Goal: Complete application form

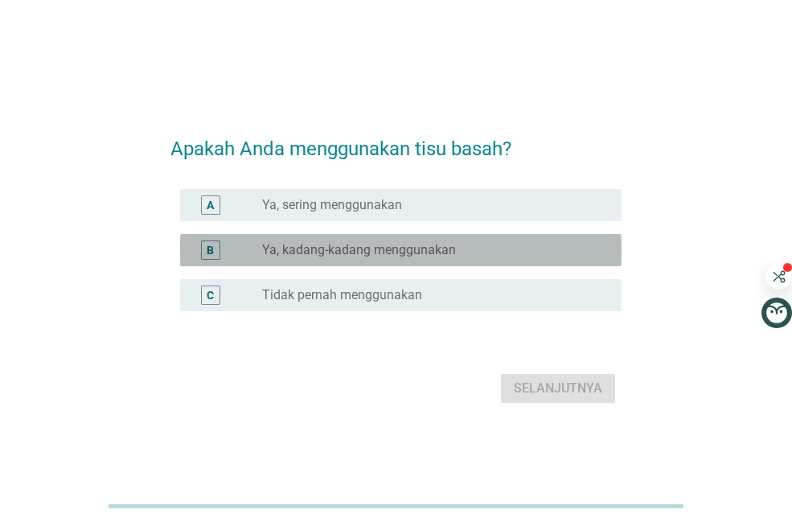
click at [358, 250] on label "Ya, kadang-kadang menggunakan" at bounding box center [359, 250] width 194 height 16
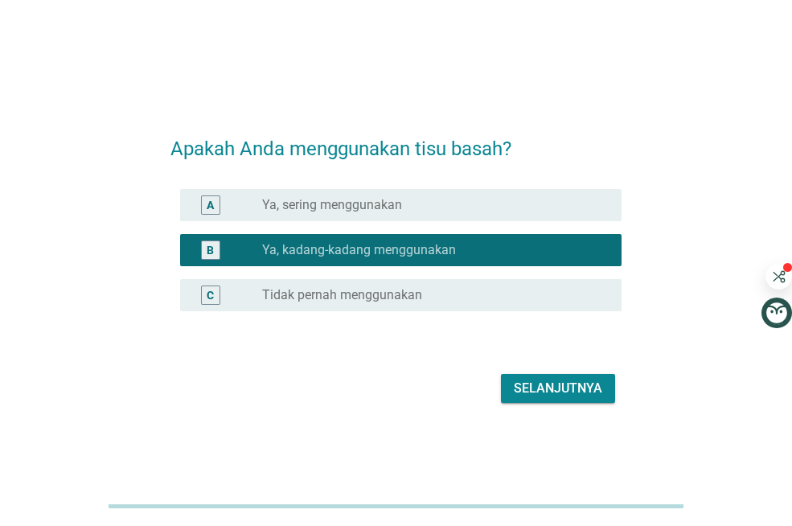
click at [595, 376] on button "Selanjutnya" at bounding box center [558, 388] width 114 height 29
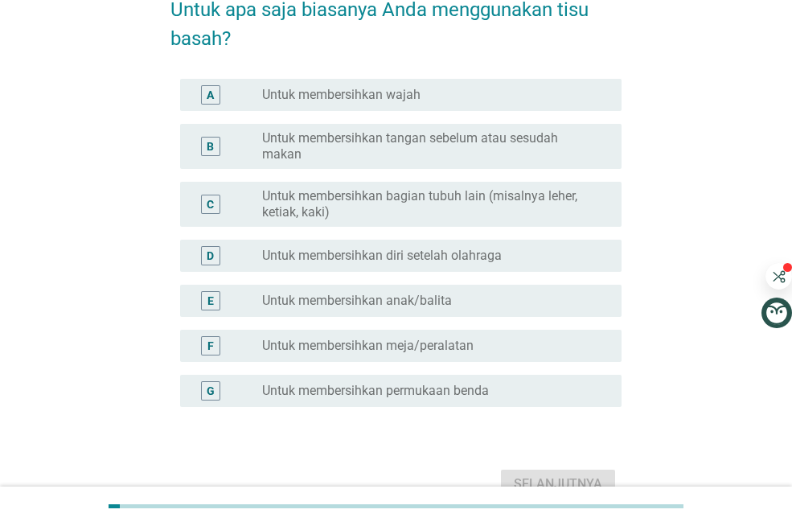
scroll to position [97, 0]
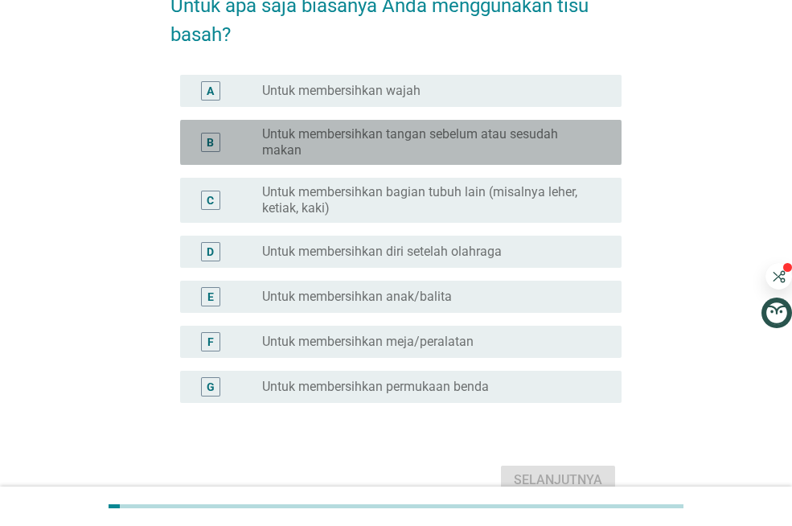
click at [438, 142] on label "Untuk membersihkan tangan sebelum atau sesudah makan" at bounding box center [429, 142] width 334 height 32
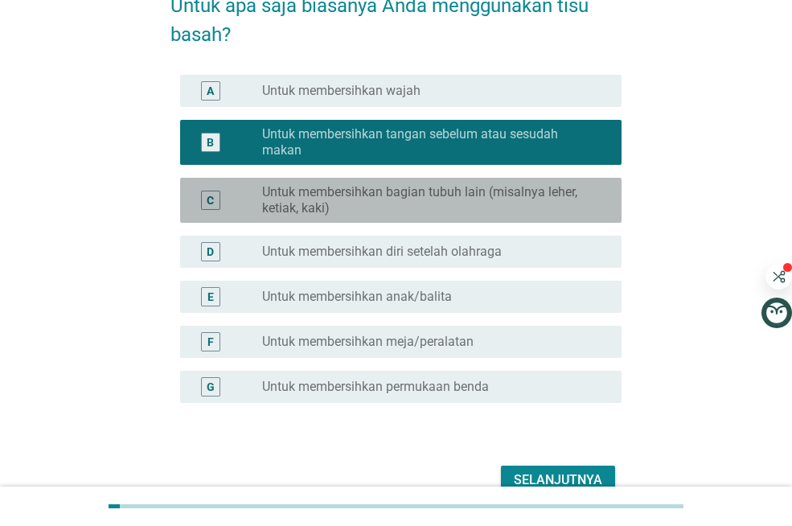
click at [430, 201] on label "Untuk membersihkan bagian tubuh lain (misalnya leher, ketiak, kaki)" at bounding box center [429, 200] width 334 height 32
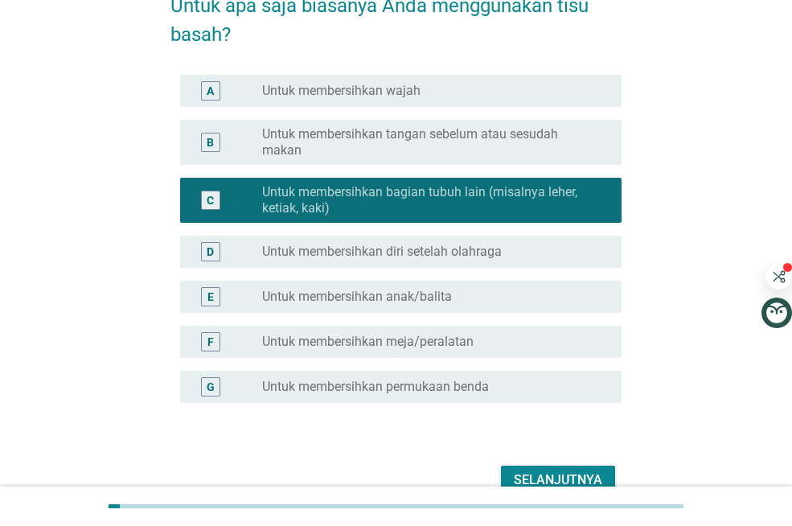
click at [403, 134] on label "Untuk membersihkan tangan sebelum atau sesudah makan" at bounding box center [429, 142] width 334 height 32
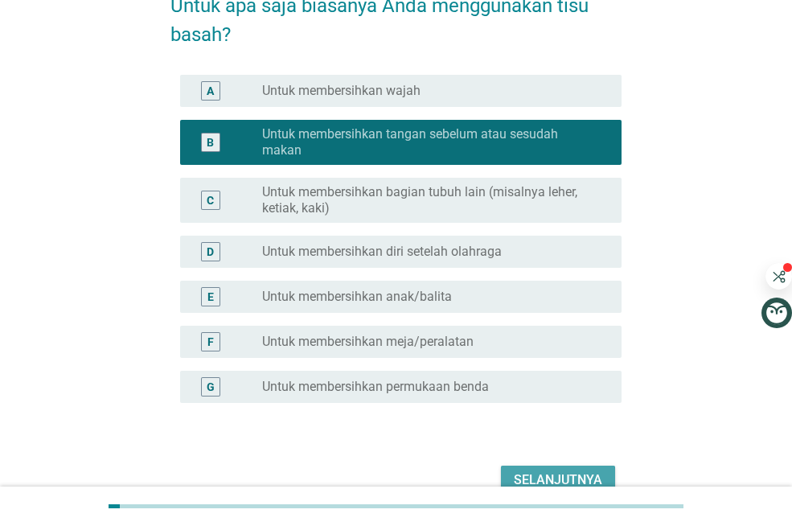
click at [555, 480] on div "Selanjutnya" at bounding box center [558, 480] width 88 height 19
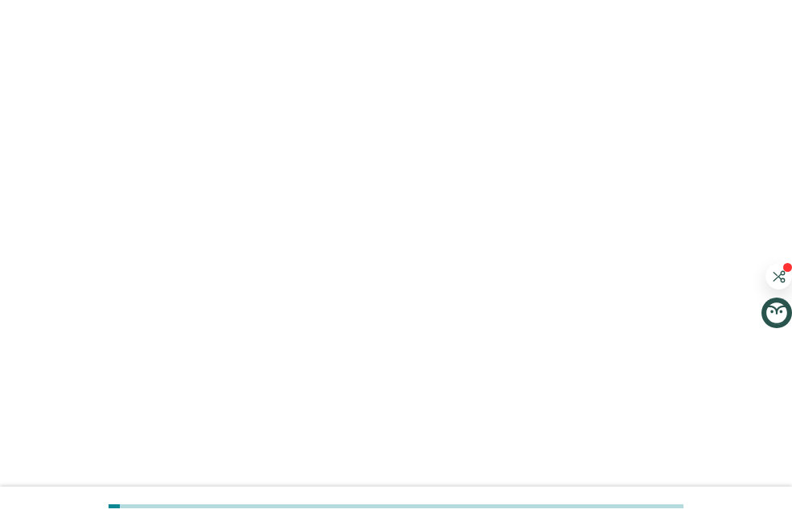
scroll to position [0, 0]
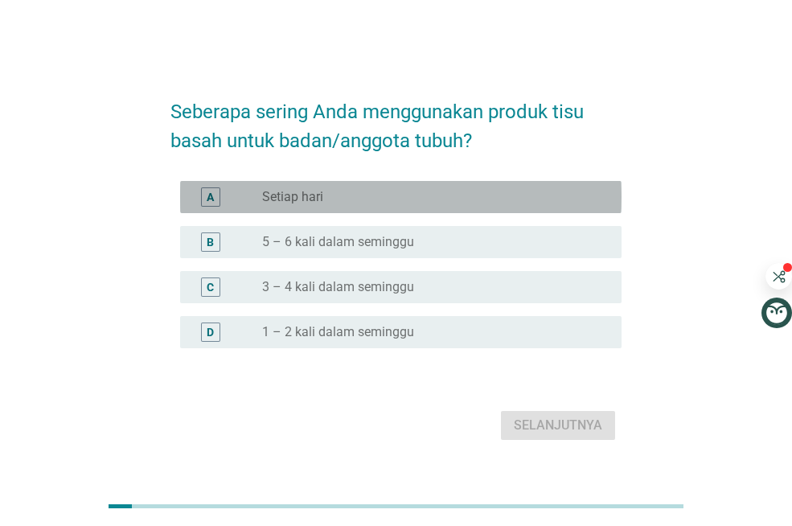
click at [414, 200] on div "radio_button_unchecked Setiap hari" at bounding box center [429, 197] width 334 height 16
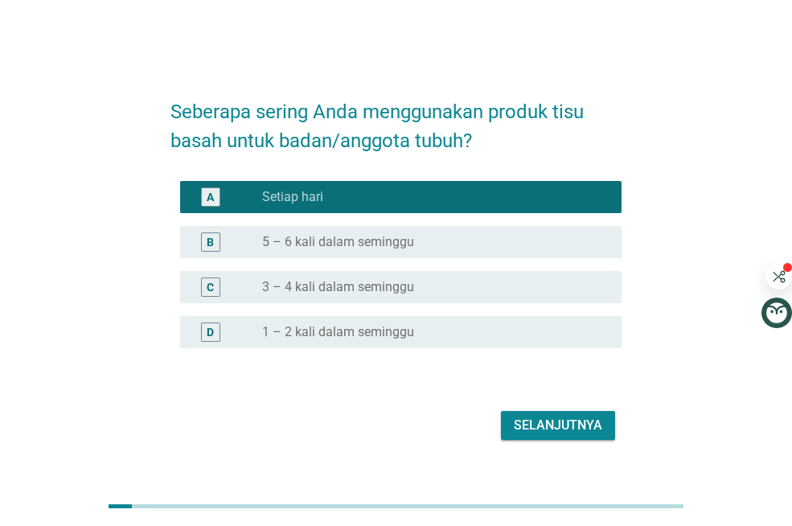
click at [553, 429] on div "Selanjutnya" at bounding box center [558, 425] width 88 height 19
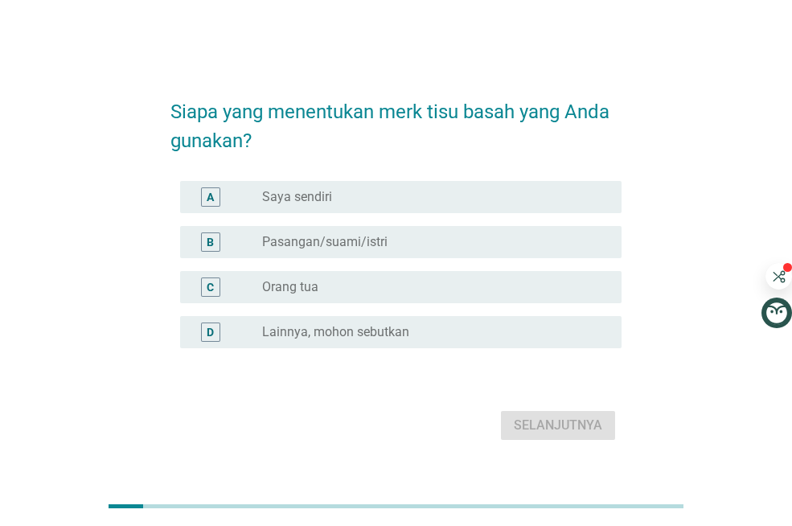
click at [454, 191] on div "radio_button_unchecked Saya sendiri" at bounding box center [429, 197] width 334 height 16
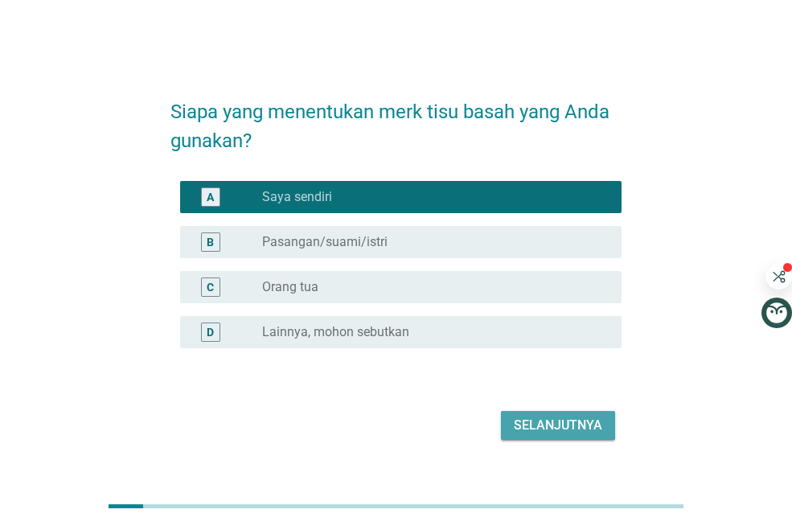
click at [536, 421] on div "Selanjutnya" at bounding box center [558, 425] width 88 height 19
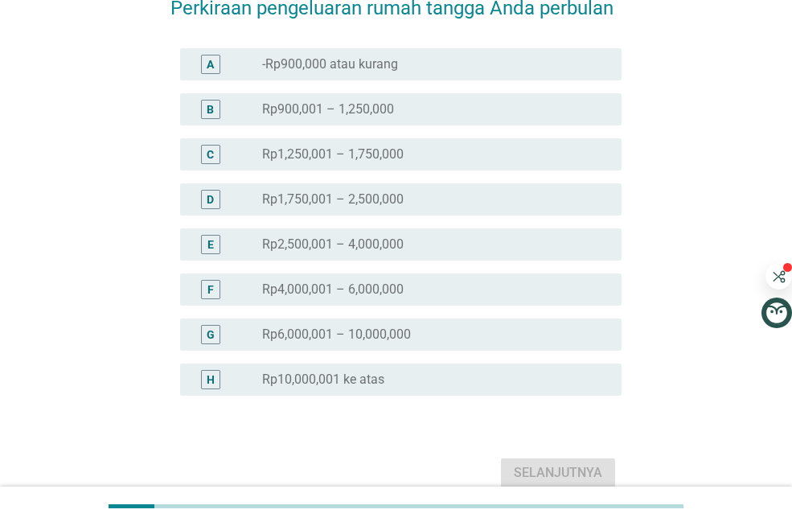
scroll to position [97, 0]
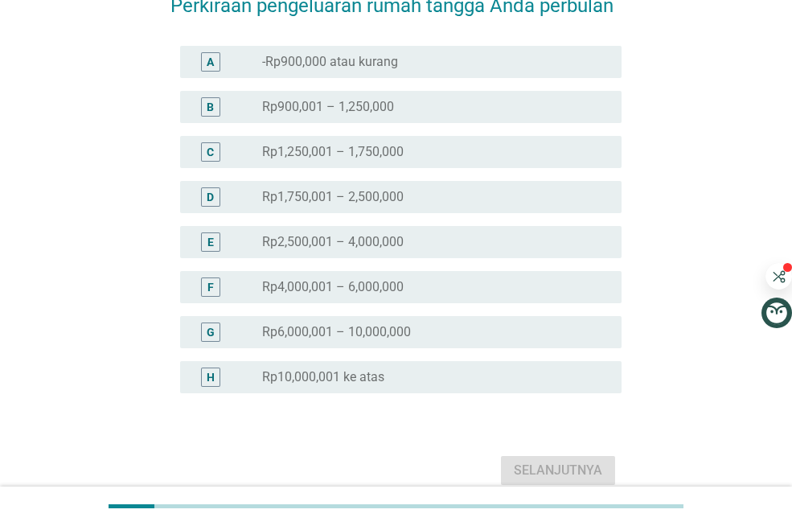
click at [535, 282] on div "radio_button_unchecked Rp4,000,001 – 6,000,000" at bounding box center [429, 287] width 334 height 16
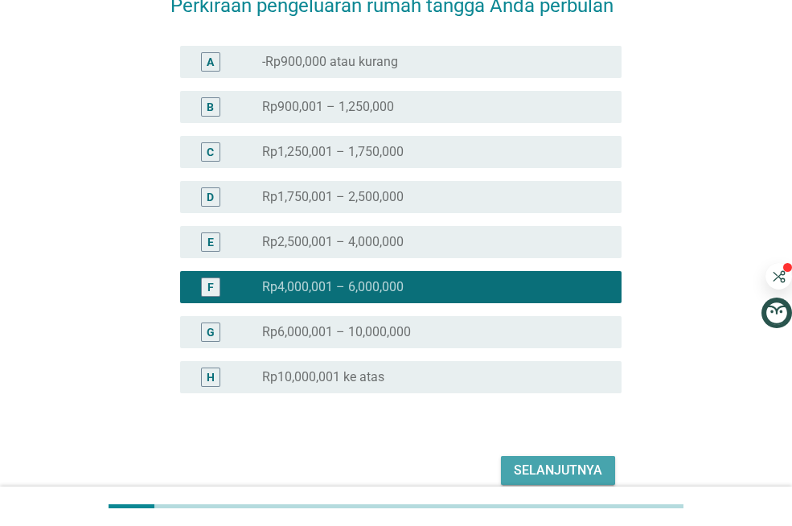
click at [542, 473] on div "Selanjutnya" at bounding box center [558, 470] width 88 height 19
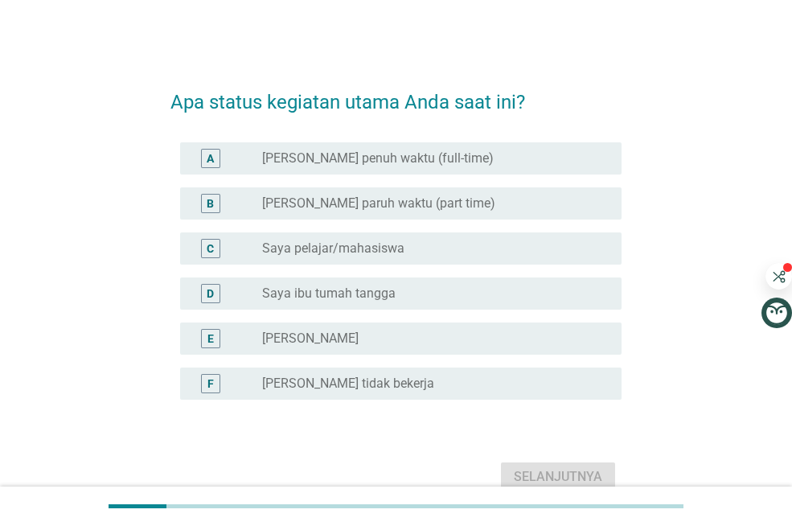
scroll to position [32, 0]
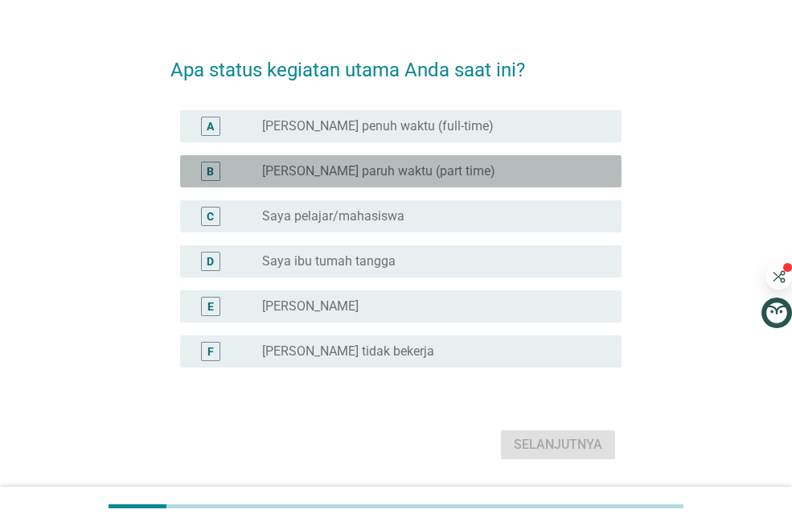
click at [508, 170] on div "radio_button_unchecked Saya karyawan paruh waktu (part time)" at bounding box center [429, 171] width 334 height 16
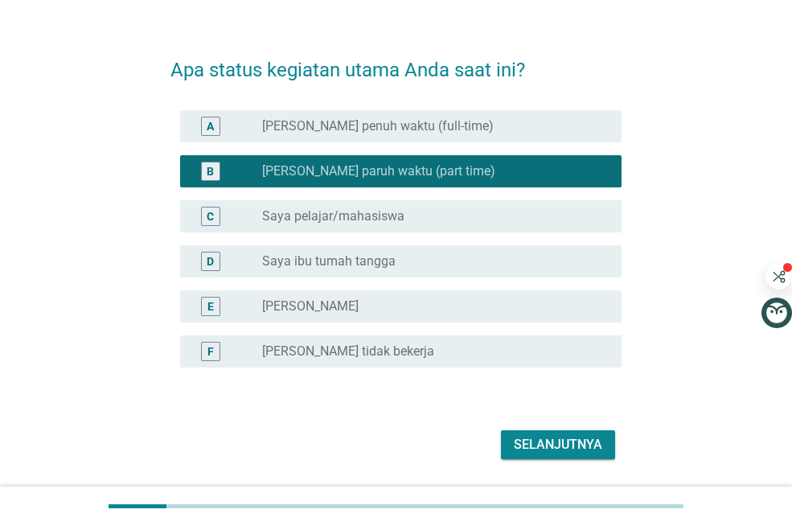
click at [567, 460] on div "Selanjutnya" at bounding box center [396, 444] width 451 height 39
click at [564, 451] on div "Selanjutnya" at bounding box center [558, 444] width 88 height 19
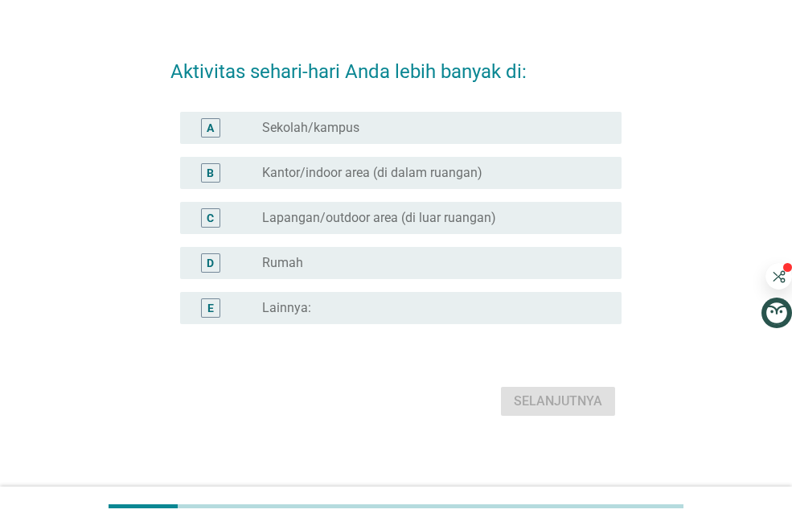
scroll to position [0, 0]
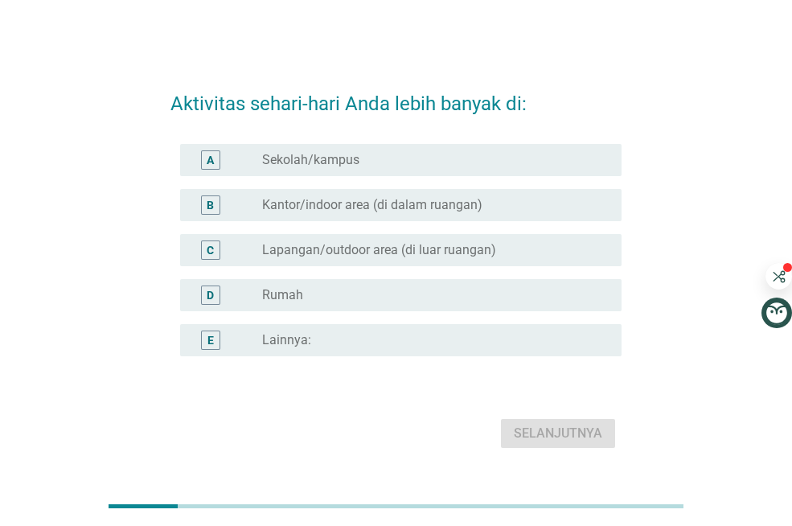
click at [502, 200] on div "radio_button_unchecked Kantor/indoor area (di dalam ruangan)" at bounding box center [429, 205] width 334 height 16
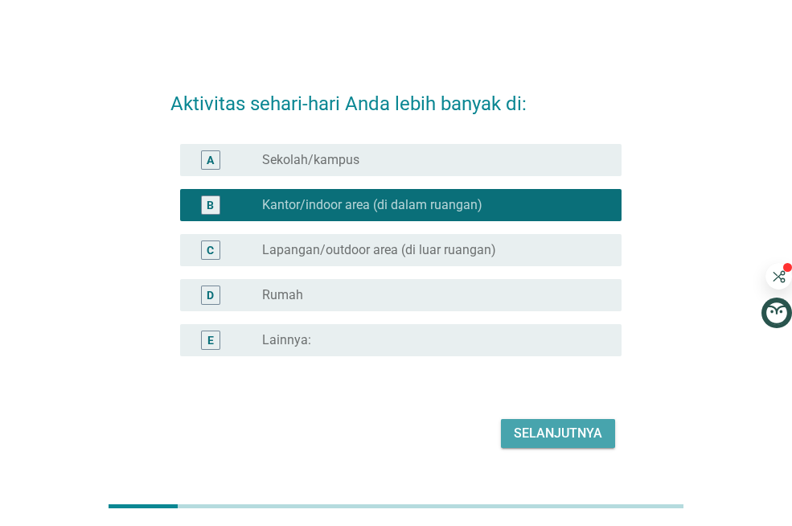
click at [565, 438] on div "Selanjutnya" at bounding box center [558, 433] width 88 height 19
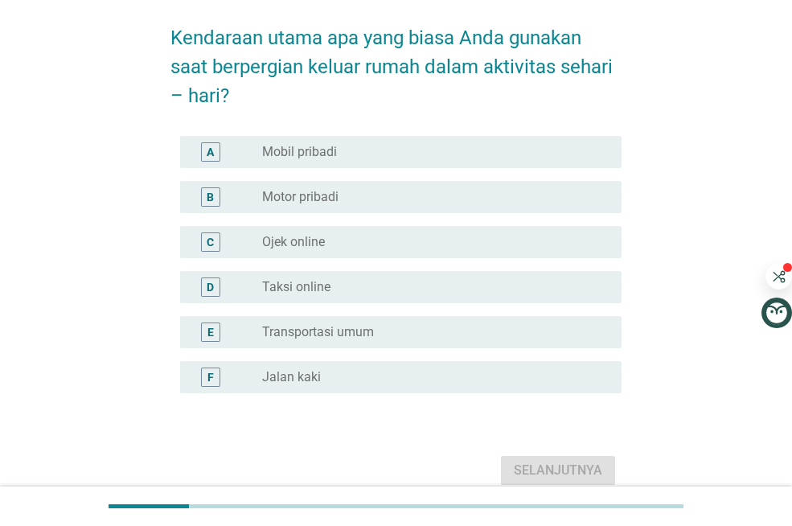
scroll to position [97, 0]
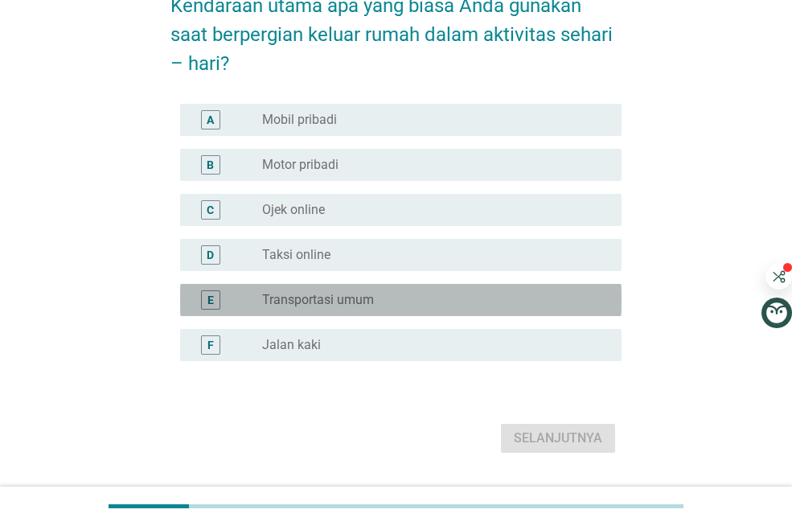
click at [409, 292] on div "radio_button_unchecked Transportasi umum" at bounding box center [429, 300] width 334 height 16
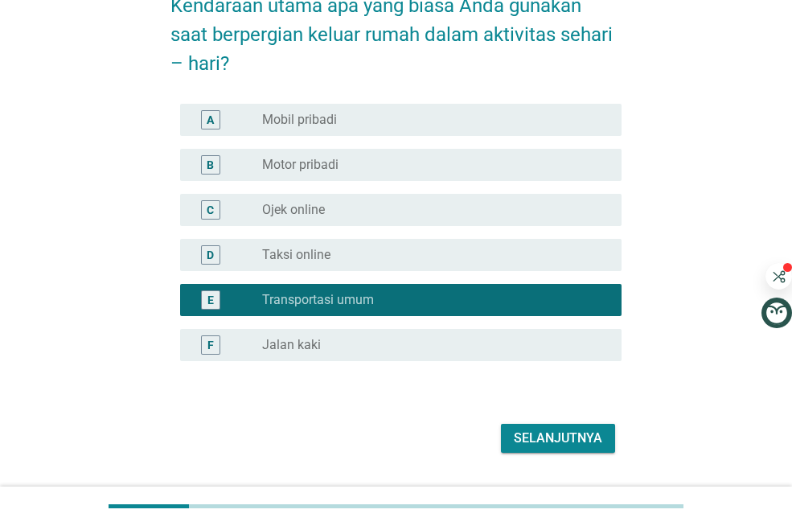
click at [557, 435] on div "Selanjutnya" at bounding box center [558, 438] width 88 height 19
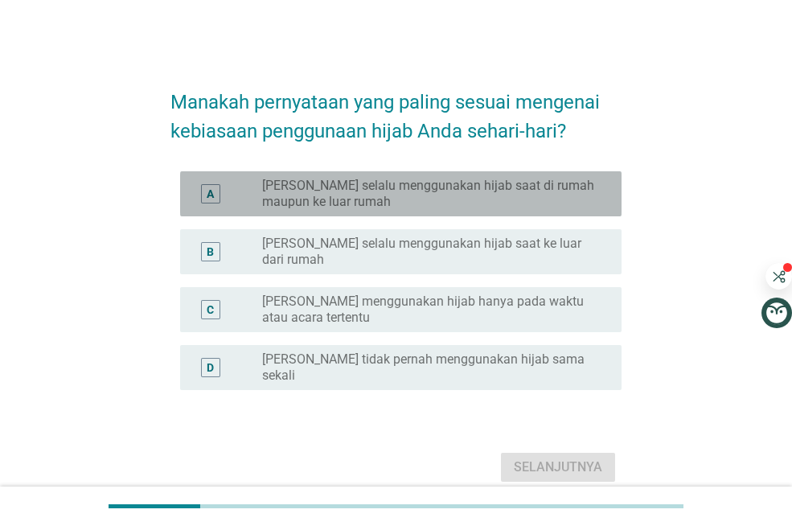
click at [572, 193] on label "[PERSON_NAME] selalu menggunakan hijab saat di rumah maupun ke luar rumah" at bounding box center [429, 194] width 334 height 32
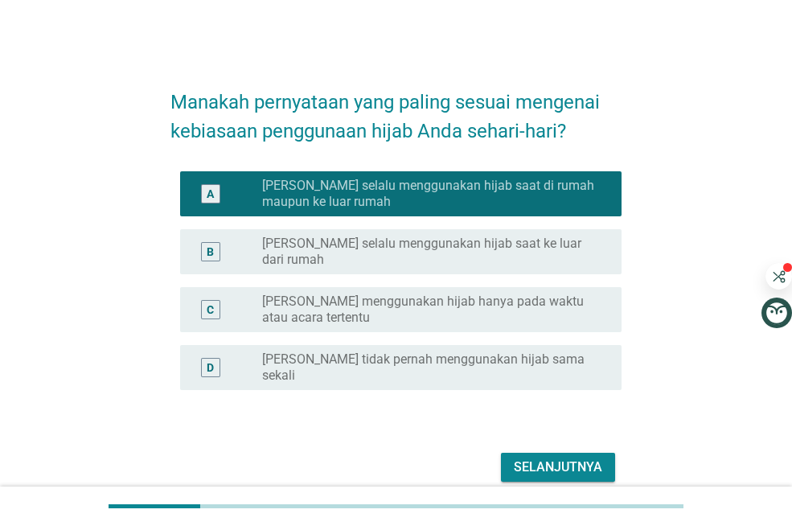
click at [541, 458] on div "Selanjutnya" at bounding box center [558, 467] width 88 height 19
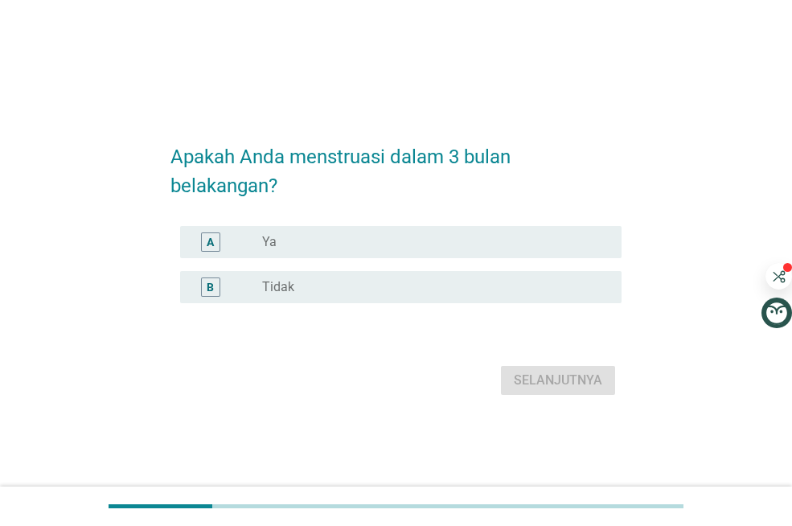
click at [359, 238] on div "radio_button_unchecked Ya" at bounding box center [429, 242] width 334 height 16
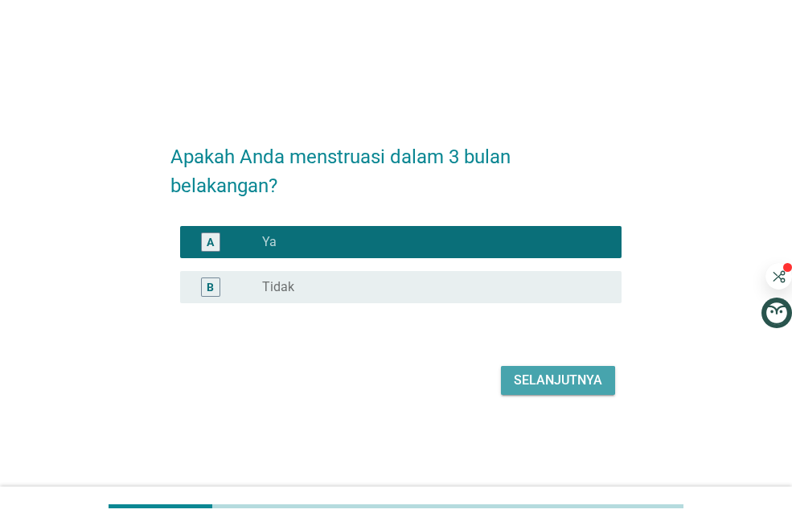
click at [561, 368] on button "Selanjutnya" at bounding box center [558, 380] width 114 height 29
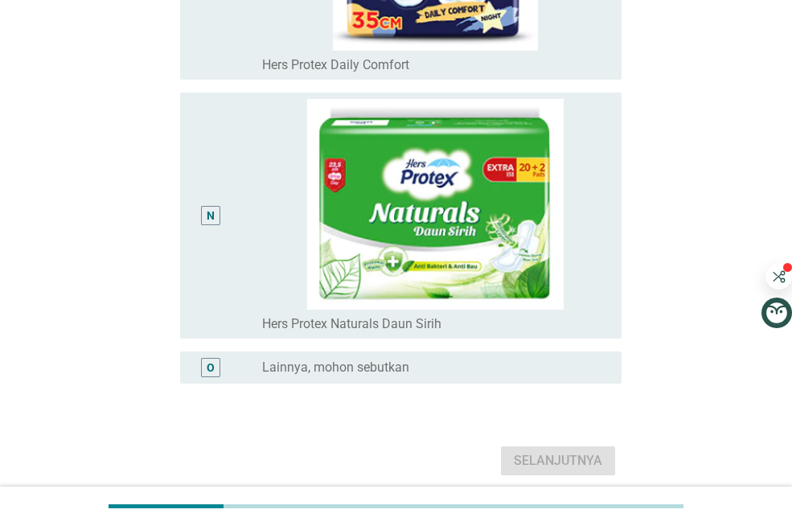
scroll to position [3475, 0]
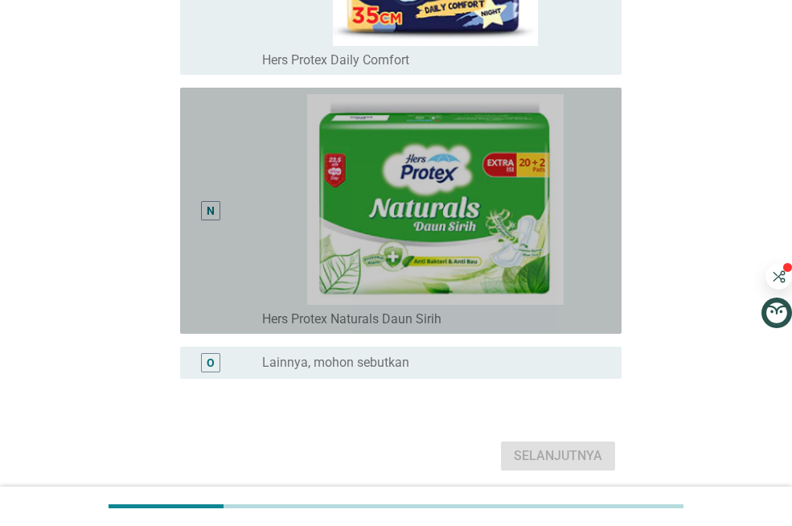
click at [220, 216] on div "N" at bounding box center [210, 210] width 35 height 233
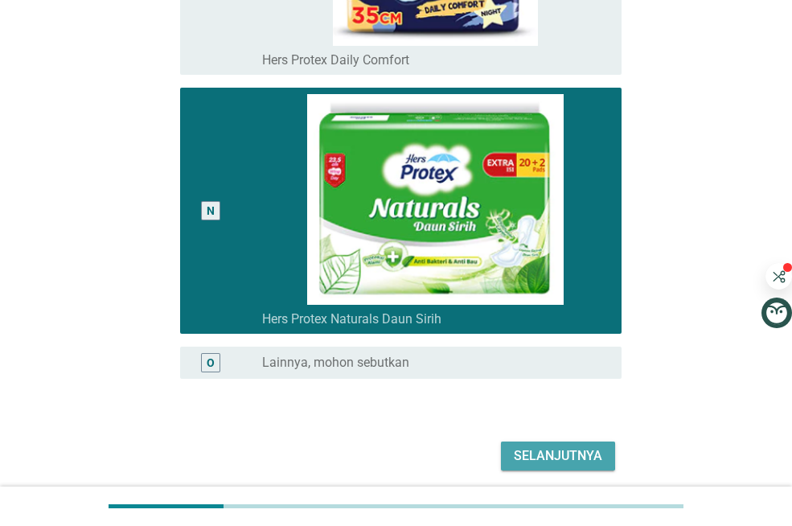
click at [583, 458] on div "Selanjutnya" at bounding box center [558, 455] width 88 height 19
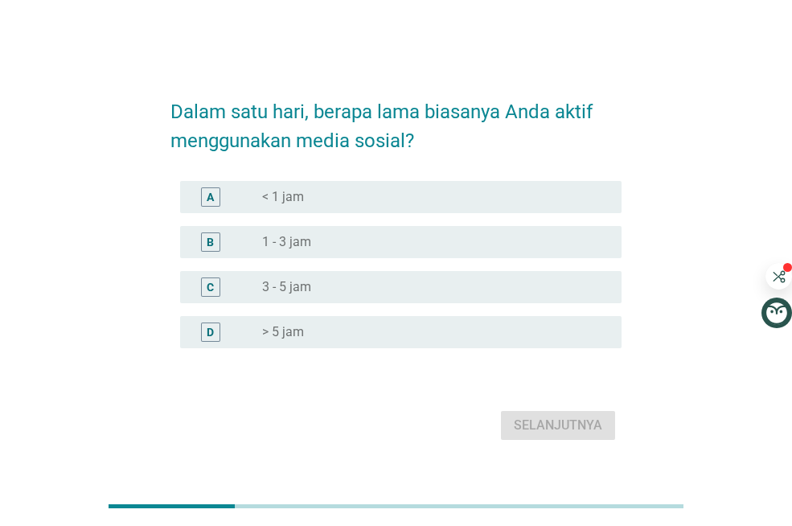
click at [364, 286] on div "radio_button_unchecked 3 - 5 jam" at bounding box center [429, 287] width 334 height 16
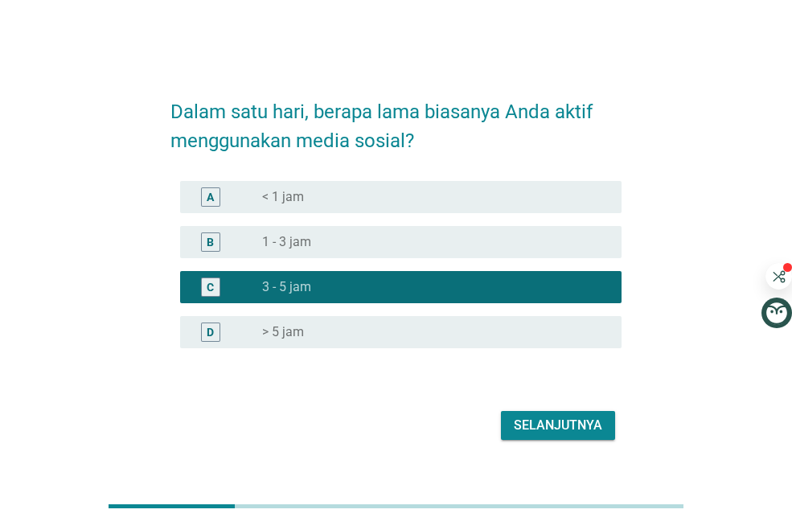
click at [565, 432] on div "Selanjutnya" at bounding box center [558, 425] width 88 height 19
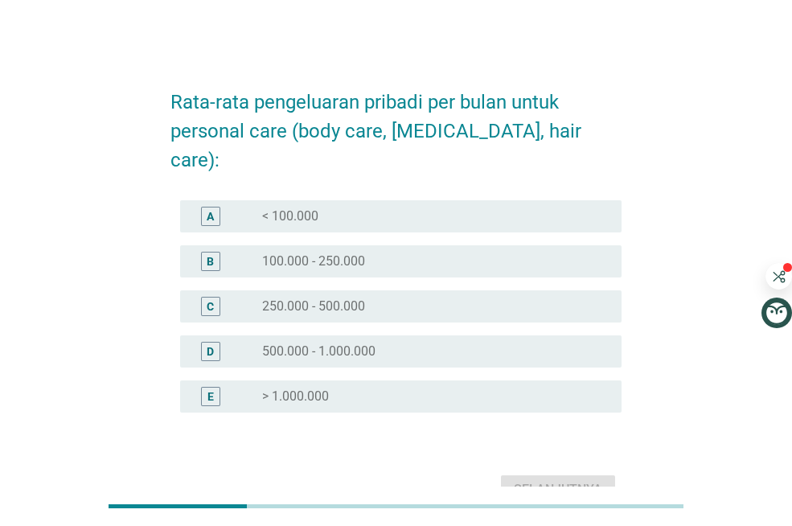
click at [353, 208] on div "radio_button_unchecked < 100.000" at bounding box center [429, 216] width 334 height 16
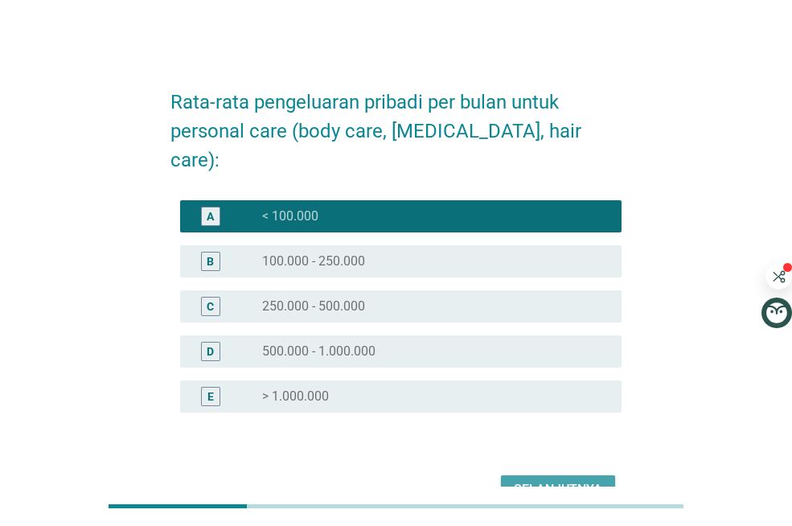
click at [544, 480] on div "Selanjutnya" at bounding box center [558, 489] width 88 height 19
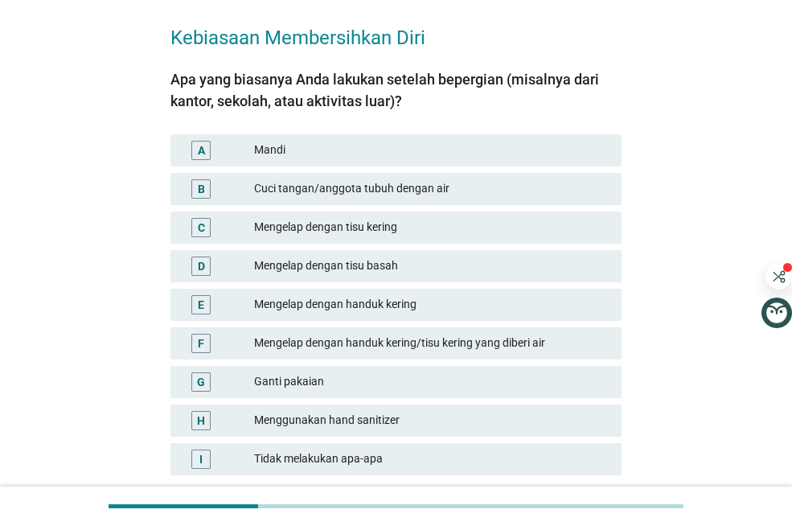
scroll to position [97, 0]
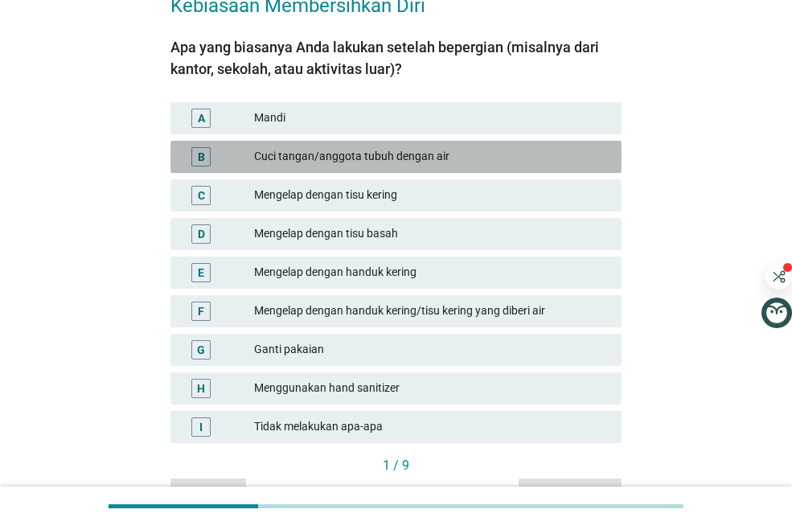
click at [332, 157] on div "Cuci tangan/anggota tubuh dengan air" at bounding box center [431, 156] width 355 height 19
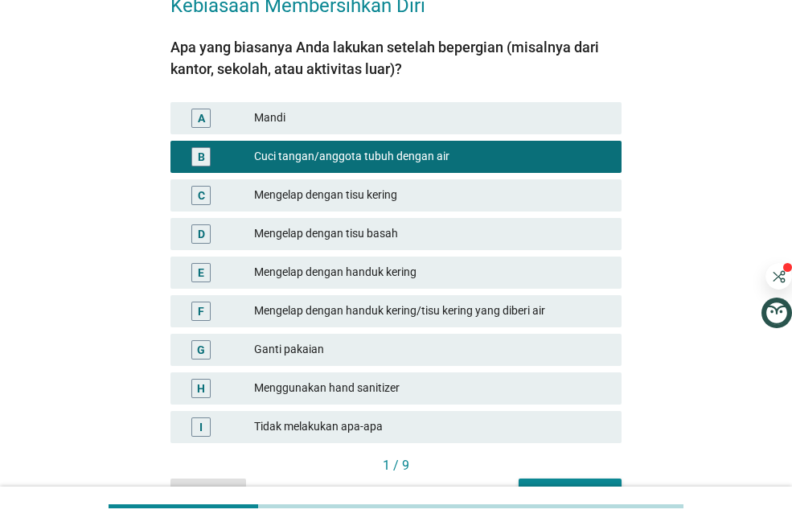
click at [727, 384] on div "Kebiasaan Membersihkan Diri Apa yang biasanya Anda lakukan setelah bepergian (m…" at bounding box center [396, 241] width 715 height 558
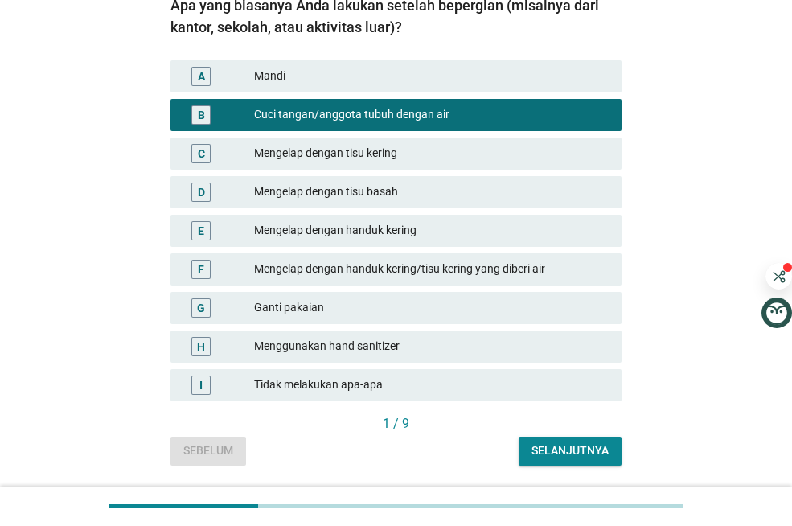
scroll to position [161, 0]
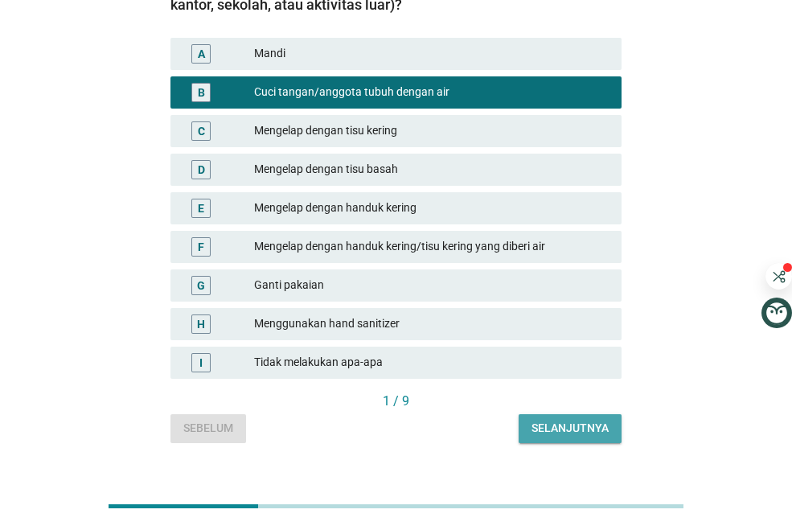
click at [588, 425] on div "Selanjutnya" at bounding box center [570, 428] width 77 height 17
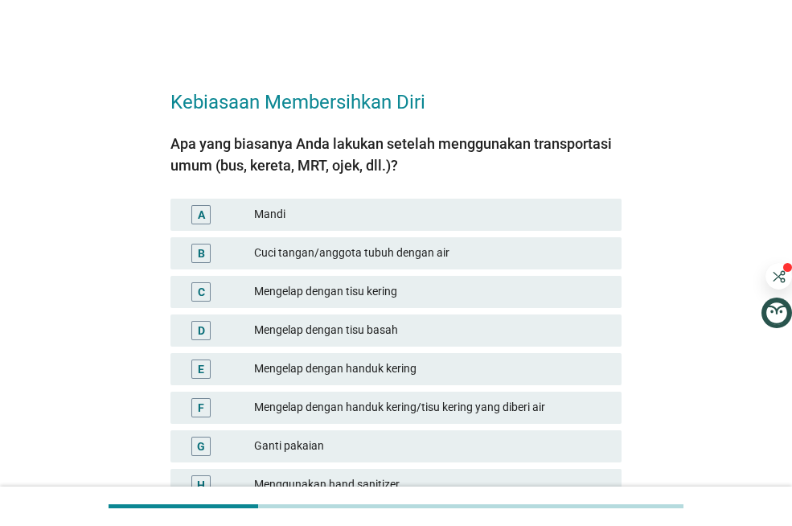
click at [686, 400] on div "Kebiasaan Membersihkan Diri Apa yang biasanya Anda lakukan setelah menggunakan …" at bounding box center [396, 338] width 715 height 558
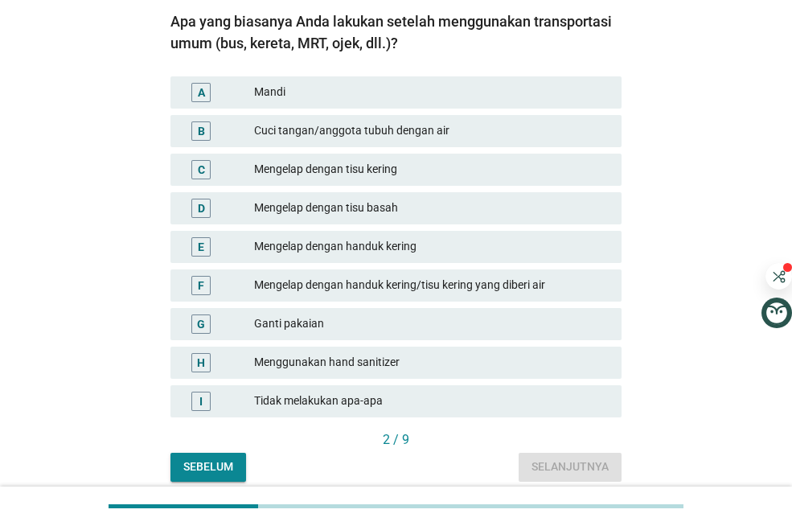
scroll to position [129, 0]
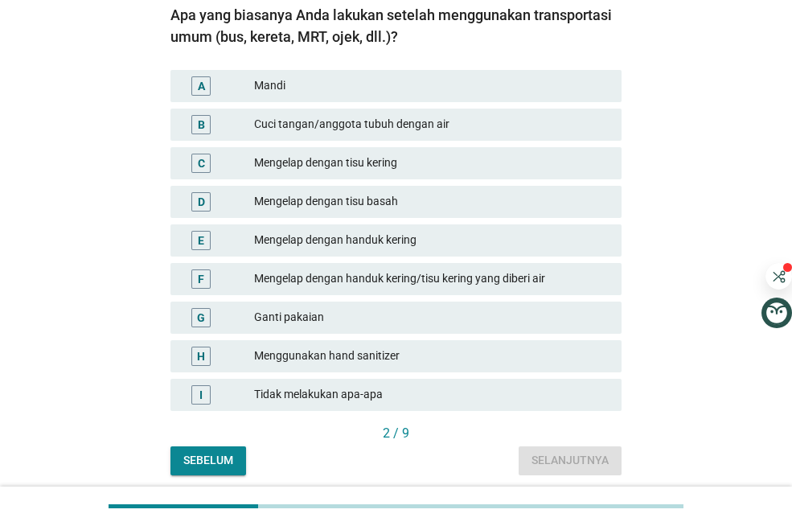
click at [449, 121] on div "Cuci tangan/anggota tubuh dengan air" at bounding box center [431, 124] width 355 height 19
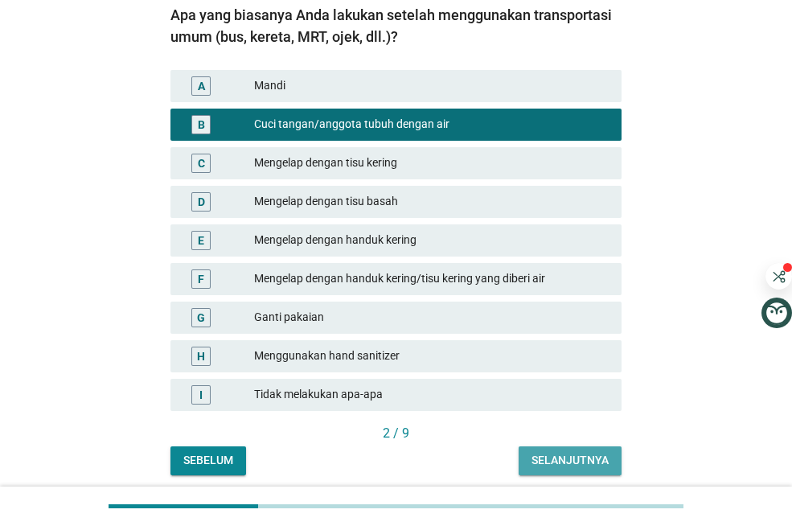
click at [553, 462] on div "Selanjutnya" at bounding box center [570, 460] width 77 height 17
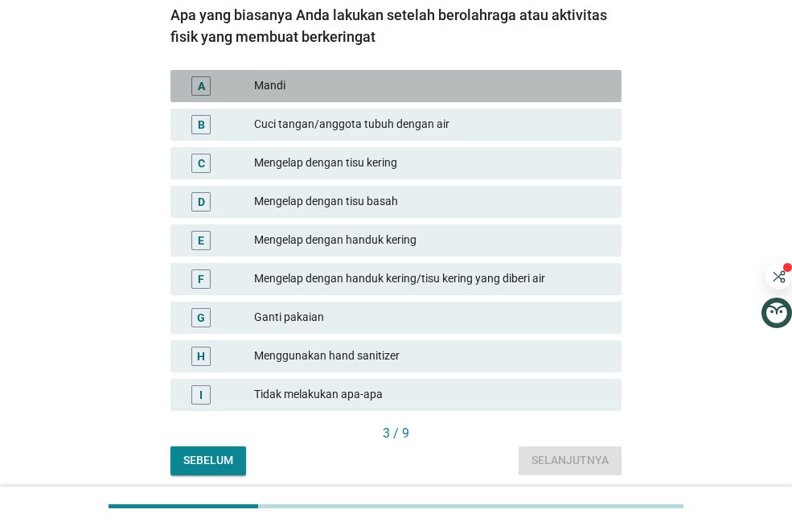
click at [323, 82] on div "Mandi" at bounding box center [431, 85] width 355 height 19
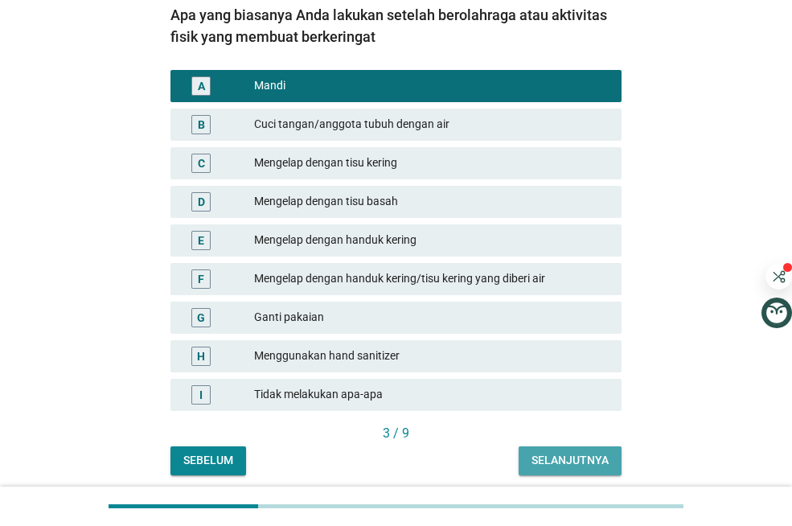
click at [574, 468] on div "Selanjutnya" at bounding box center [570, 460] width 77 height 17
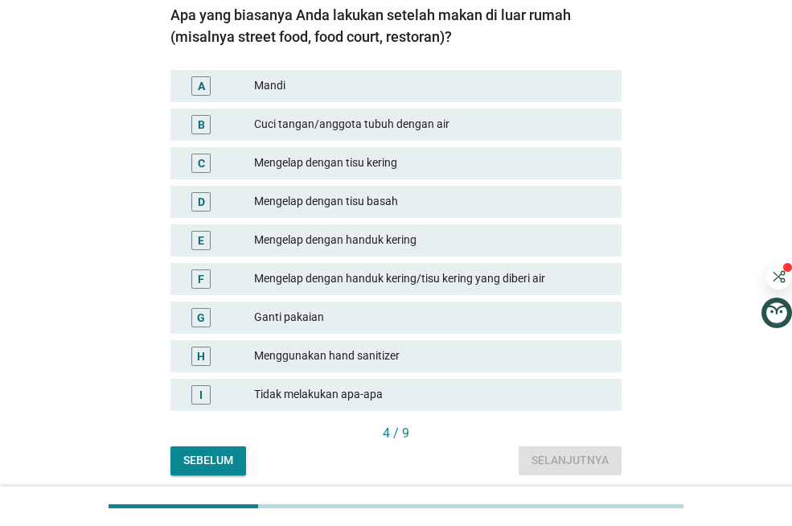
click at [315, 121] on div "Cuci tangan/anggota tubuh dengan air" at bounding box center [431, 124] width 355 height 19
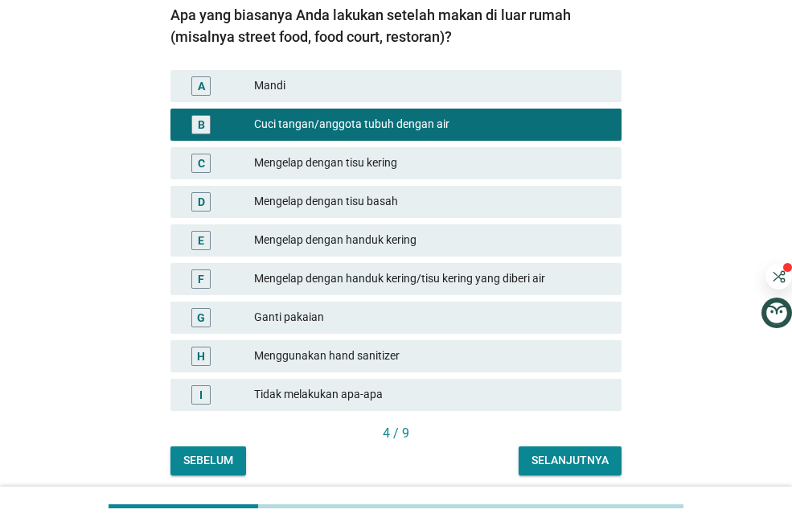
click at [605, 468] on div "Selanjutnya" at bounding box center [570, 460] width 77 height 17
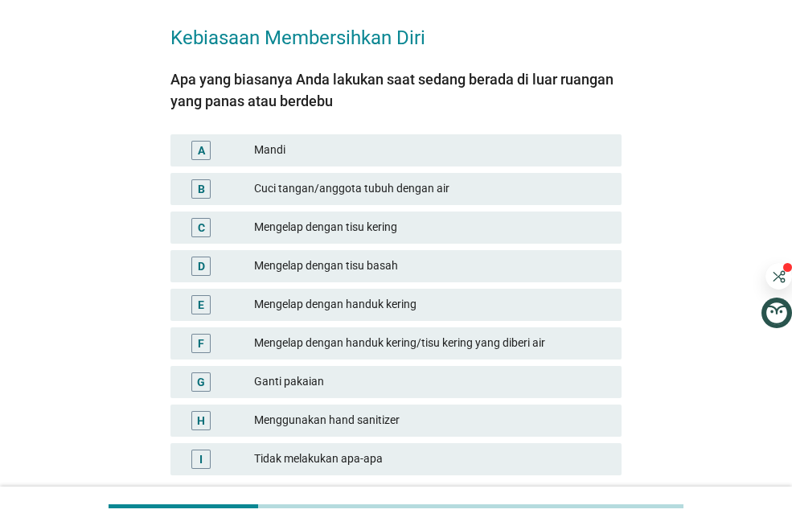
scroll to position [97, 0]
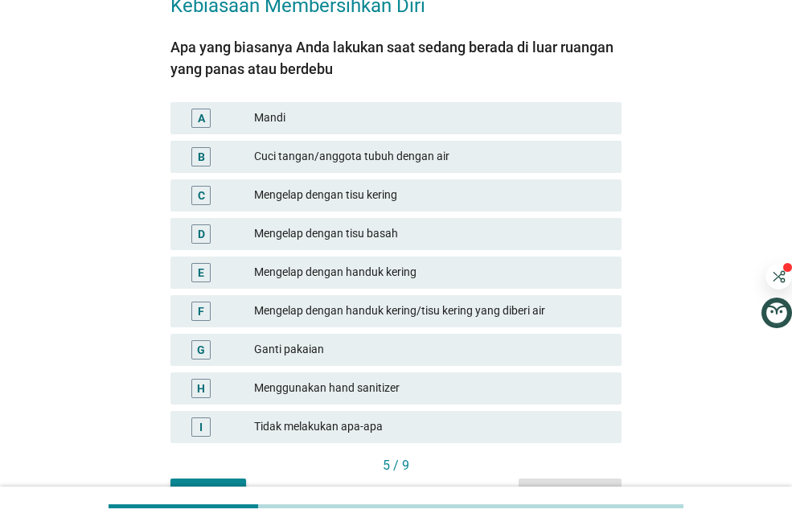
click at [355, 236] on div "Mengelap dengan tisu basah" at bounding box center [431, 233] width 355 height 19
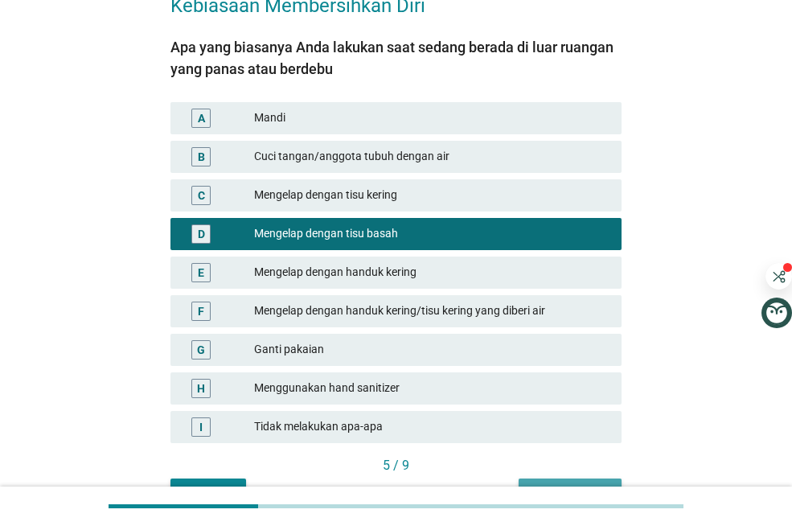
click at [595, 482] on button "Selanjutnya" at bounding box center [570, 493] width 103 height 29
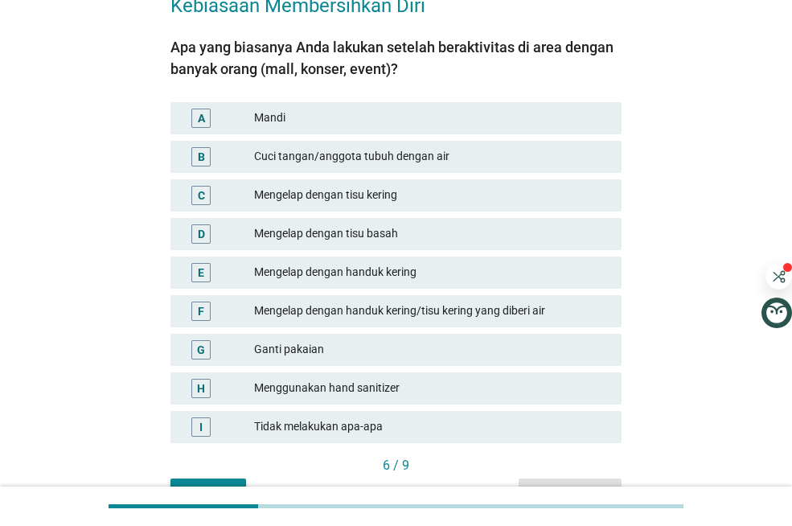
click at [345, 158] on div "Cuci tangan/anggota tubuh dengan air" at bounding box center [431, 156] width 355 height 19
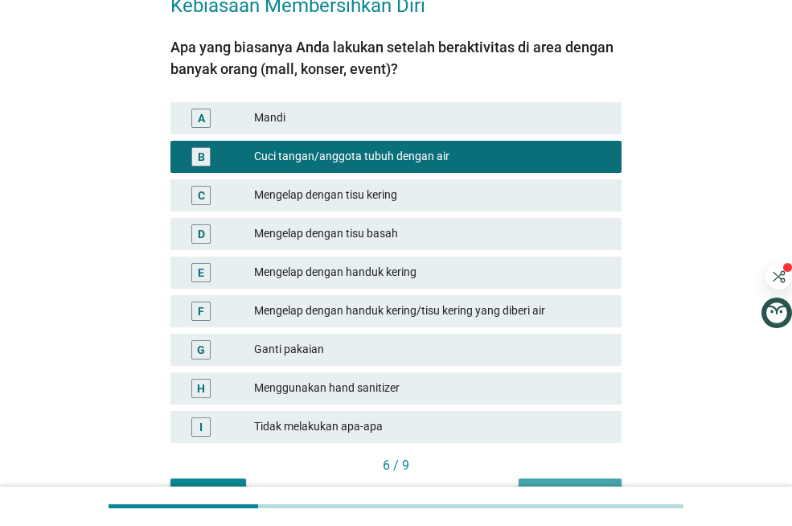
click at [569, 481] on button "Selanjutnya" at bounding box center [570, 493] width 103 height 29
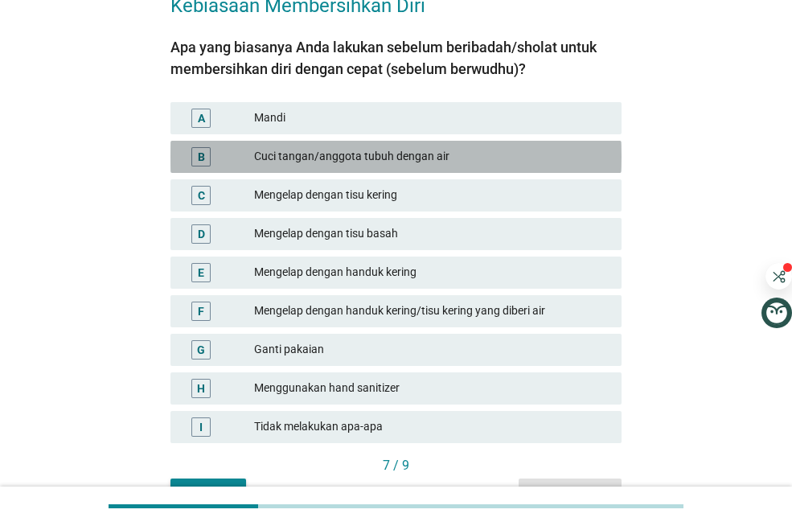
click at [318, 150] on div "Cuci tangan/anggota tubuh dengan air" at bounding box center [431, 156] width 355 height 19
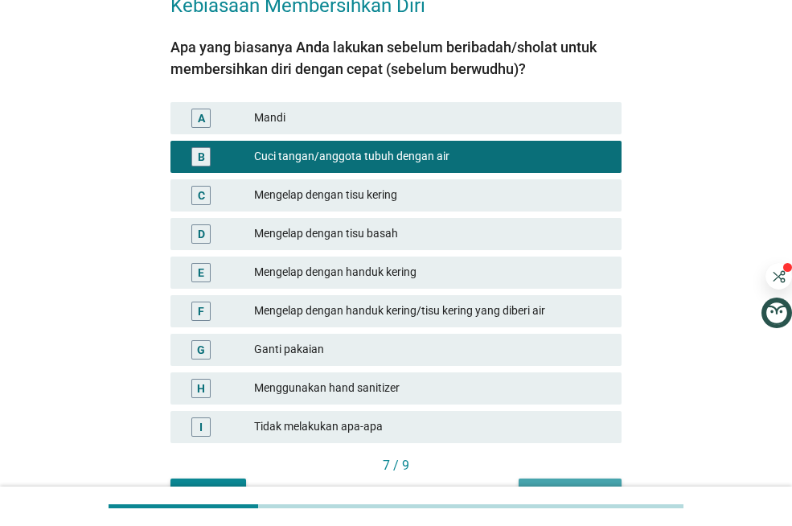
click at [557, 479] on button "Selanjutnya" at bounding box center [570, 493] width 103 height 29
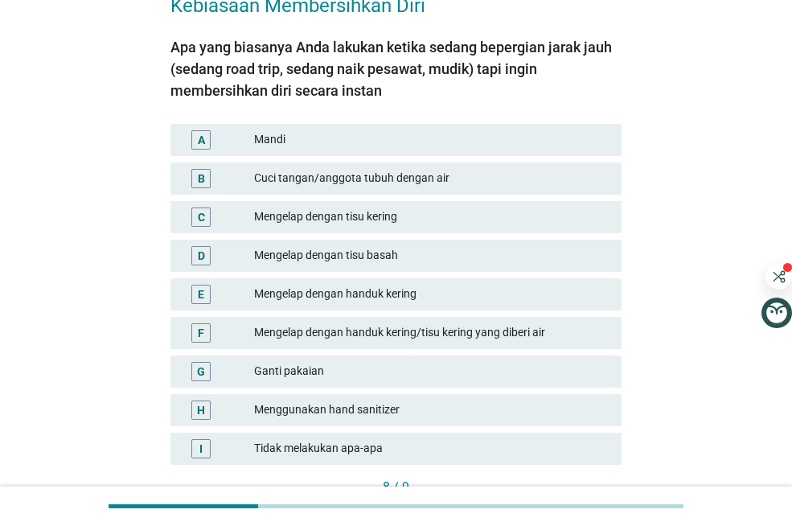
scroll to position [129, 0]
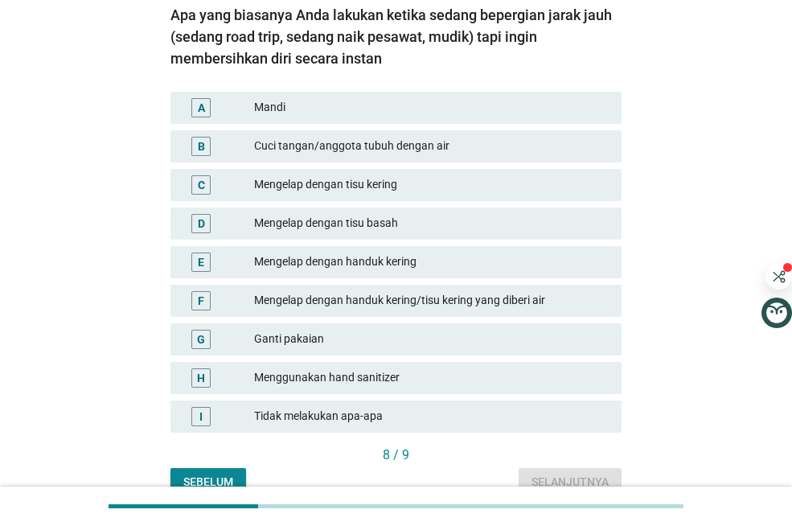
click at [305, 225] on div "Mengelap dengan tisu basah" at bounding box center [431, 223] width 355 height 19
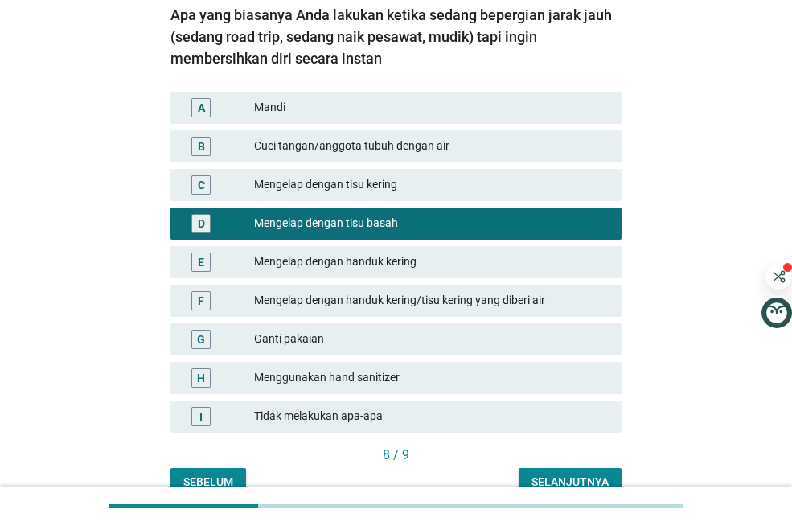
click at [568, 481] on div "Selanjutnya" at bounding box center [570, 482] width 77 height 17
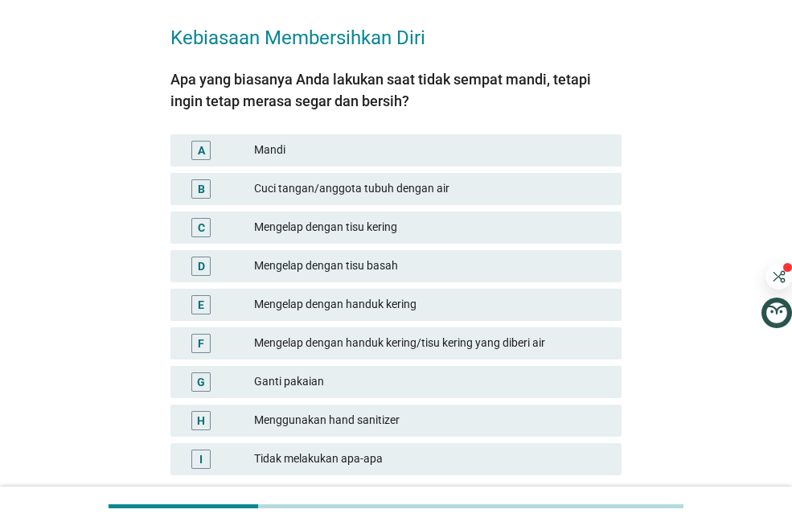
scroll to position [97, 0]
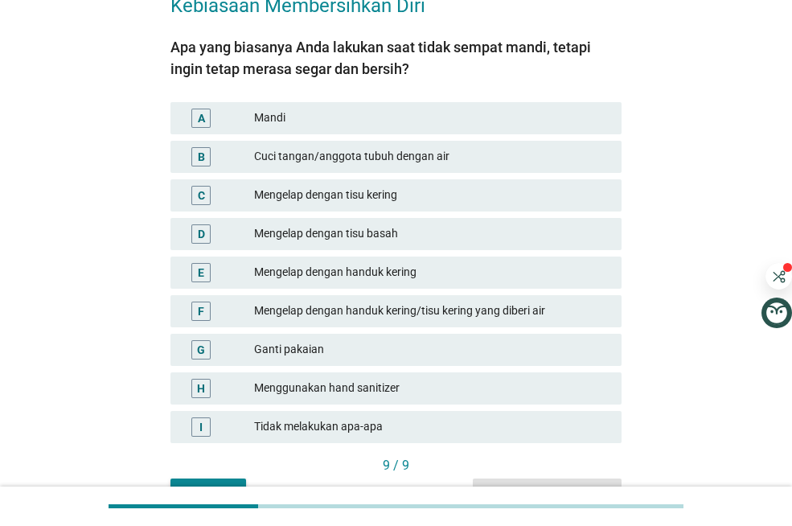
click at [367, 349] on div "Ganti pakaian" at bounding box center [431, 349] width 355 height 19
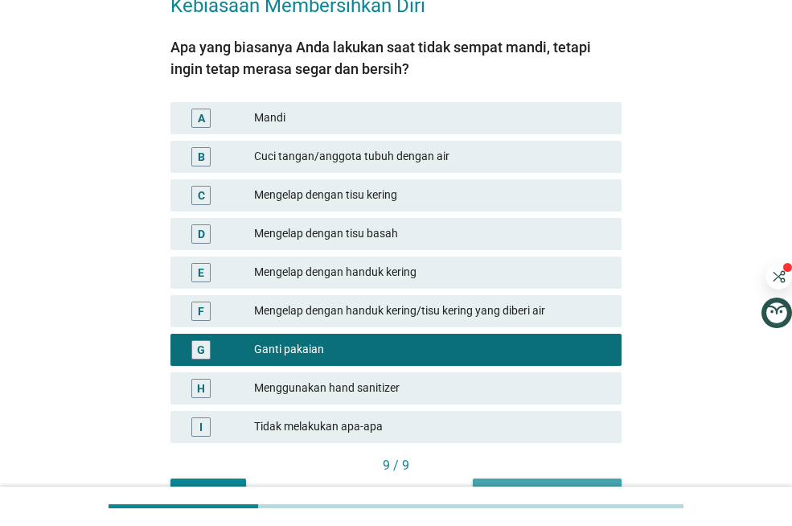
click at [561, 484] on div "Soalan selanjutnya" at bounding box center [547, 492] width 123 height 17
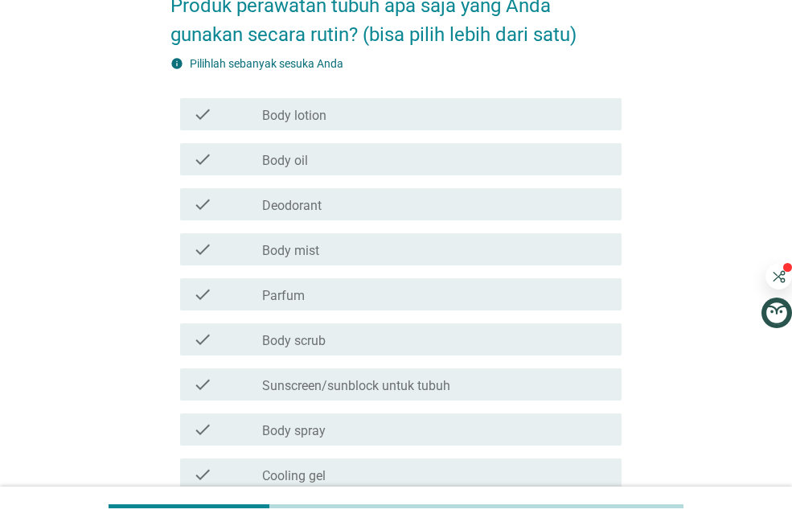
click at [249, 115] on div "check" at bounding box center [227, 114] width 69 height 19
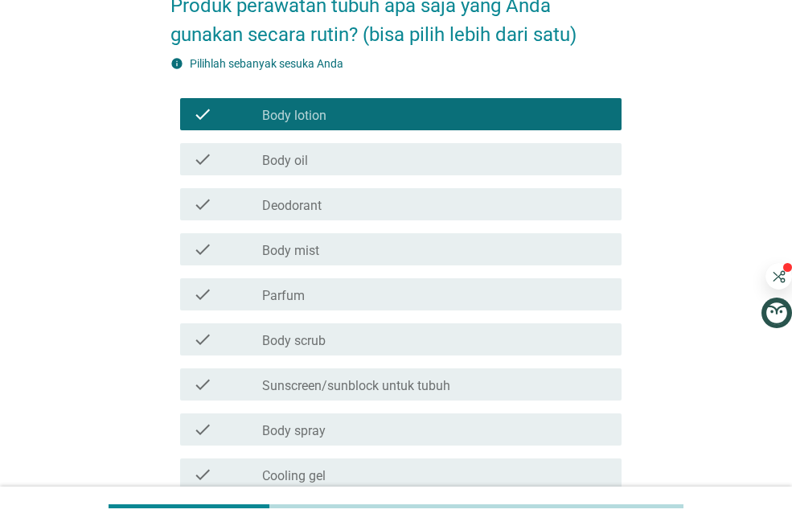
click at [288, 204] on label "Deodorant" at bounding box center [292, 206] width 60 height 16
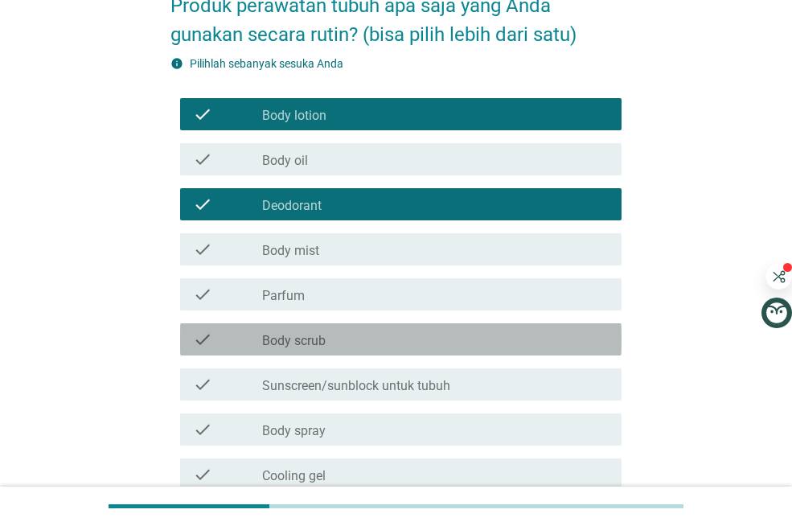
click at [266, 344] on label "Body scrub" at bounding box center [294, 341] width 64 height 16
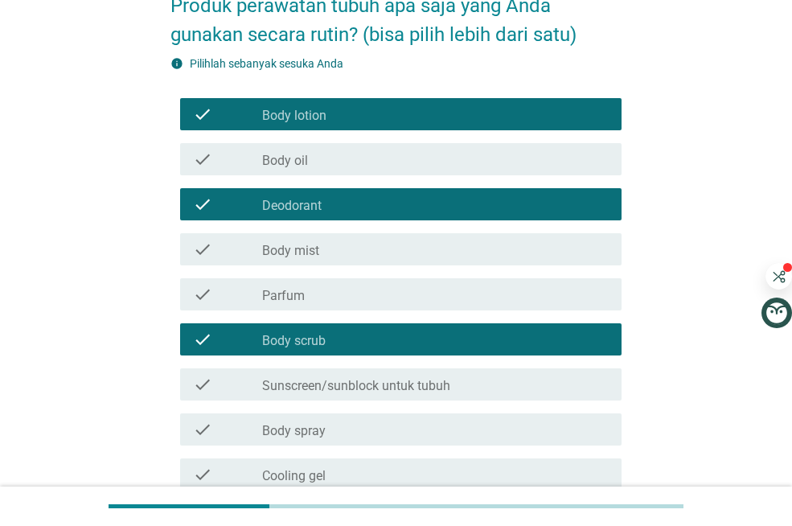
click at [269, 375] on div "check_box_outline_blank Sunscreen/sunblock untuk tubuh" at bounding box center [435, 384] width 347 height 19
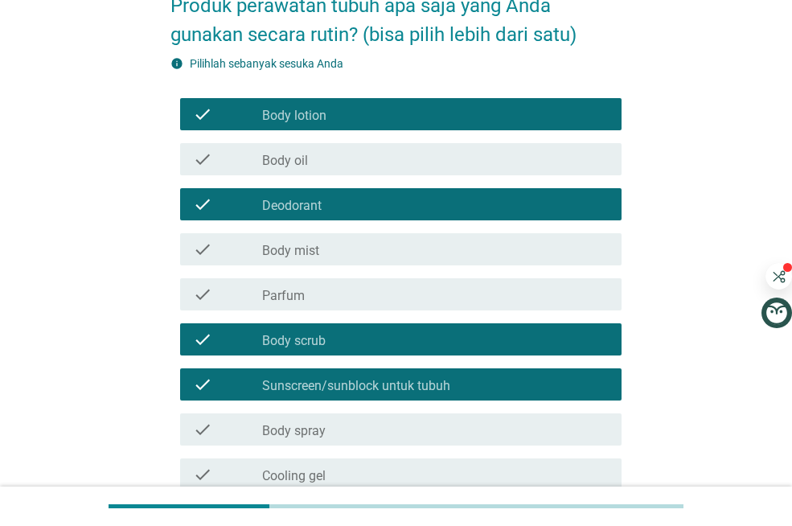
click at [133, 394] on div "Produk perawatan tubuh apa saja yang Anda gunakan secara rutin? (bisa pilih leb…" at bounding box center [396, 361] width 715 height 799
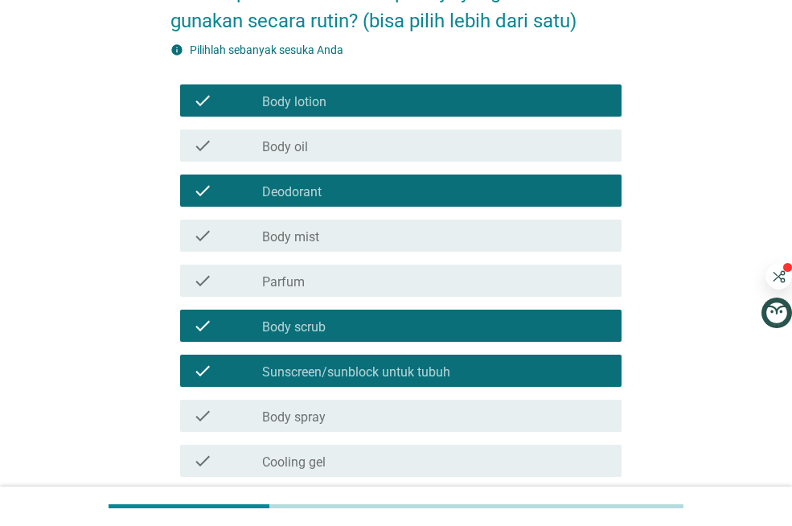
scroll to position [109, 0]
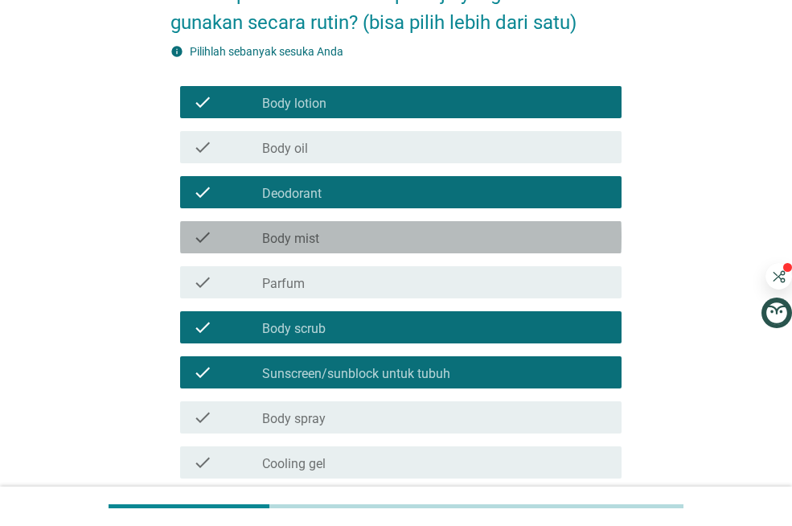
click at [444, 224] on div "check check_box_outline_blank Body mist" at bounding box center [401, 237] width 442 height 32
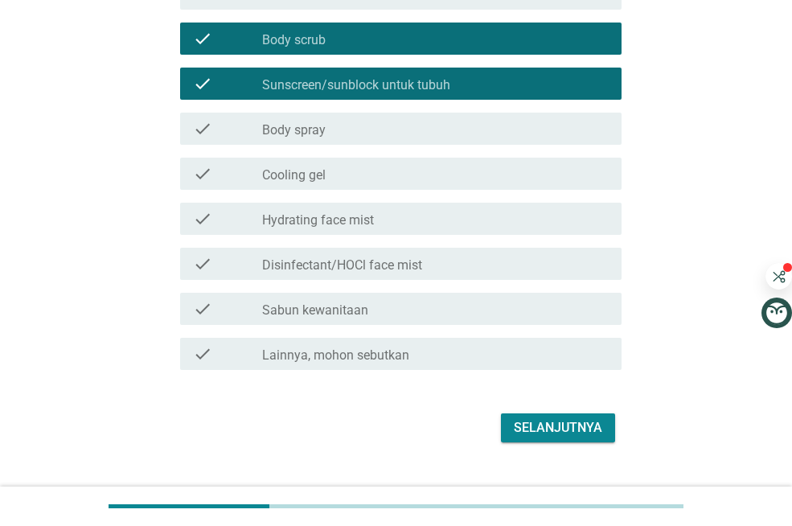
scroll to position [429, 0]
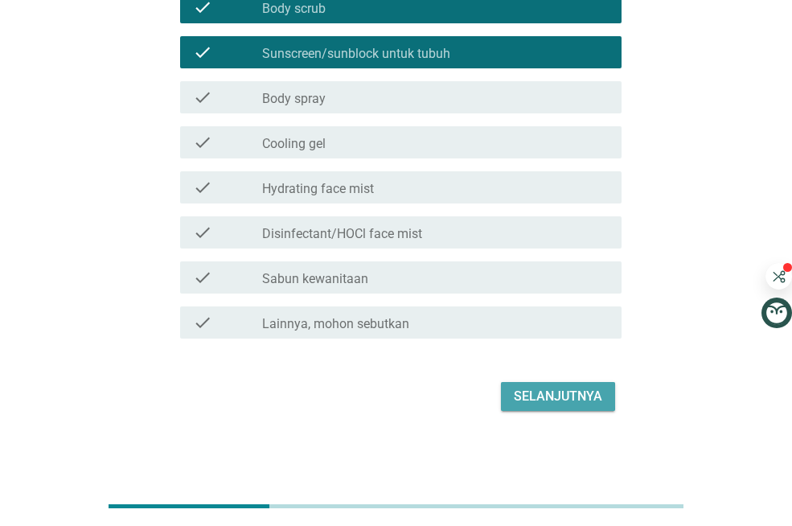
click at [552, 384] on button "Selanjutnya" at bounding box center [558, 396] width 114 height 29
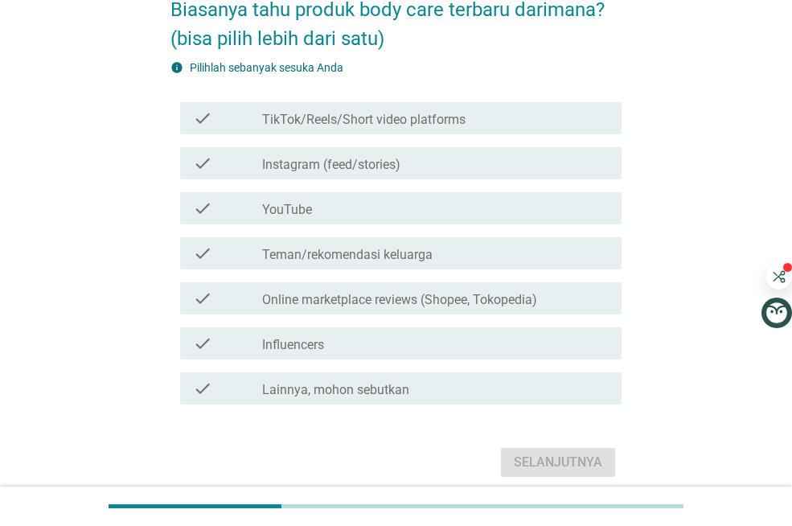
scroll to position [97, 0]
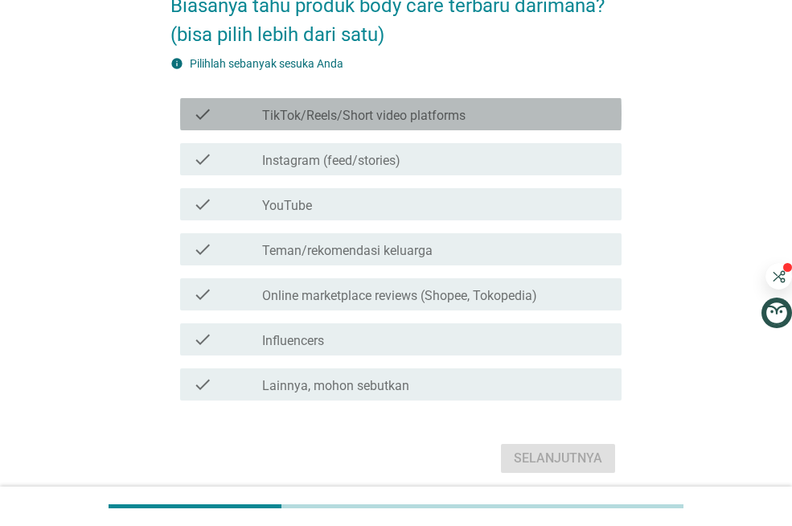
click at [399, 108] on label "TikTok/Reels/Short video platforms" at bounding box center [363, 116] width 203 height 16
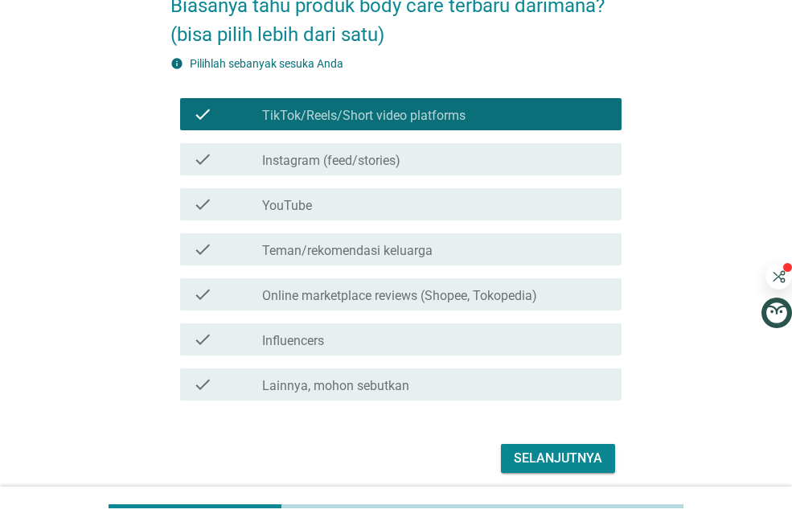
click at [379, 210] on div "check_box_outline_blank YouTube" at bounding box center [435, 204] width 347 height 19
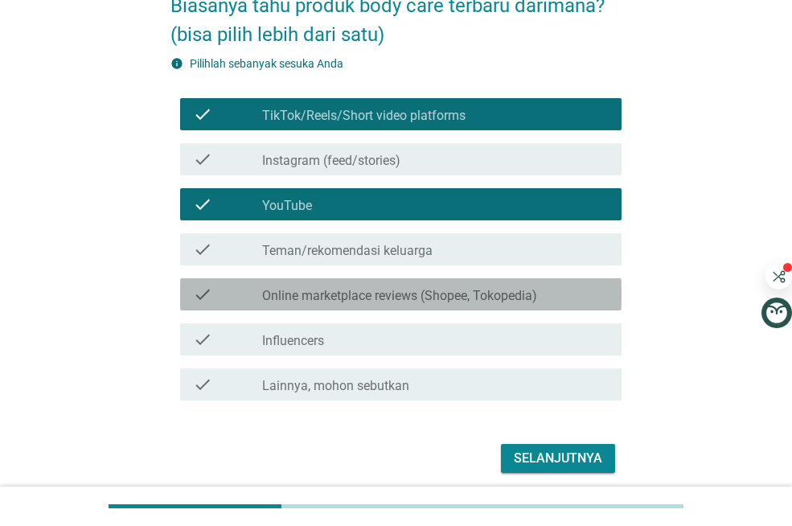
click at [376, 286] on div "check_box_outline_blank Online marketplace reviews (Shopee, Tokopedia)" at bounding box center [435, 294] width 347 height 19
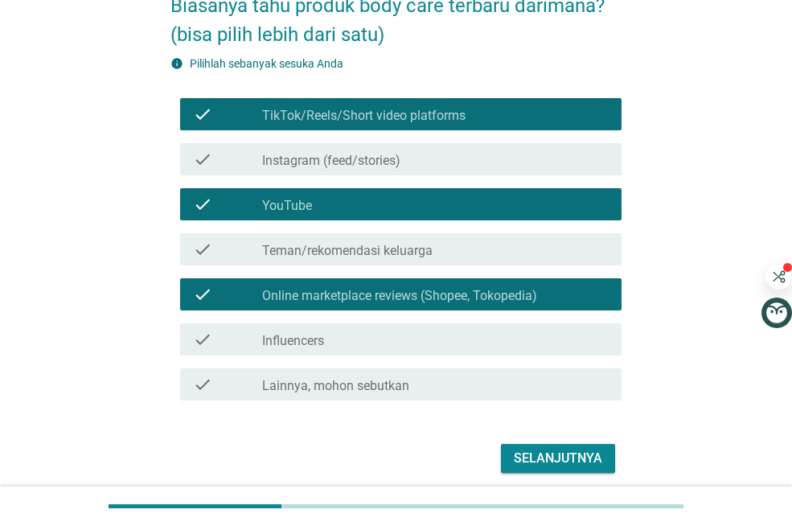
click at [541, 449] on div "Selanjutnya" at bounding box center [558, 458] width 88 height 19
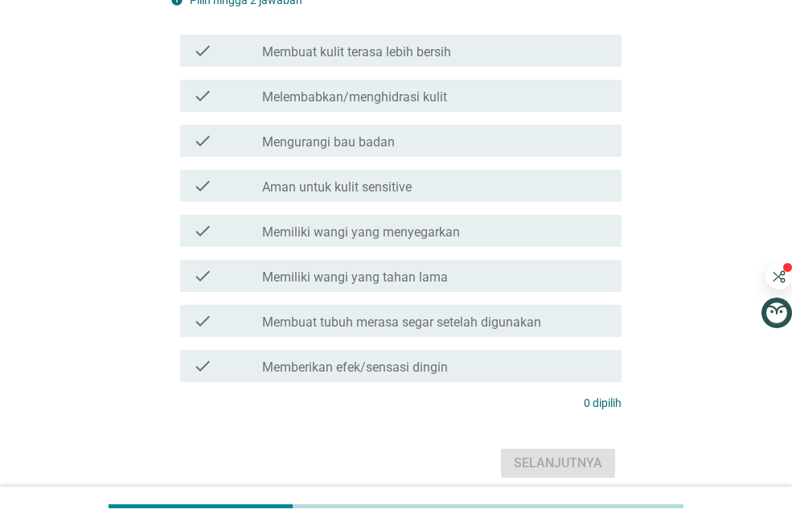
scroll to position [193, 0]
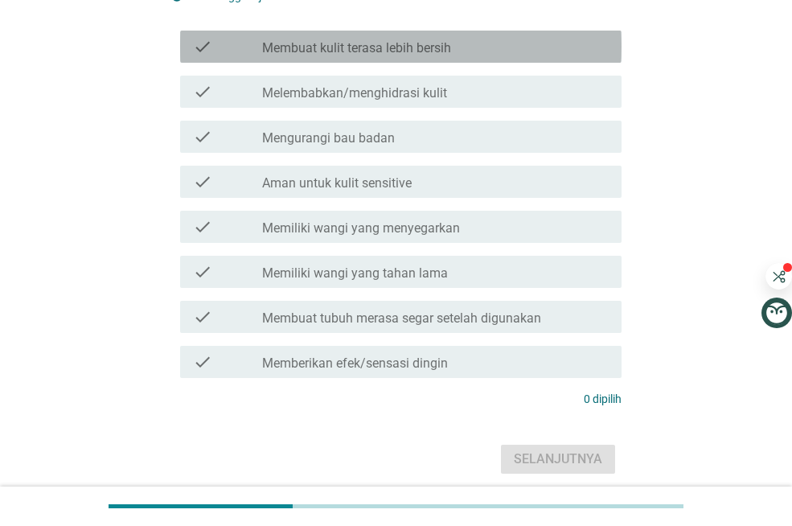
click at [428, 58] on div "check check_box_outline_blank Membuat kulit terasa lebih bersih" at bounding box center [401, 47] width 442 height 32
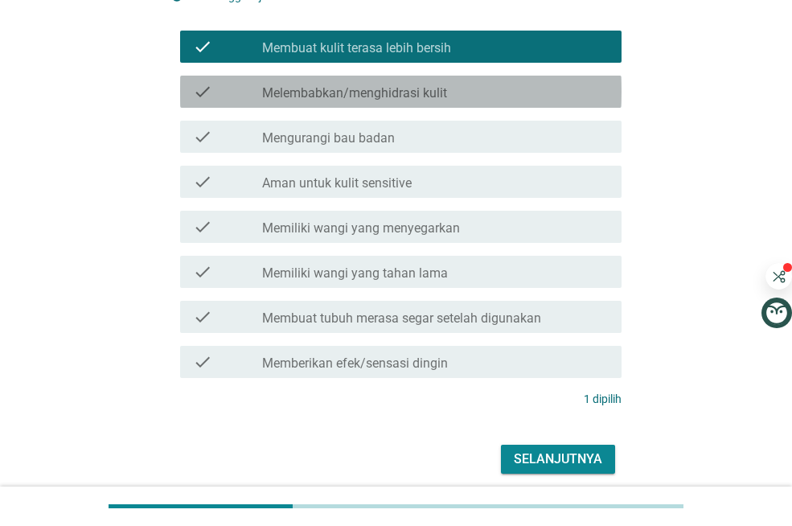
click at [434, 88] on label "Melembabkan/menghidrasi kulit" at bounding box center [354, 93] width 185 height 16
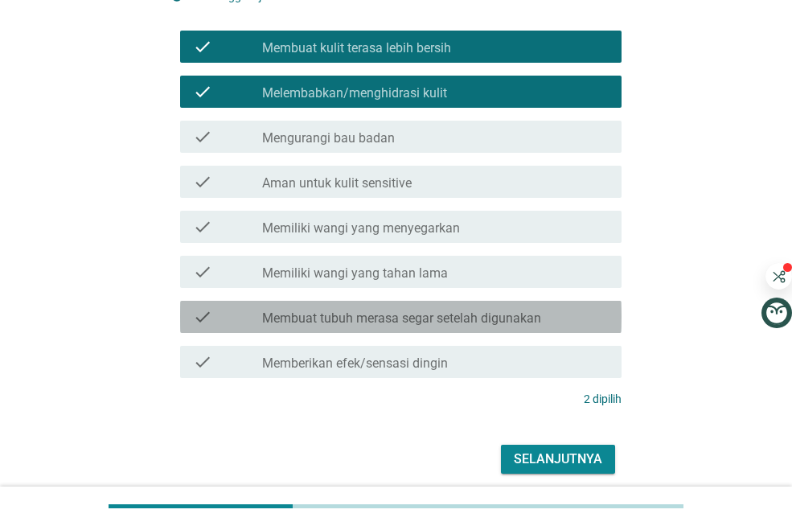
click at [447, 322] on label "Membuat tubuh merasa segar setelah digunakan" at bounding box center [401, 318] width 279 height 16
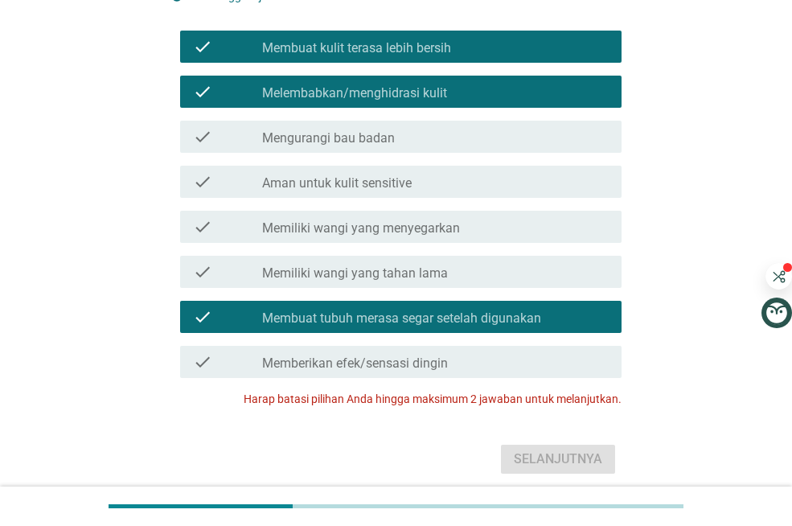
click at [484, 313] on label "Membuat tubuh merasa segar setelah digunakan" at bounding box center [401, 318] width 279 height 16
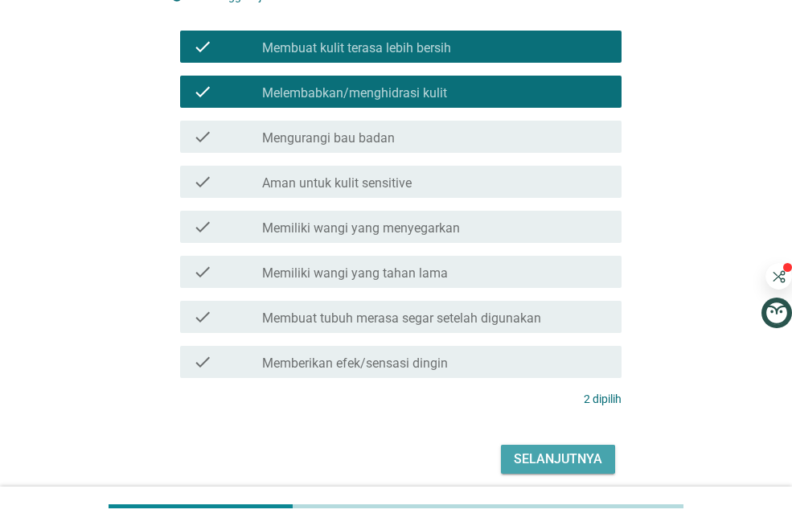
click at [541, 456] on div "Selanjutnya" at bounding box center [558, 459] width 88 height 19
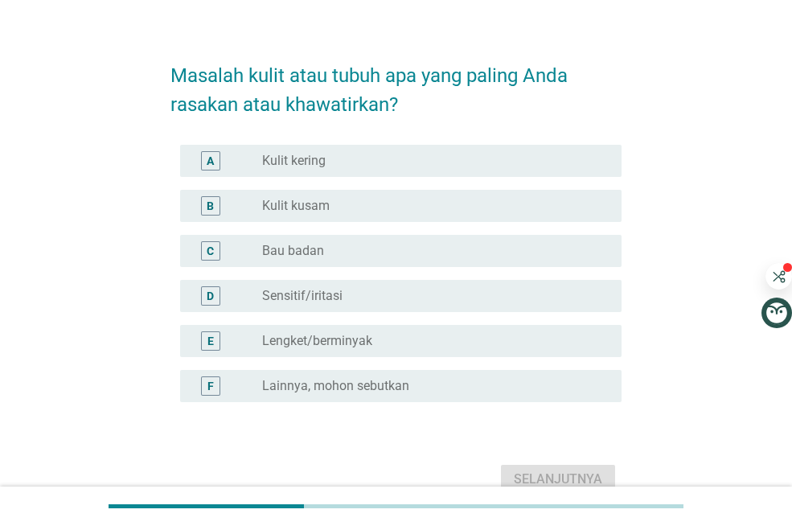
scroll to position [32, 0]
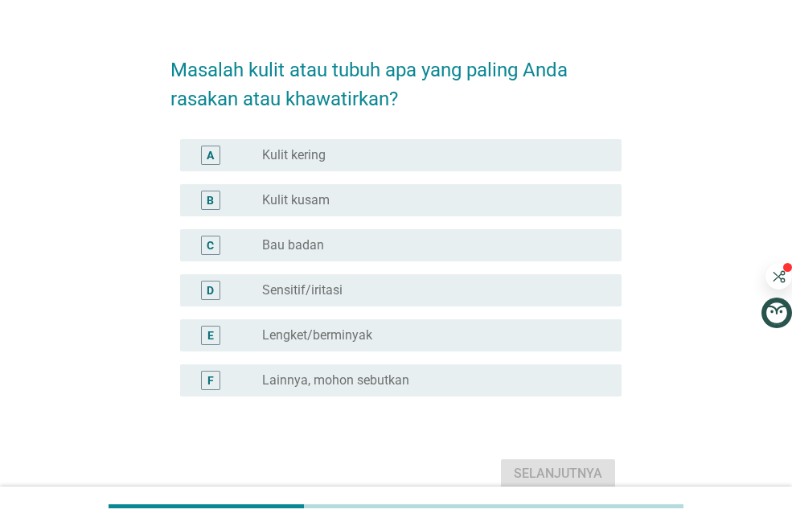
click at [364, 331] on label "Lengket/berminyak" at bounding box center [317, 335] width 110 height 16
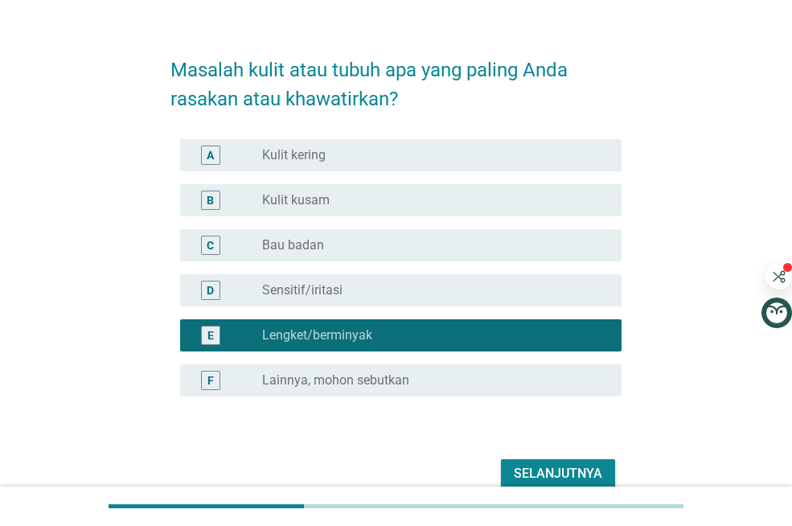
click at [561, 466] on div "Selanjutnya" at bounding box center [558, 473] width 88 height 19
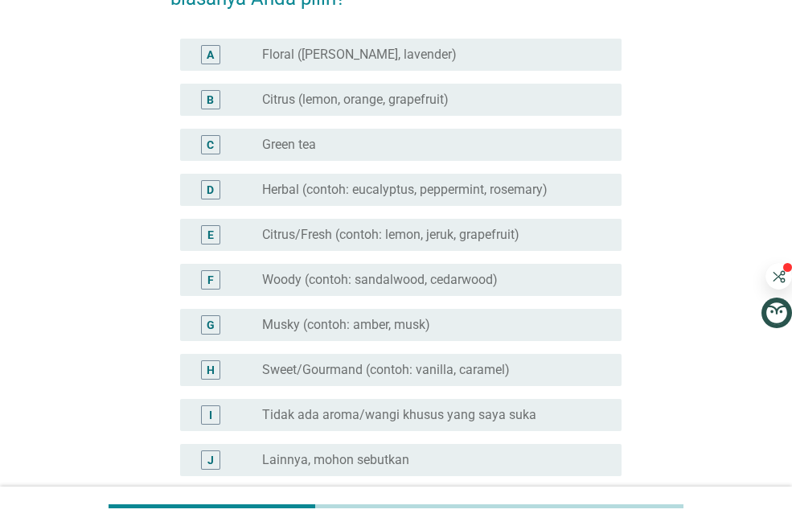
scroll to position [129, 0]
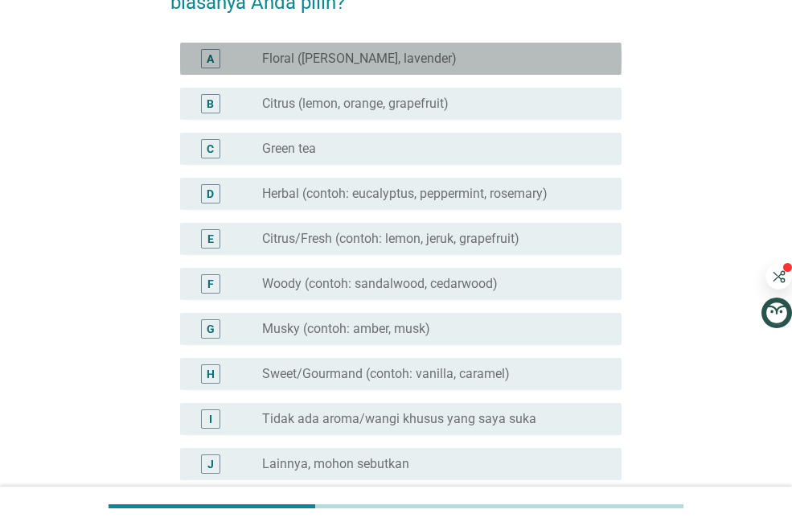
click at [543, 57] on div "radio_button_unchecked Floral ([PERSON_NAME], lavender)" at bounding box center [429, 59] width 334 height 16
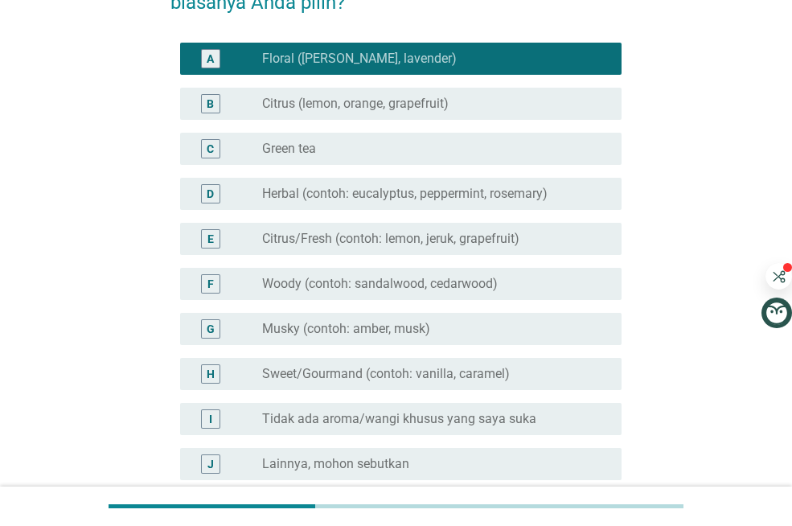
click at [712, 124] on div "[PERSON_NAME]i body wash/sabun cair apa yang biasanya Anda pilih? A radio_butto…" at bounding box center [396, 260] width 715 height 660
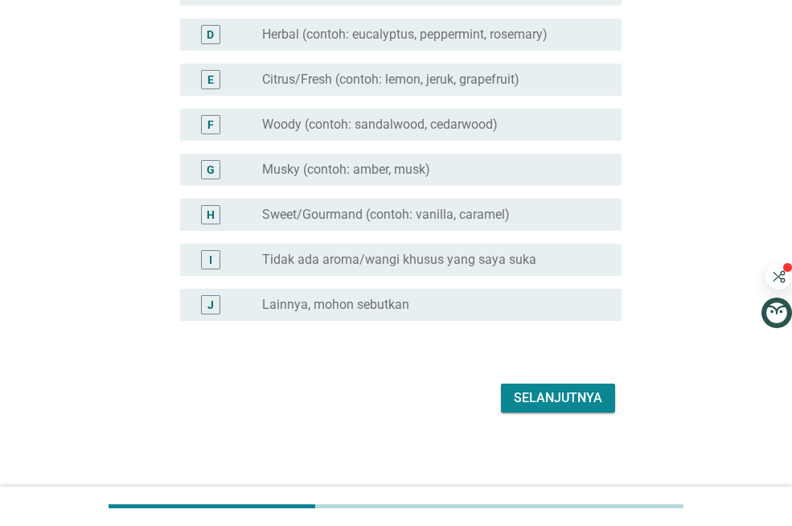
scroll to position [290, 0]
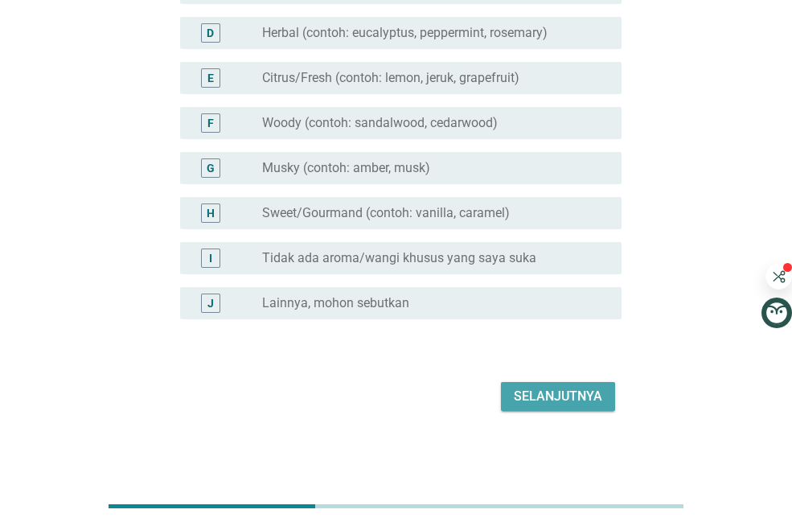
click at [560, 387] on div "Selanjutnya" at bounding box center [558, 396] width 88 height 19
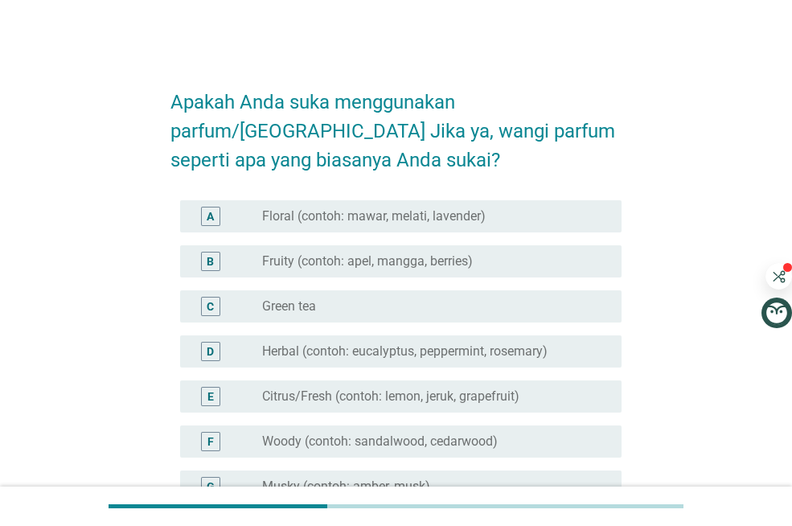
click at [721, 348] on div "Apakah Anda suka menggunakan parfum/[GEOGRAPHIC_DATA] Jika ya, wangi parfum sep…" at bounding box center [396, 403] width 715 height 688
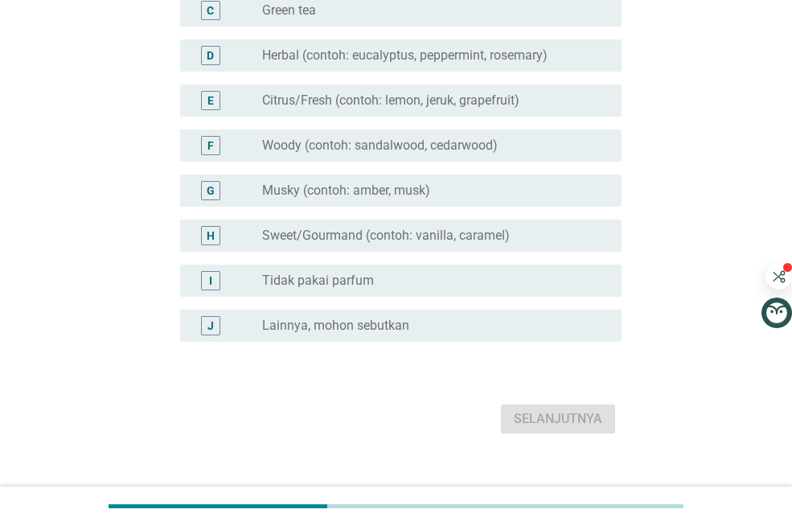
scroll to position [319, 0]
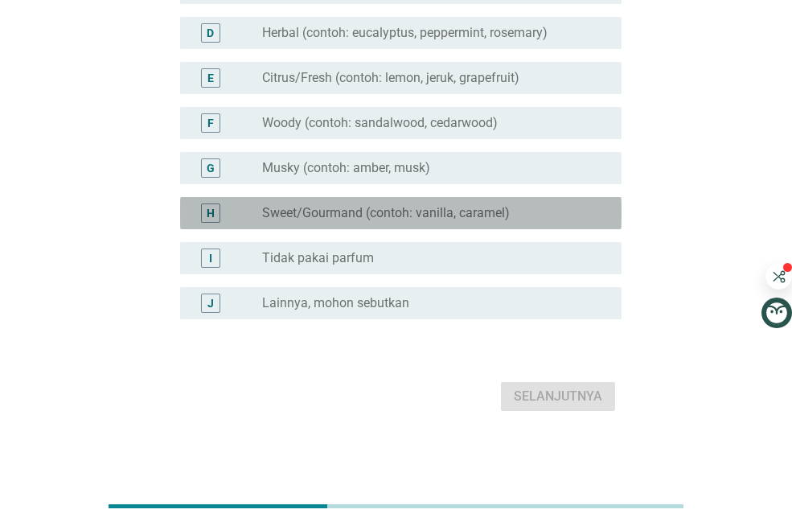
click at [549, 220] on div "radio_button_unchecked Sweet/Gourmand (contoh: vanilla, caramel)" at bounding box center [429, 213] width 334 height 16
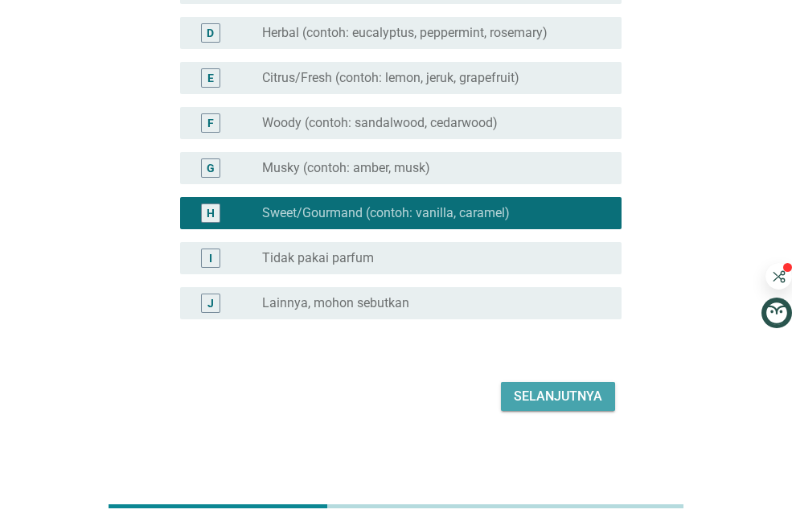
click at [561, 392] on div "Selanjutnya" at bounding box center [558, 396] width 88 height 19
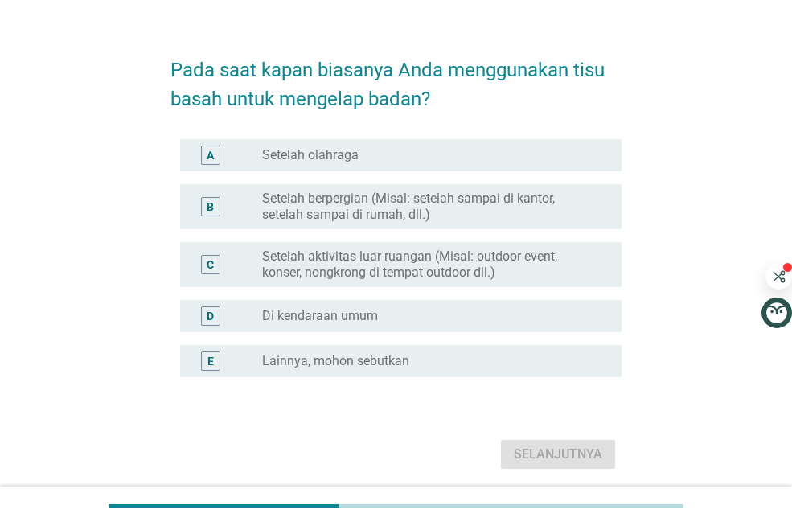
scroll to position [64, 0]
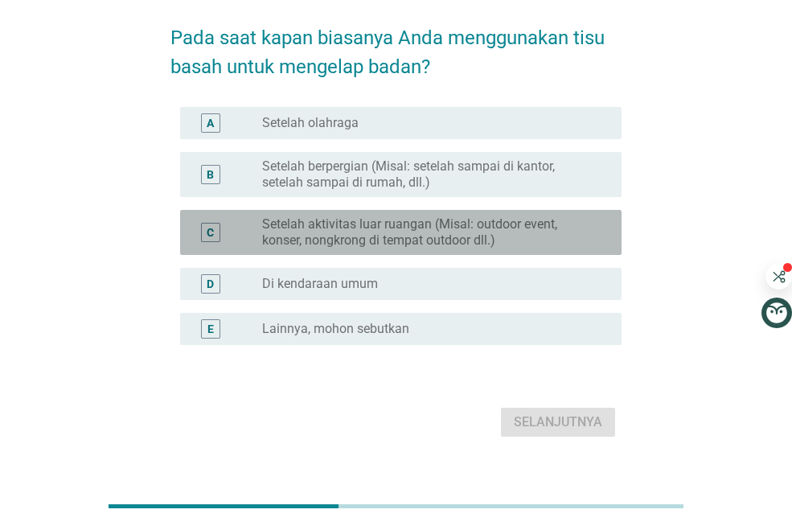
click at [508, 224] on label "Setelah aktivitas luar ruangan (Misal: outdoor event, konser, nongkrong di temp…" at bounding box center [429, 232] width 334 height 32
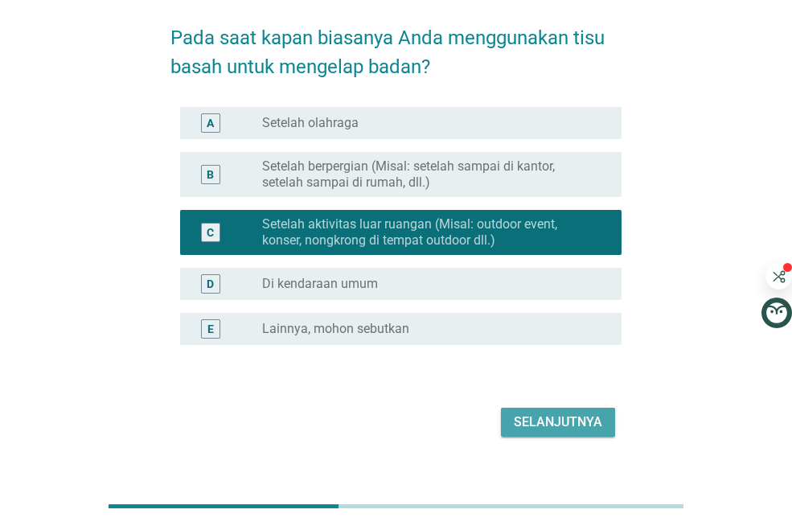
click at [532, 423] on div "Selanjutnya" at bounding box center [558, 422] width 88 height 19
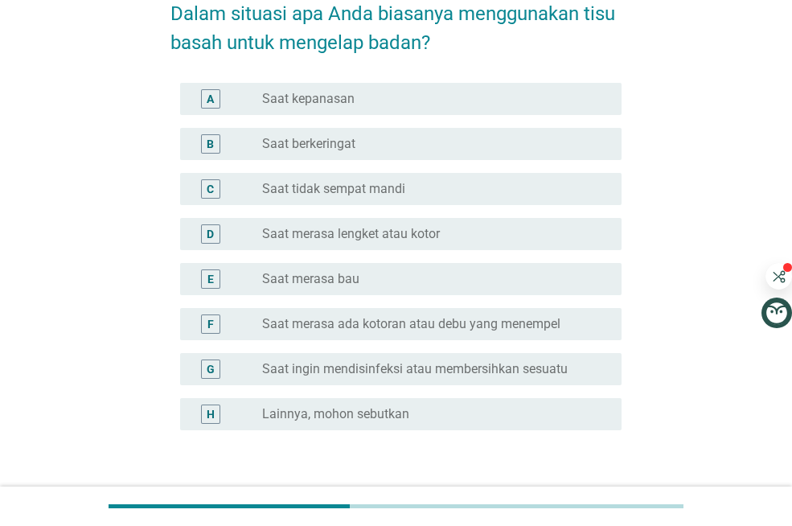
scroll to position [97, 0]
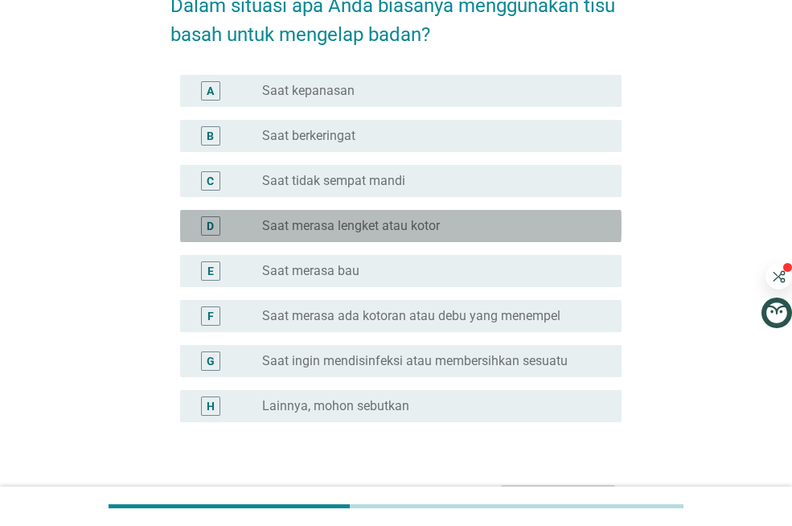
click at [436, 216] on div "radio_button_unchecked Saat merasa lengket atau kotor" at bounding box center [435, 225] width 347 height 19
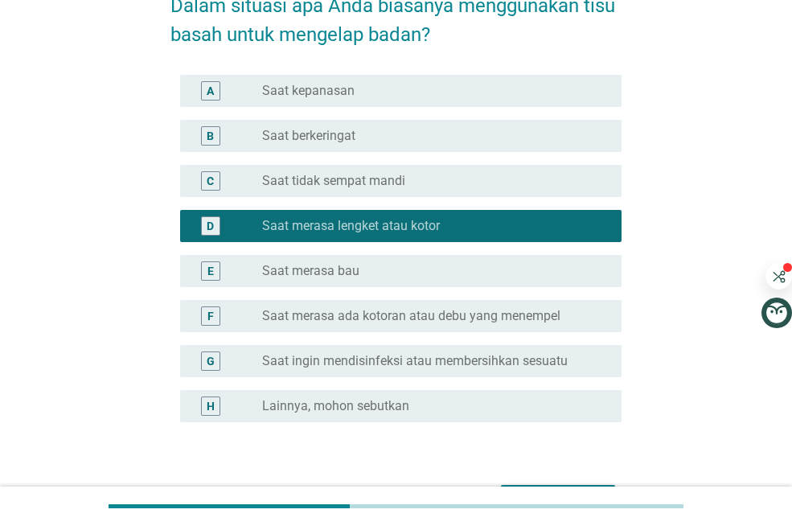
click at [428, 280] on div "radio_button_unchecked Saat merasa bau" at bounding box center [435, 270] width 347 height 19
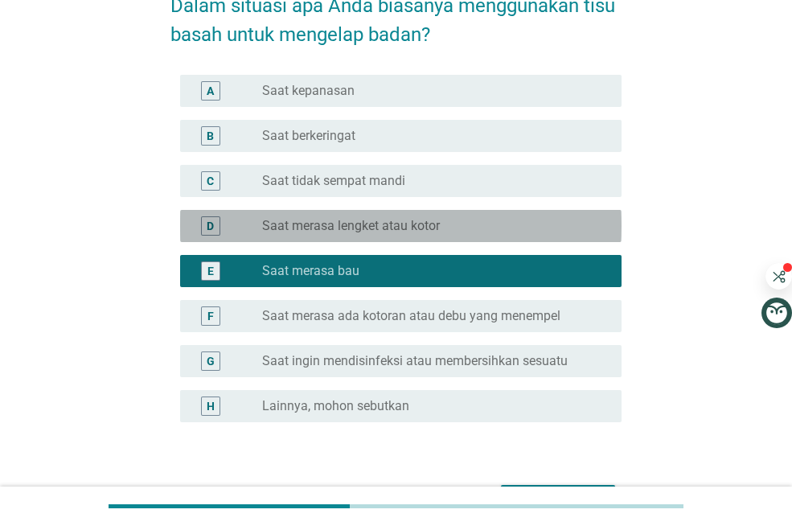
click at [552, 232] on div "radio_button_unchecked Saat merasa lengket atau kotor" at bounding box center [429, 226] width 334 height 16
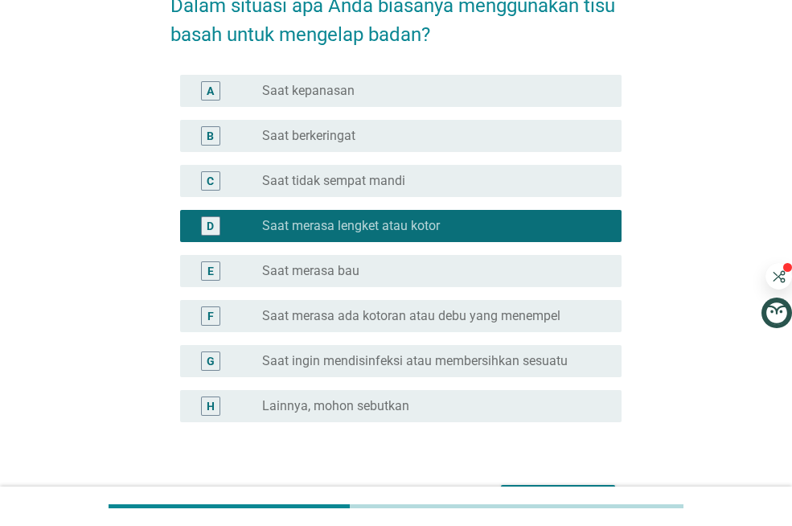
click at [672, 256] on div "Dalam situasi apa Anda biasanya menggunakan tisu basah untuk mengelap badan? A …" at bounding box center [396, 246] width 715 height 569
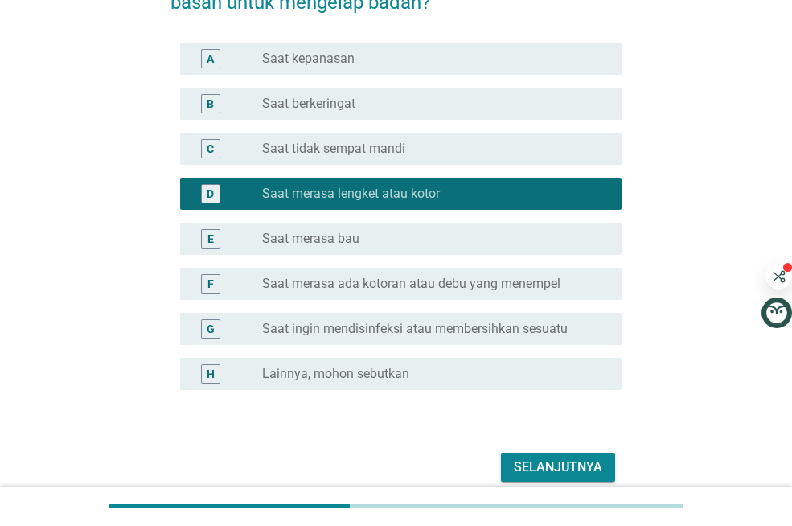
click at [546, 459] on div "Selanjutnya" at bounding box center [558, 467] width 88 height 19
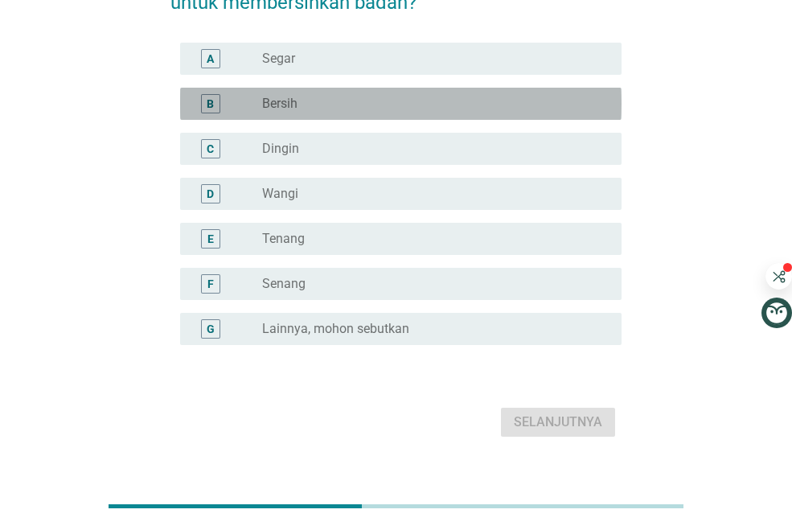
click at [413, 98] on div "radio_button_unchecked Bersih" at bounding box center [429, 104] width 334 height 16
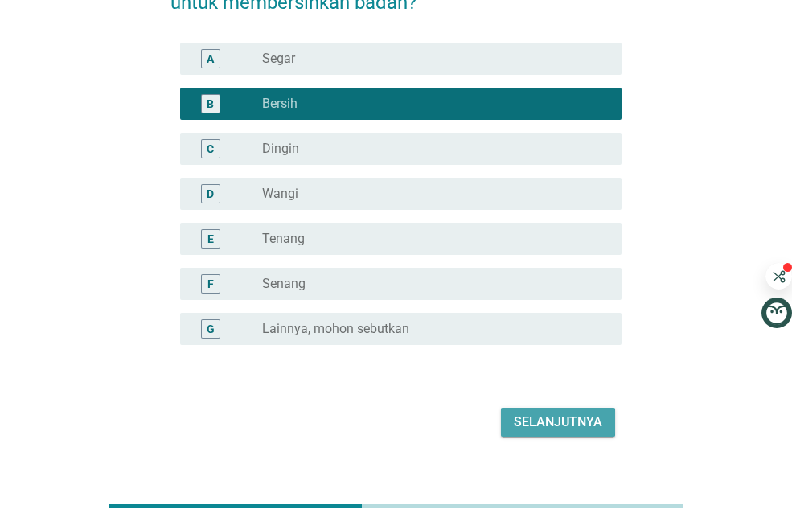
click at [532, 432] on button "Selanjutnya" at bounding box center [558, 422] width 114 height 29
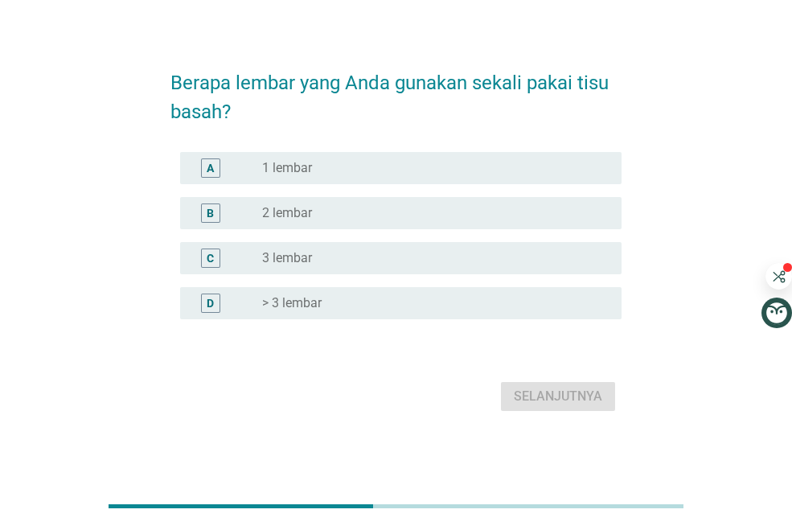
scroll to position [32, 0]
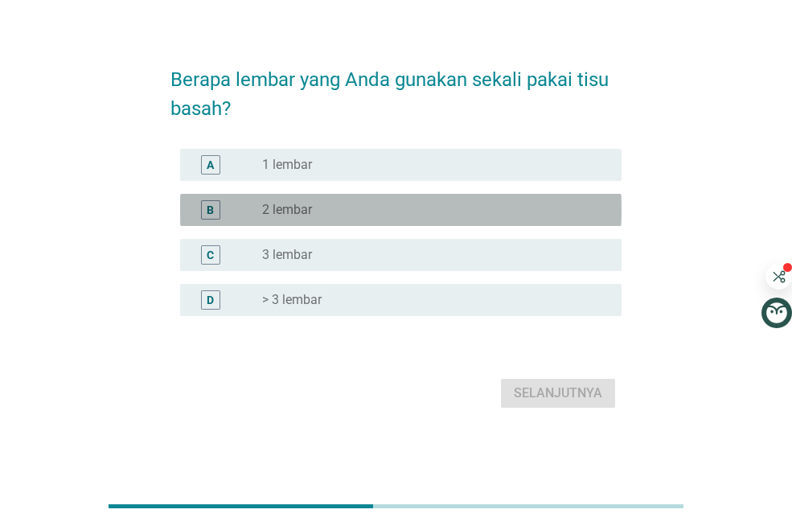
click at [377, 219] on div "radio_button_unchecked 2 lembar" at bounding box center [435, 209] width 347 height 19
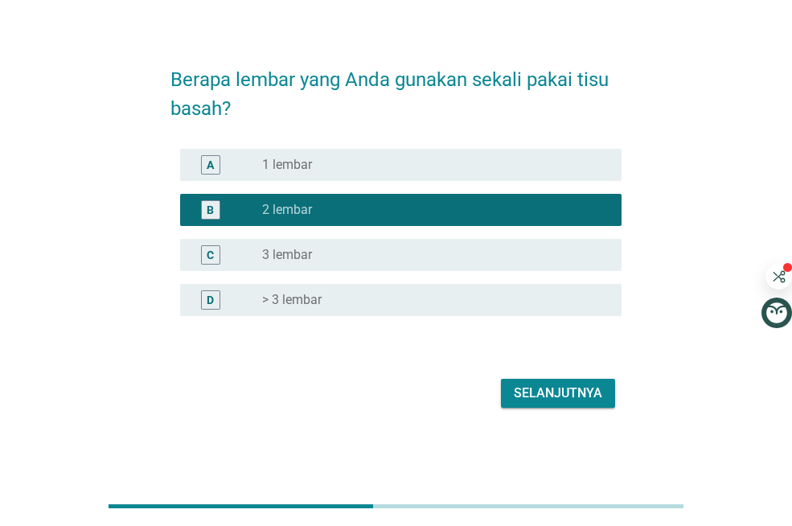
click at [550, 400] on div "Selanjutnya" at bounding box center [558, 393] width 88 height 19
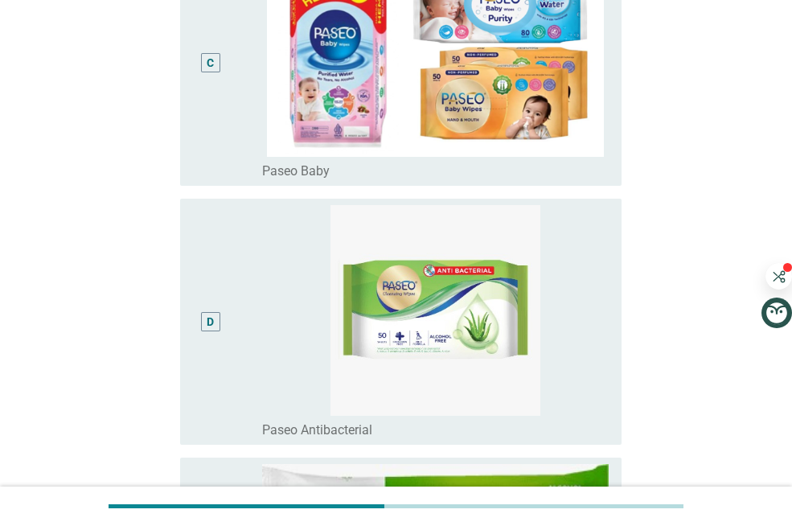
scroll to position [772, 0]
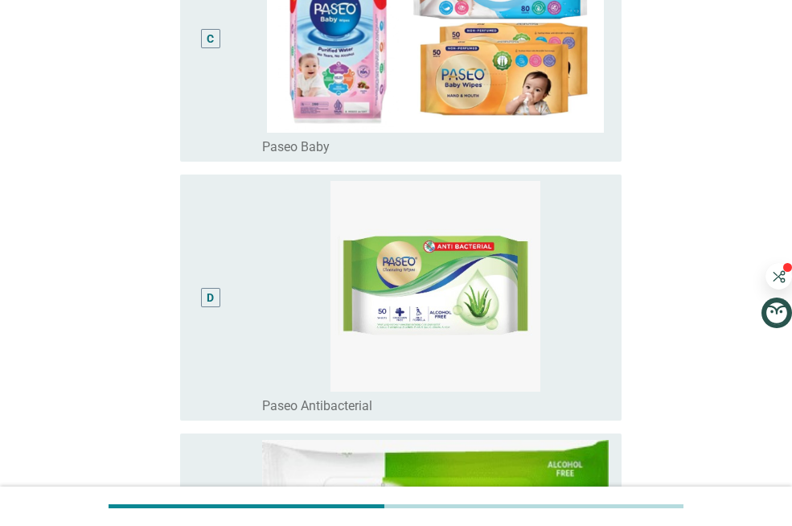
click at [204, 292] on div "D" at bounding box center [210, 297] width 19 height 19
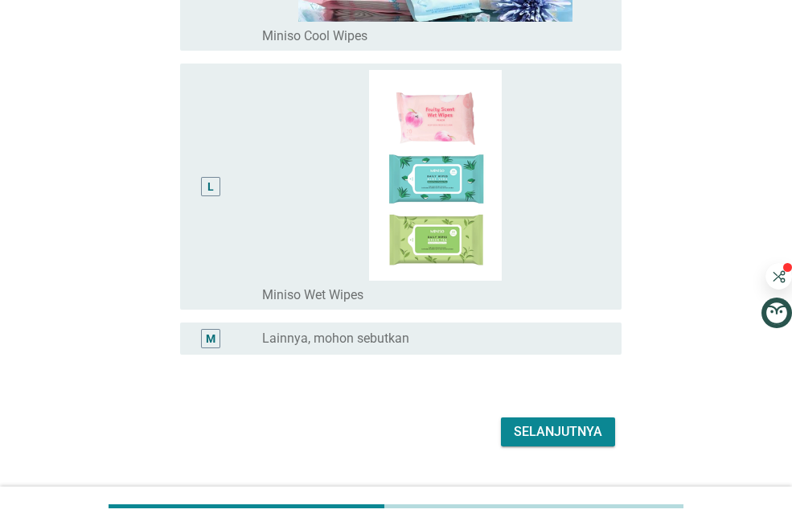
scroll to position [2895, 0]
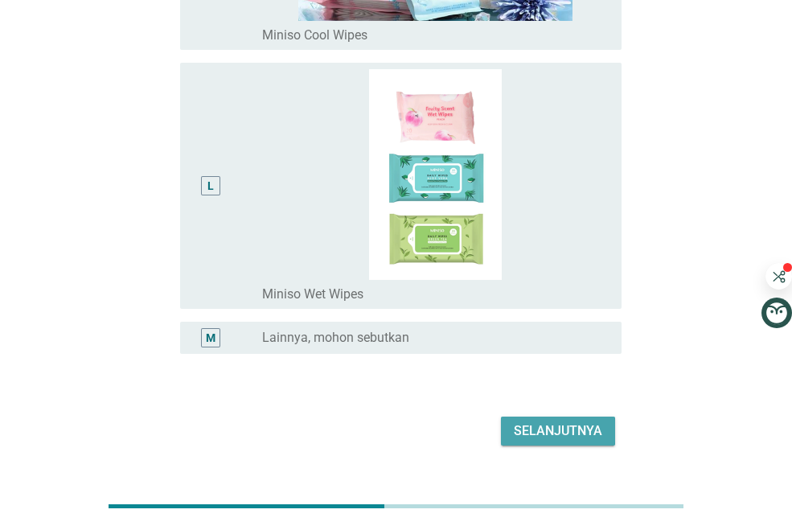
click at [594, 422] on div "Selanjutnya" at bounding box center [558, 430] width 88 height 19
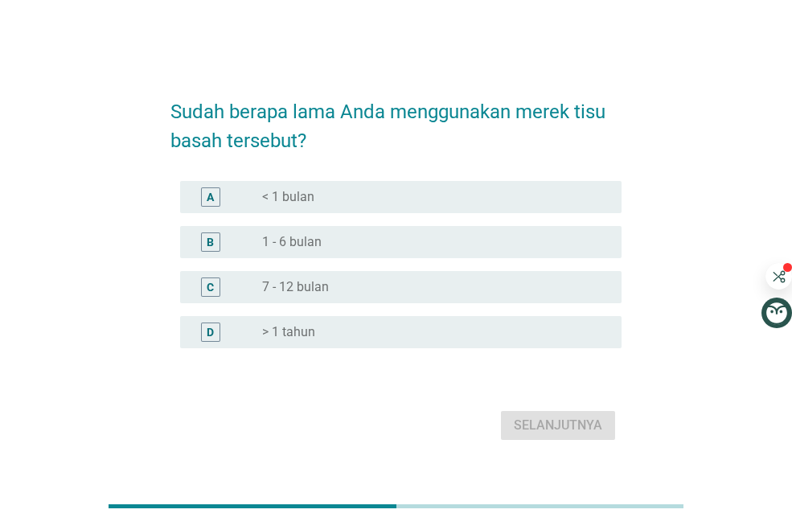
click at [393, 252] on div "B radio_button_unchecked 1 - 6 bulan" at bounding box center [401, 242] width 442 height 32
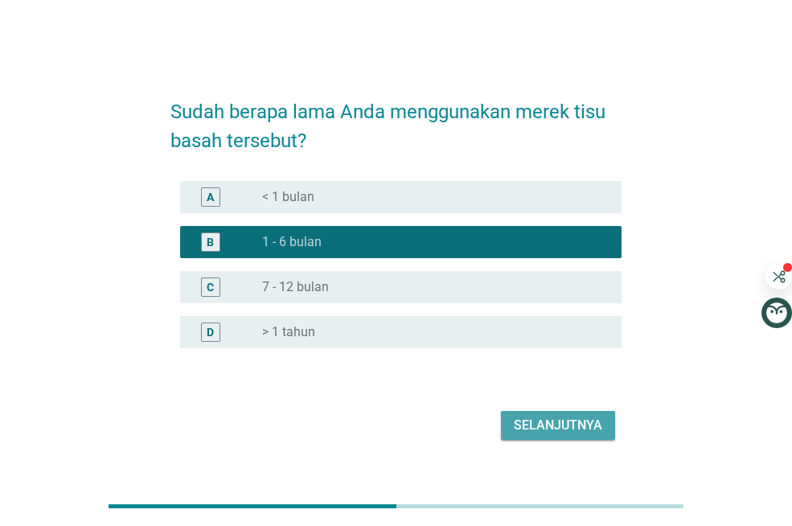
click at [592, 423] on div "Selanjutnya" at bounding box center [558, 425] width 88 height 19
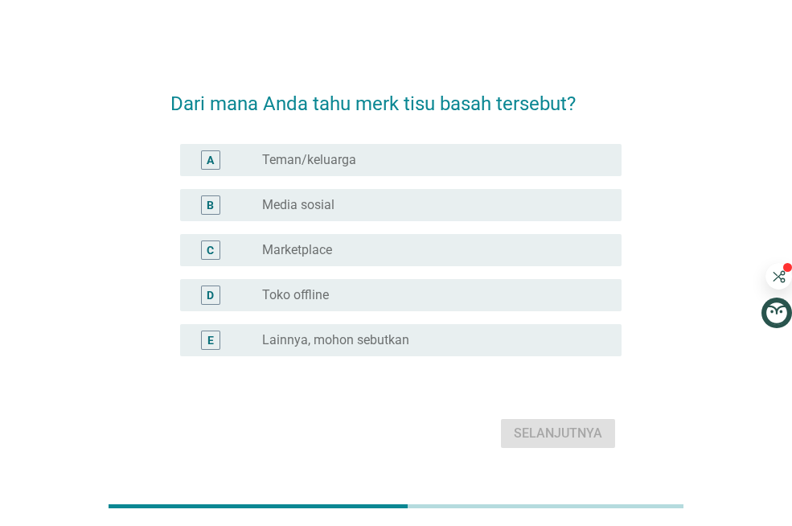
click at [483, 240] on div "radio_button_unchecked Marketplace" at bounding box center [435, 249] width 347 height 19
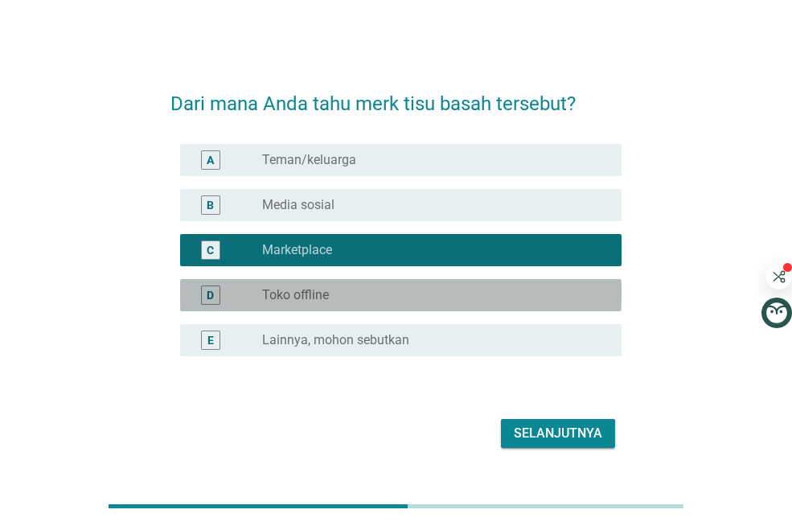
click at [503, 298] on div "radio_button_unchecked Toko offline" at bounding box center [429, 295] width 334 height 16
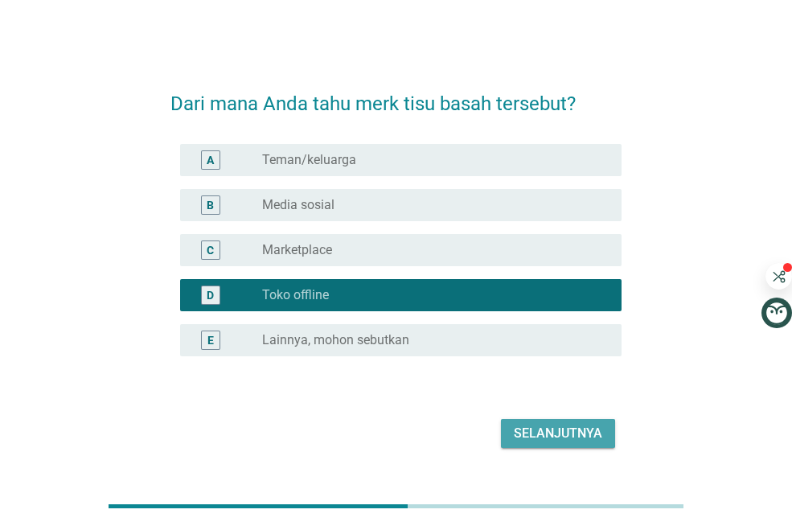
click at [549, 427] on div "Selanjutnya" at bounding box center [558, 433] width 88 height 19
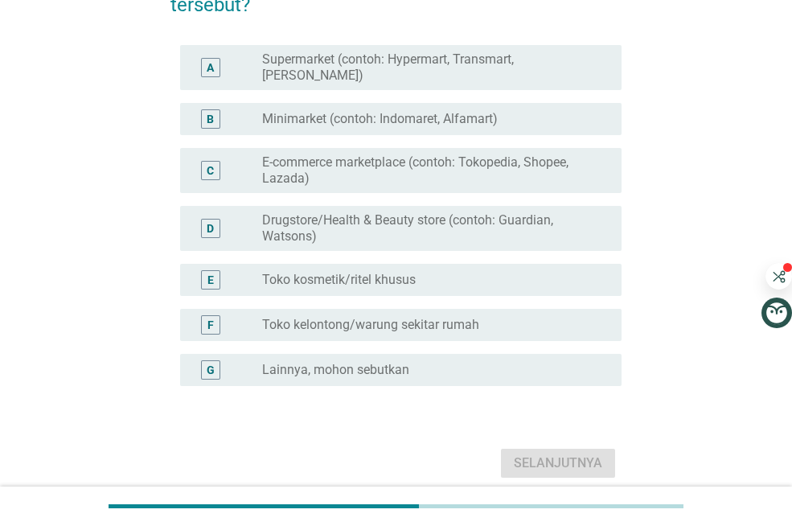
scroll to position [129, 0]
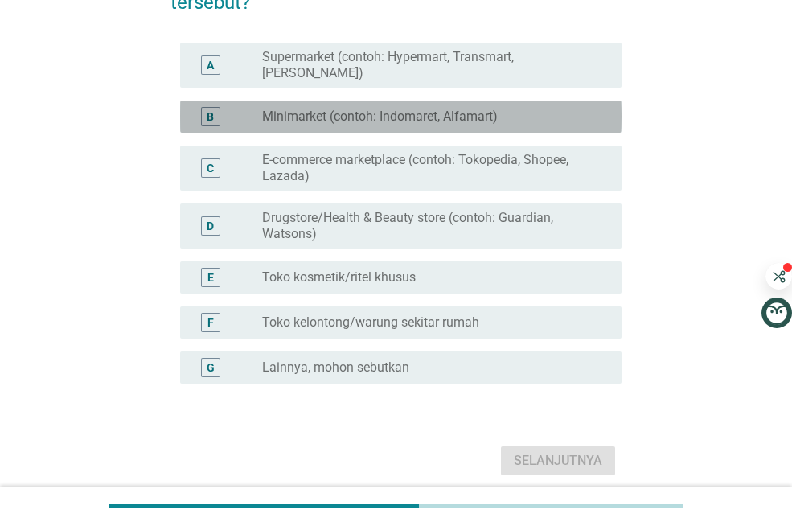
click at [452, 109] on label "Minimarket (contoh: Indomaret, Alfamart)" at bounding box center [380, 117] width 236 height 16
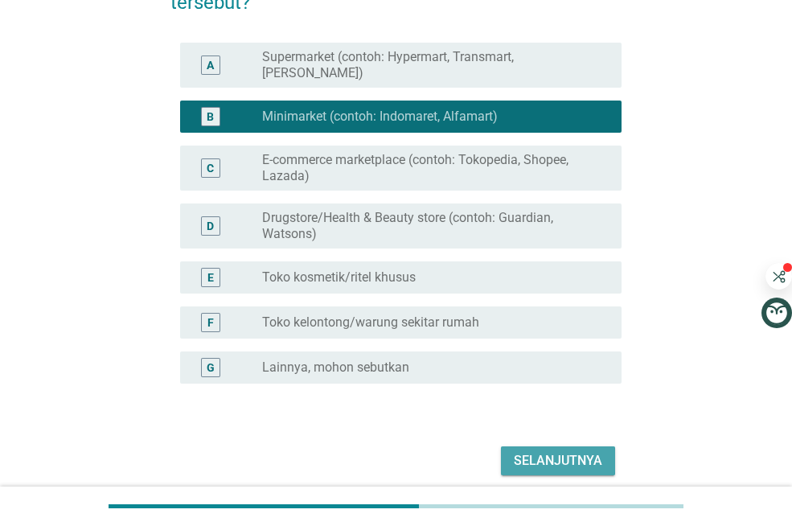
click at [577, 451] on div "Selanjutnya" at bounding box center [558, 460] width 88 height 19
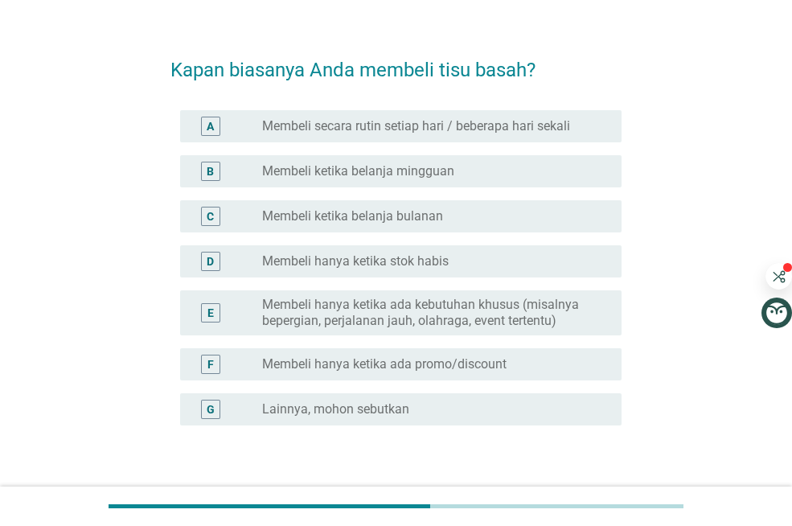
scroll to position [64, 0]
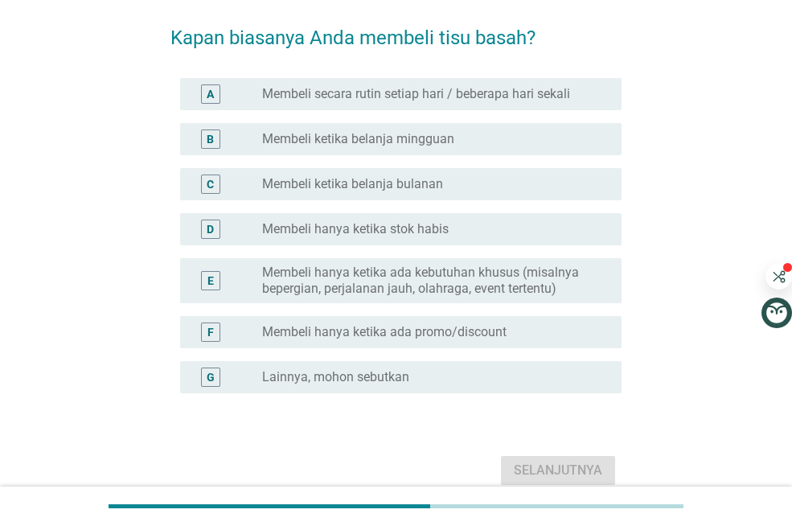
click at [449, 150] on div "B radio_button_unchecked Membeli ketika belanja mingguan" at bounding box center [401, 139] width 442 height 32
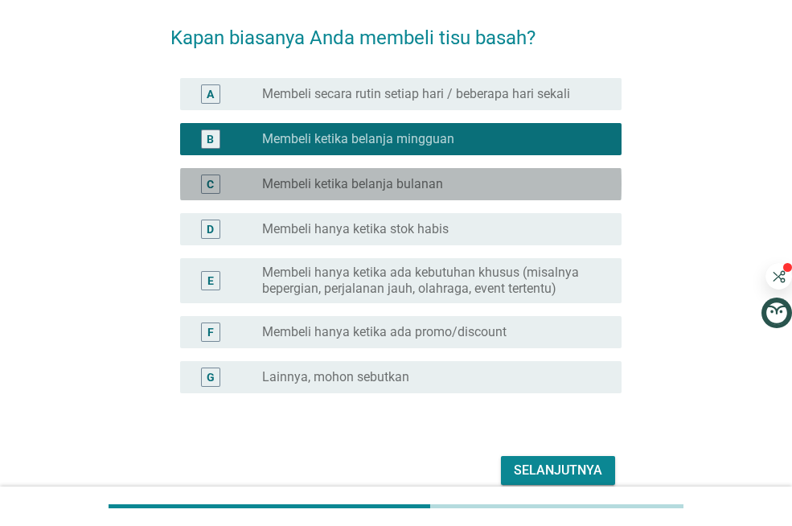
click at [503, 183] on div "radio_button_unchecked Membeli ketika belanja bulanan" at bounding box center [429, 184] width 334 height 16
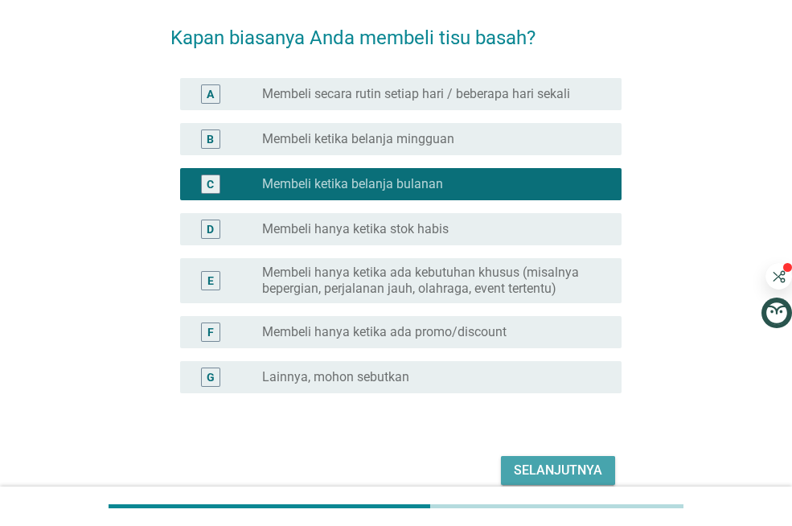
click at [588, 483] on button "Selanjutnya" at bounding box center [558, 470] width 114 height 29
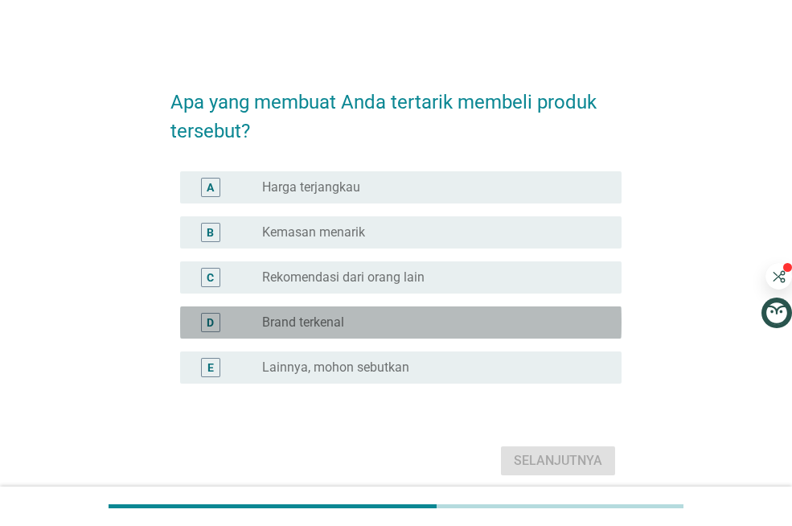
click at [352, 323] on div "radio_button_unchecked Brand terkenal" at bounding box center [429, 322] width 334 height 16
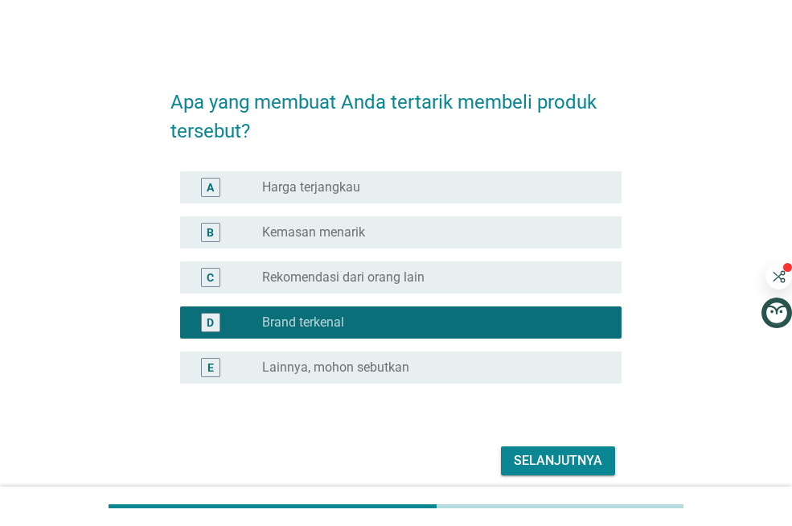
click at [561, 459] on div "Selanjutnya" at bounding box center [558, 460] width 88 height 19
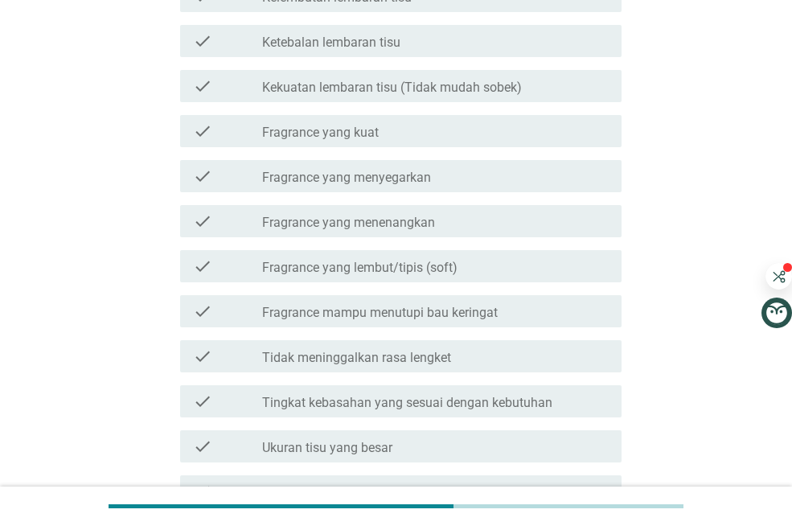
scroll to position [193, 0]
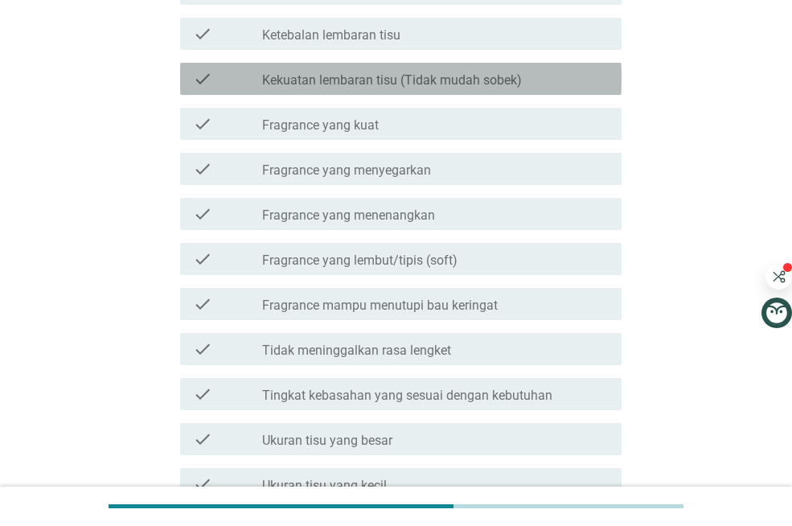
click at [388, 81] on label "Kekuatan lembaran tisu (Tidak mudah sobek)" at bounding box center [392, 80] width 260 height 16
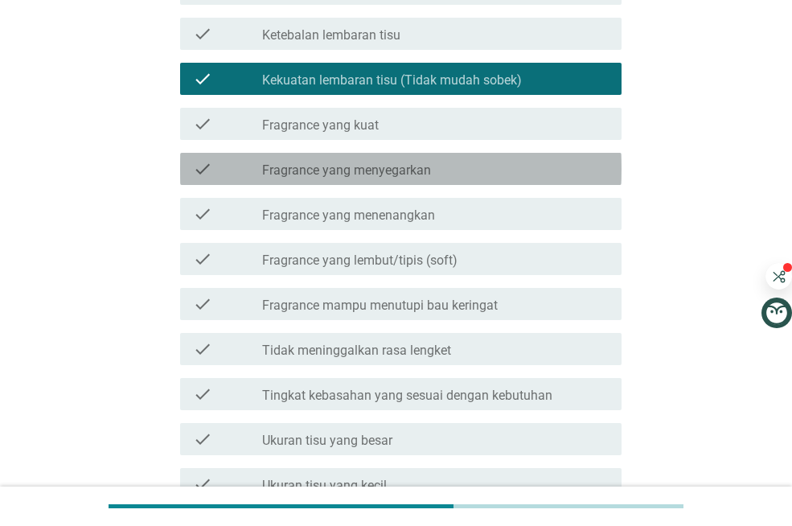
click at [353, 166] on label "Fragrance yang menyegarkan" at bounding box center [346, 170] width 169 height 16
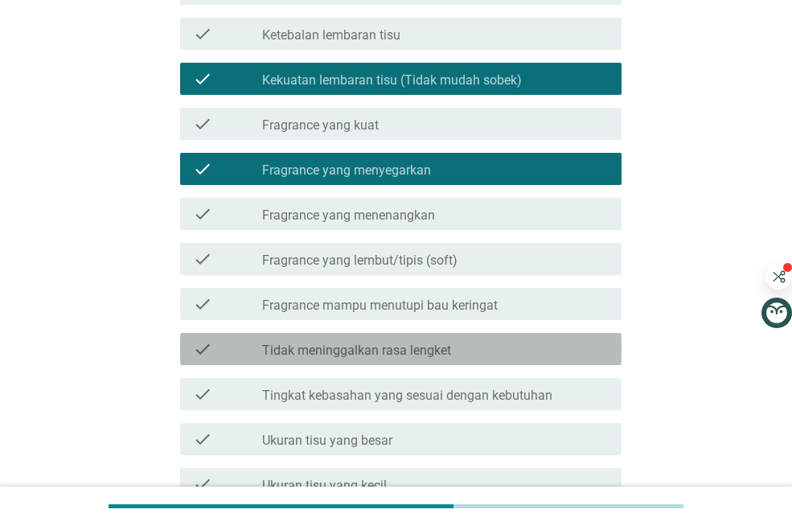
click at [275, 350] on label "Tidak meninggalkan rasa lengket" at bounding box center [356, 351] width 189 height 16
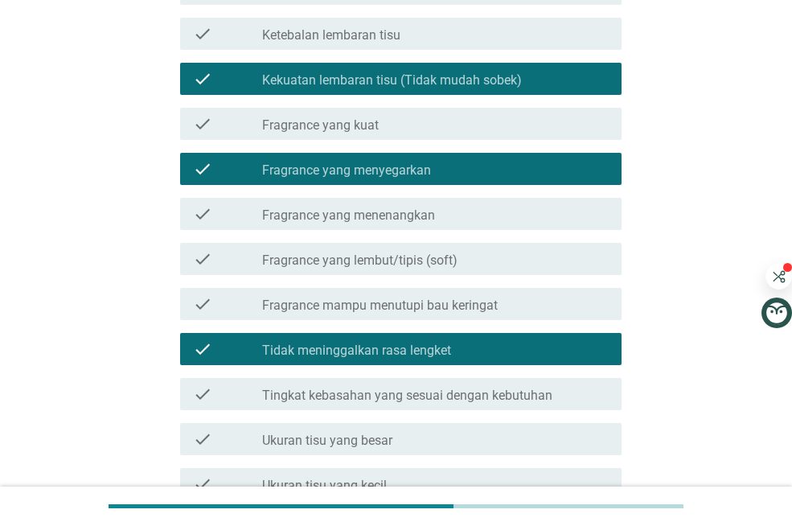
click at [121, 401] on div "Apa yang Anda suka dari produk tersebut? info Pilihlah sebanyak sesuka Anda che…" at bounding box center [396, 296] width 715 height 860
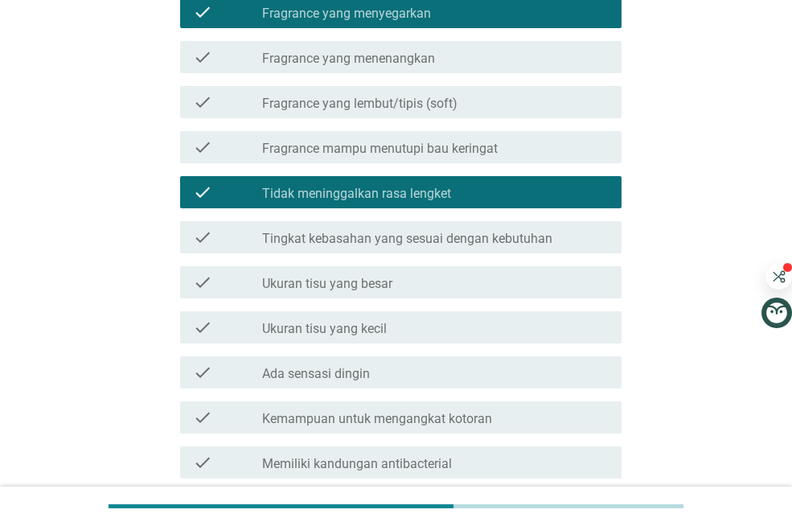
scroll to position [450, 0]
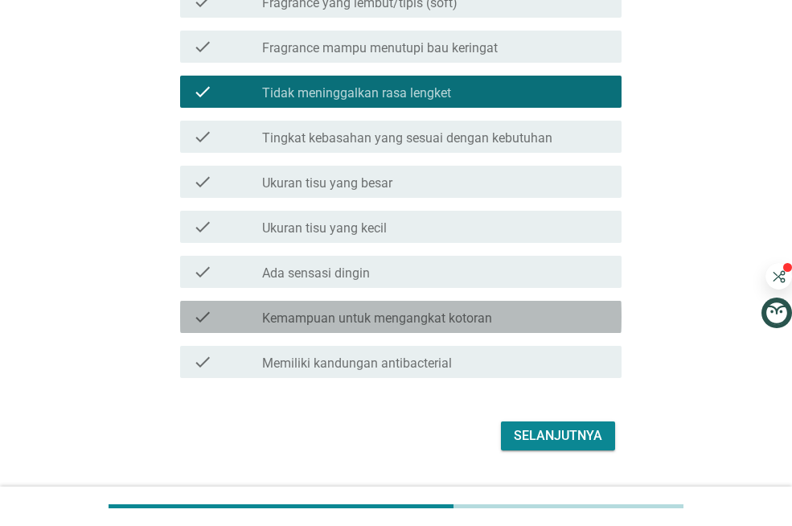
click at [444, 310] on label "Kemampuan untuk mengangkat kotoran" at bounding box center [377, 318] width 230 height 16
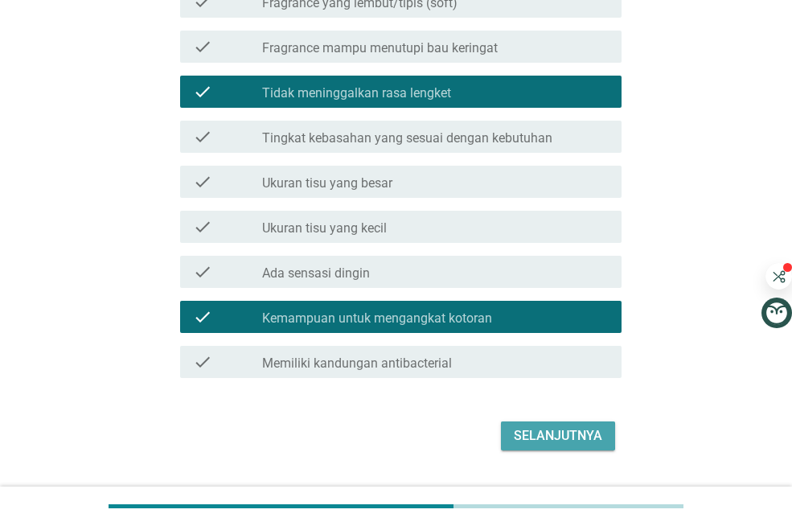
click at [566, 445] on div "Selanjutnya" at bounding box center [558, 435] width 88 height 19
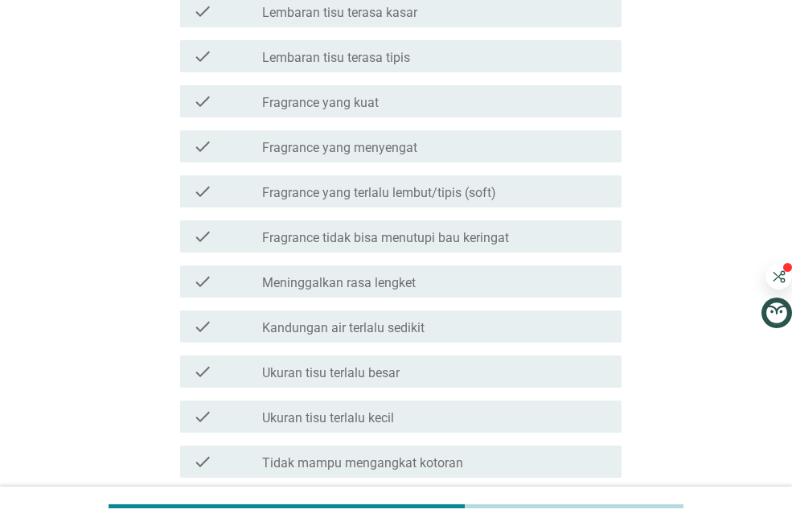
scroll to position [310, 0]
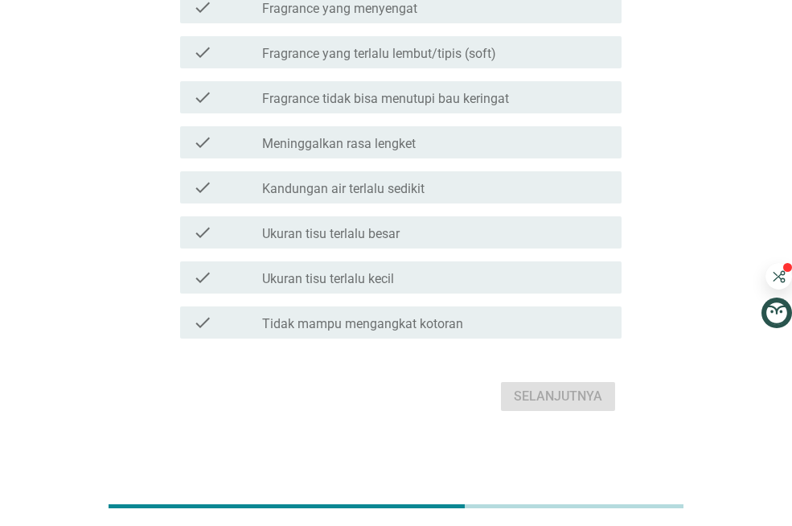
click at [713, 225] on div "Apa yang kurang Anda suka dari produk tersebut? info Pilihlah sebanyak sesuka A…" at bounding box center [396, 89] width 715 height 680
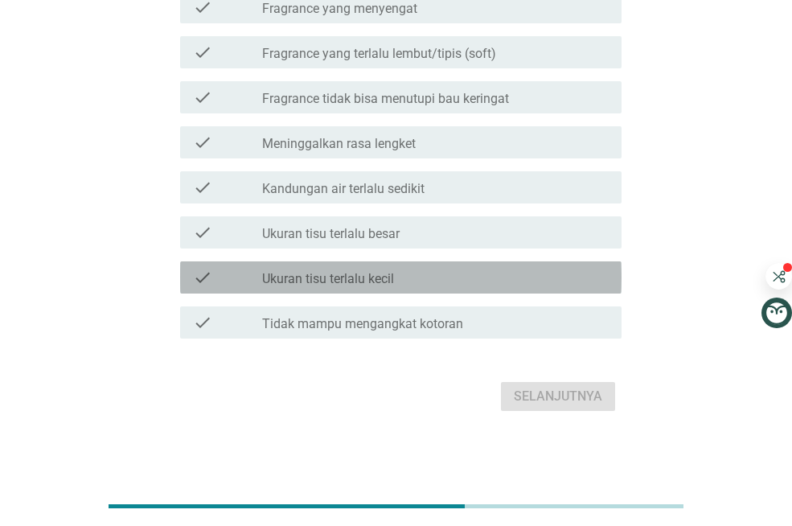
click at [386, 264] on div "check check_box_outline_blank Ukuran tisu terlalu kecil" at bounding box center [401, 277] width 442 height 32
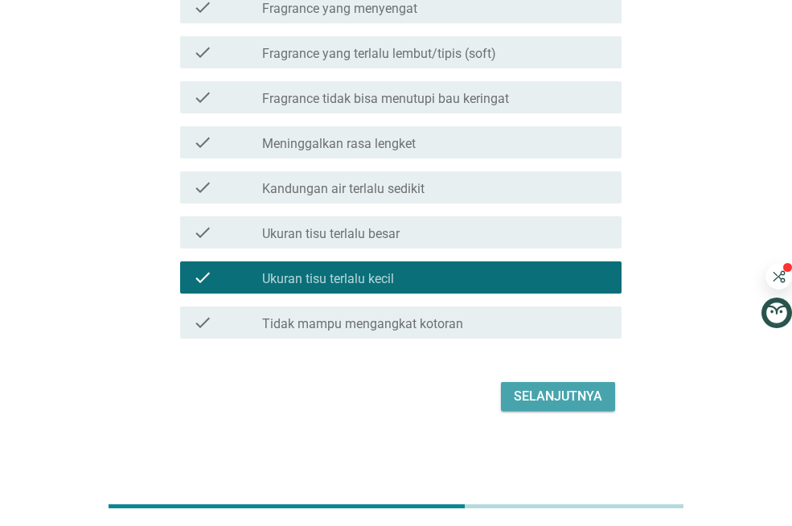
click at [598, 401] on div "Selanjutnya" at bounding box center [558, 396] width 88 height 19
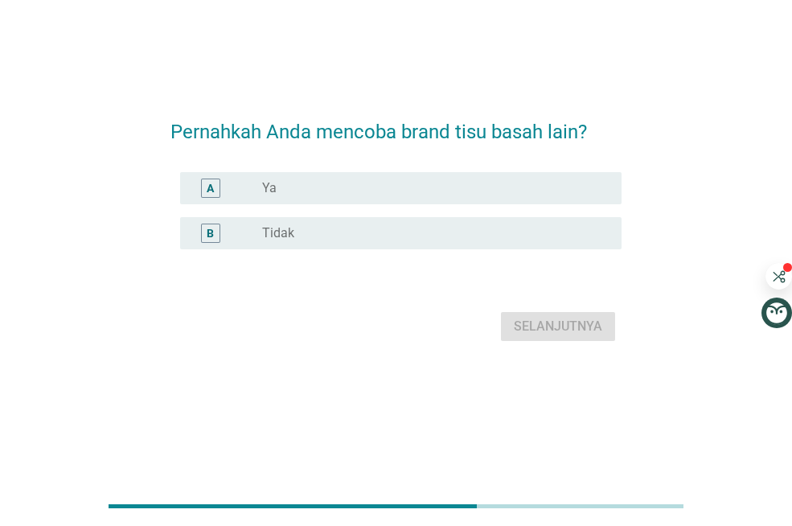
scroll to position [0, 0]
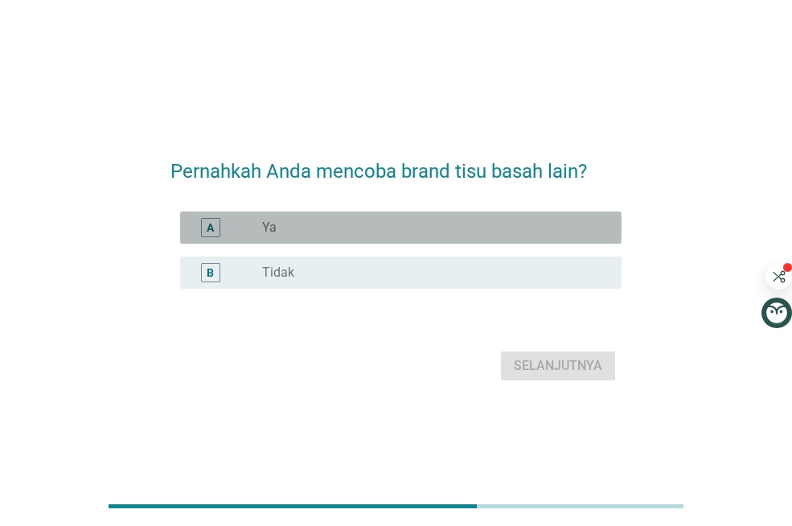
click at [530, 228] on div "radio_button_unchecked Ya" at bounding box center [429, 228] width 334 height 16
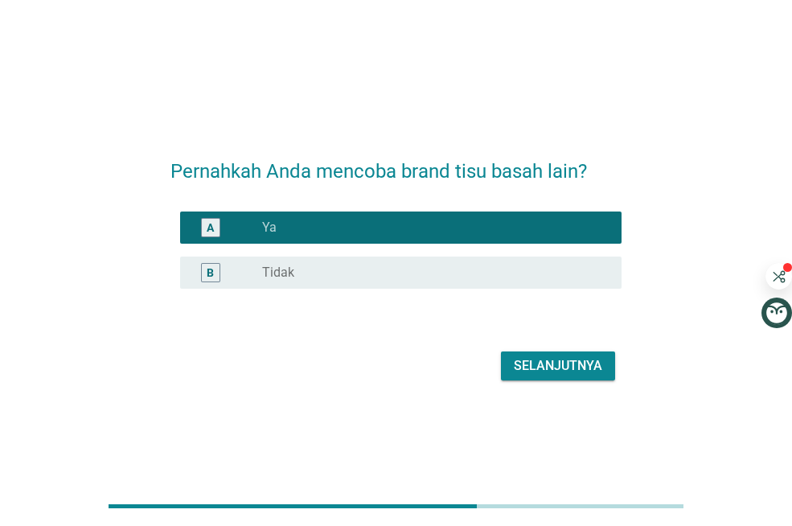
click at [570, 371] on div "Selanjutnya" at bounding box center [558, 365] width 88 height 19
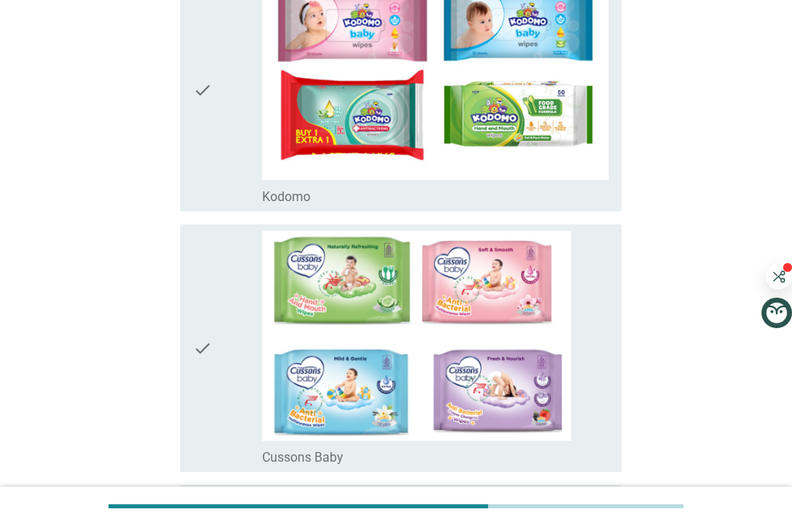
scroll to position [1684, 0]
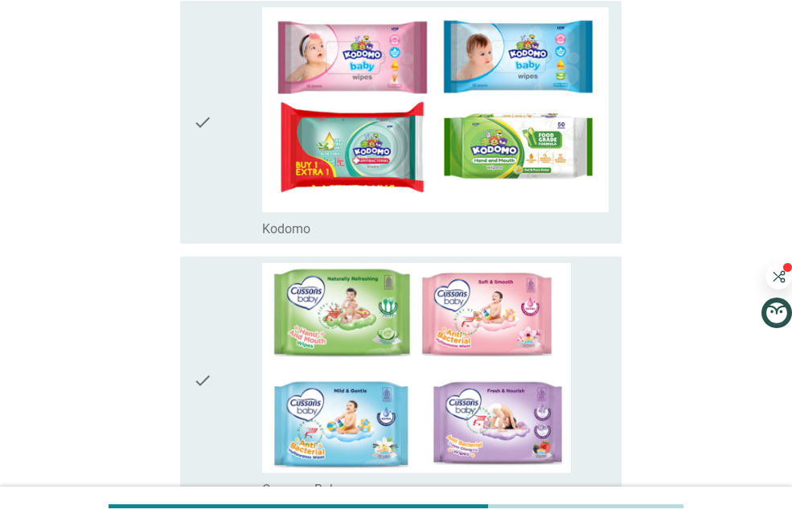
click at [208, 392] on icon "check" at bounding box center [202, 381] width 19 height 236
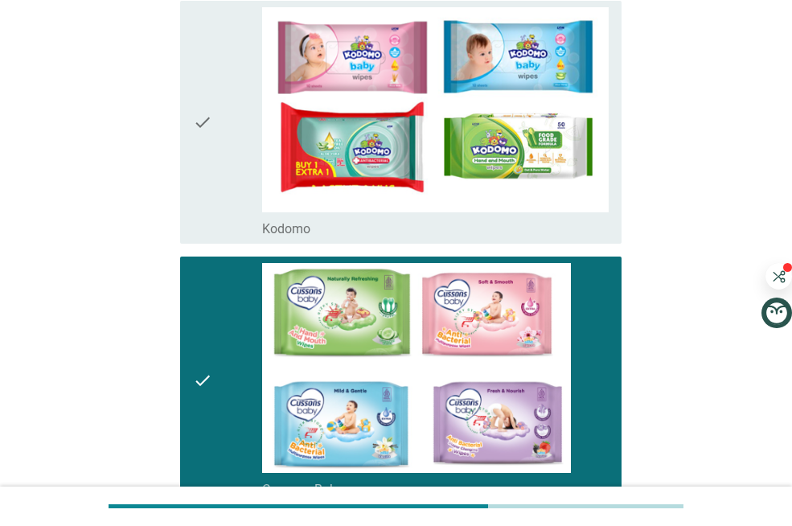
click at [130, 380] on div "Sebutkan merk brand tisu basah lain yang pernah Anda coba: info Pilihlah sebany…" at bounding box center [396, 29] width 715 height 3309
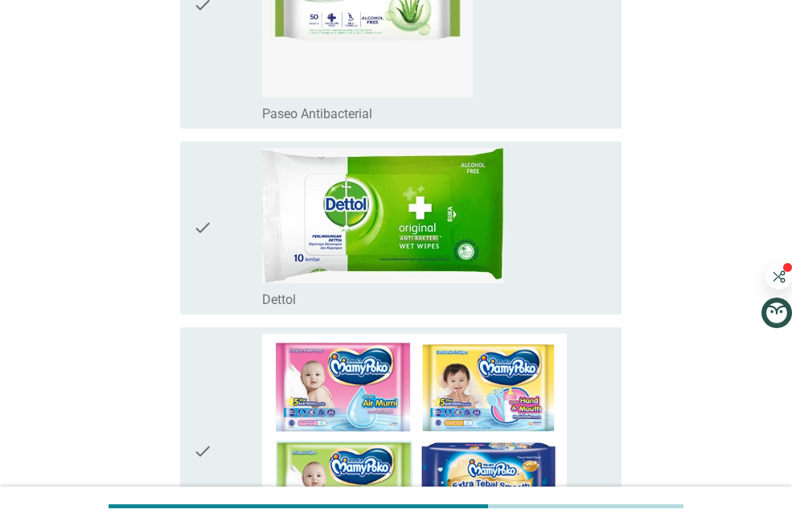
scroll to position [1073, 0]
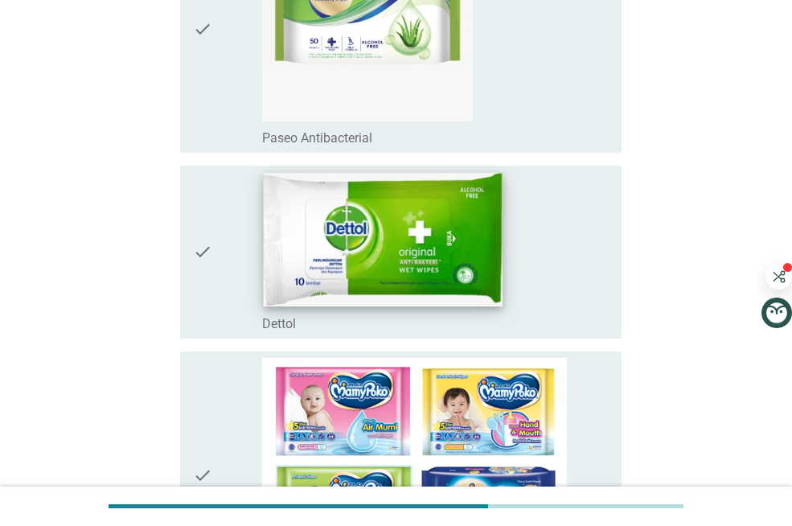
click at [362, 294] on img at bounding box center [383, 240] width 239 height 134
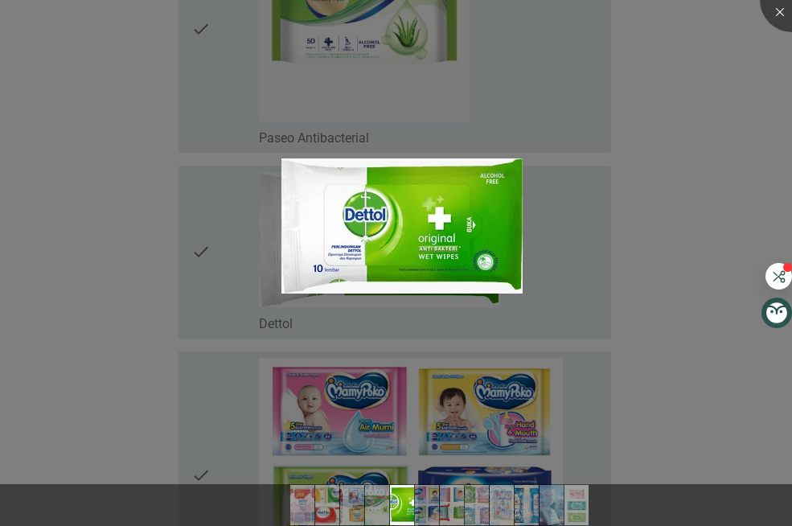
click at [754, 110] on div at bounding box center [396, 263] width 792 height 526
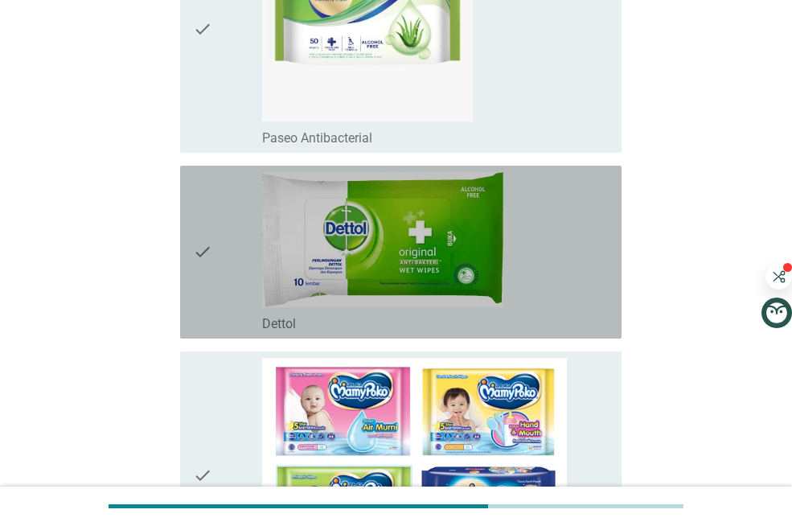
click at [208, 240] on icon "check" at bounding box center [202, 252] width 19 height 160
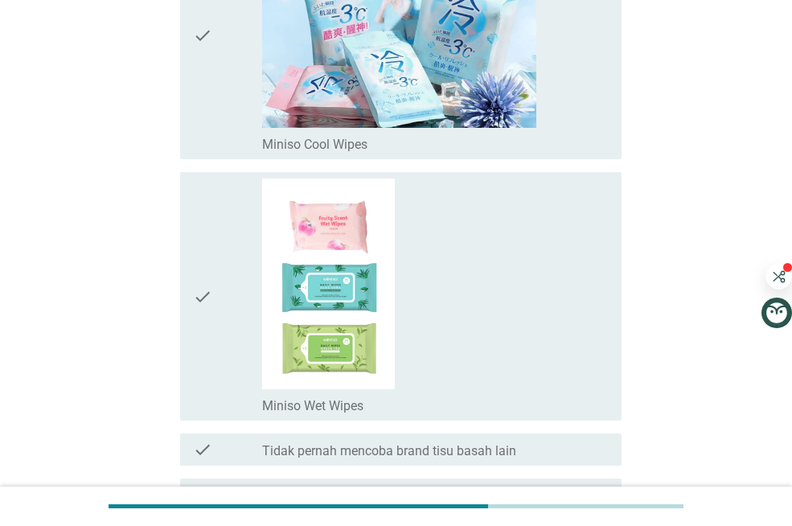
scroll to position [2939, 0]
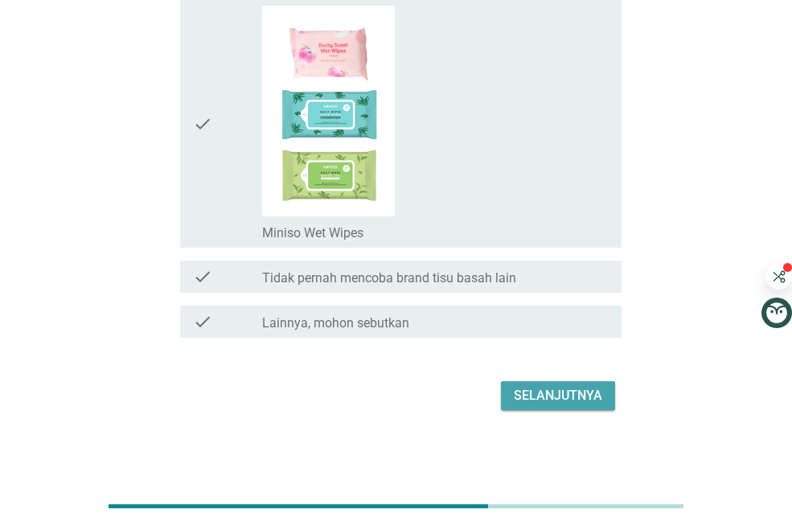
click at [570, 390] on div "Selanjutnya" at bounding box center [558, 395] width 88 height 19
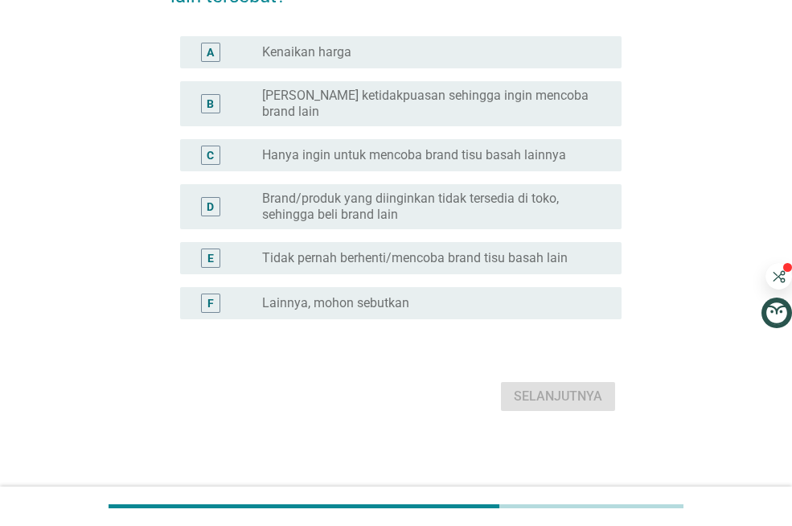
scroll to position [0, 0]
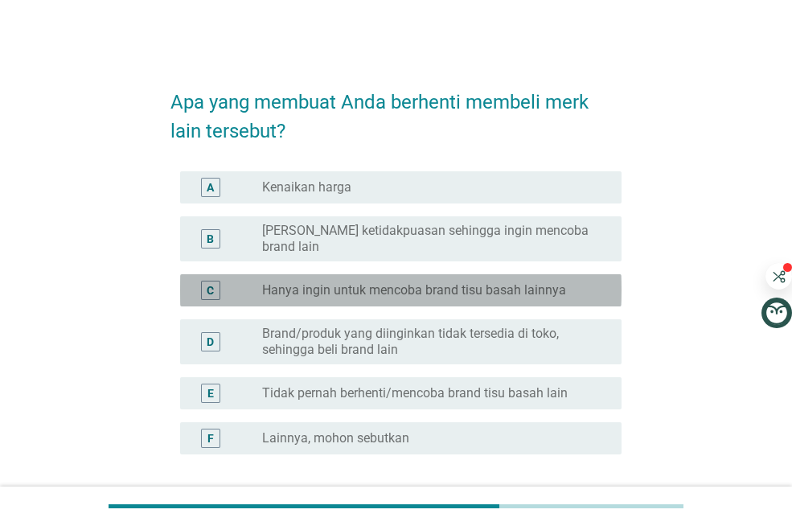
click at [544, 282] on label "Hanya ingin untuk mencoba brand tisu basah lainnya" at bounding box center [414, 290] width 304 height 16
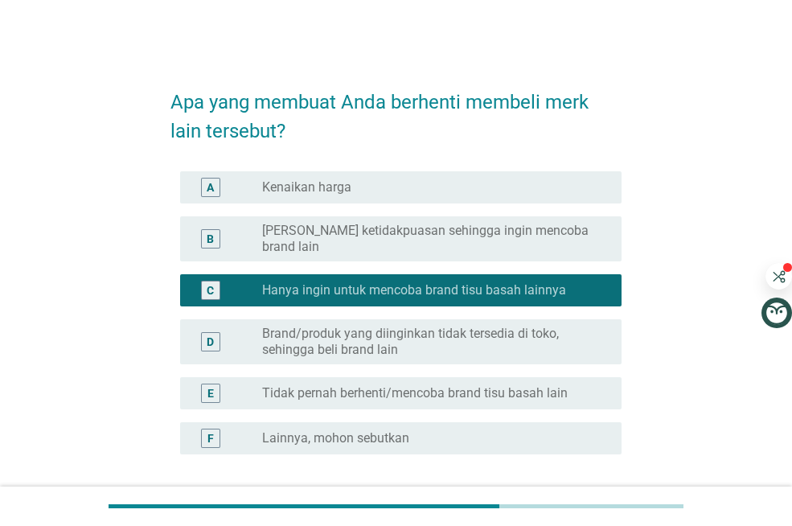
click at [705, 415] on div "Apa yang membuat Anda berhenti membeli merk lain tersebut? A radio_button_unche…" at bounding box center [396, 311] width 715 height 505
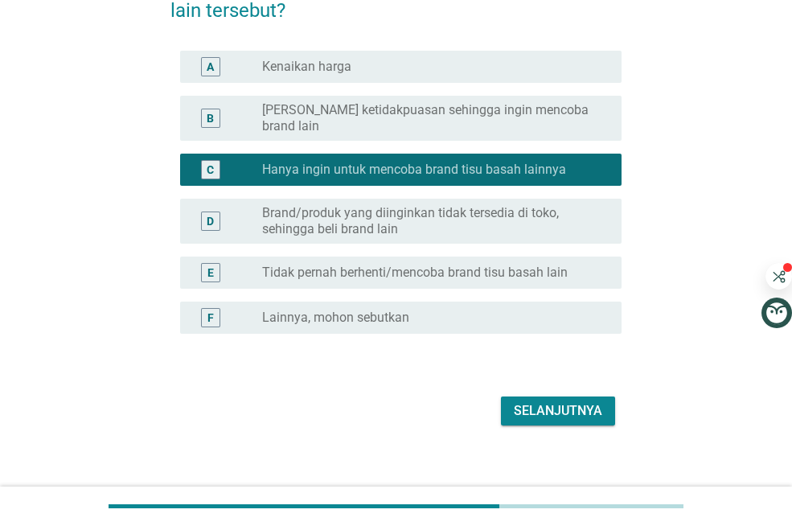
scroll to position [122, 0]
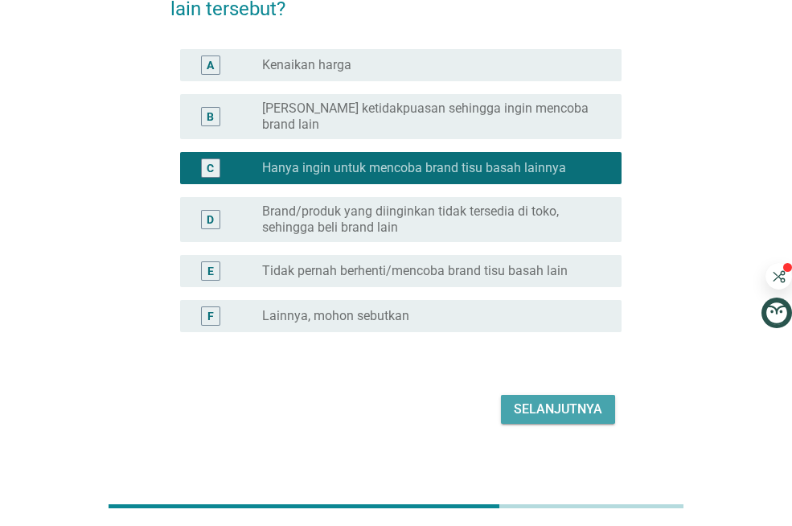
click at [582, 400] on div "Selanjutnya" at bounding box center [558, 409] width 88 height 19
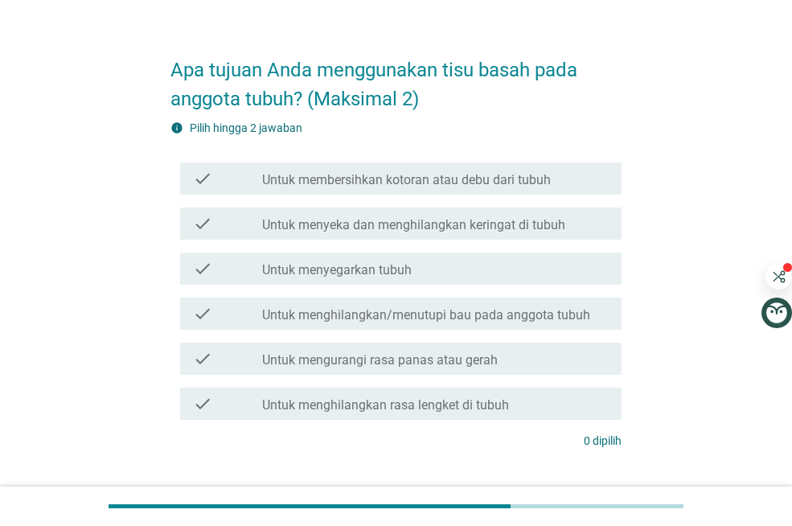
scroll to position [64, 0]
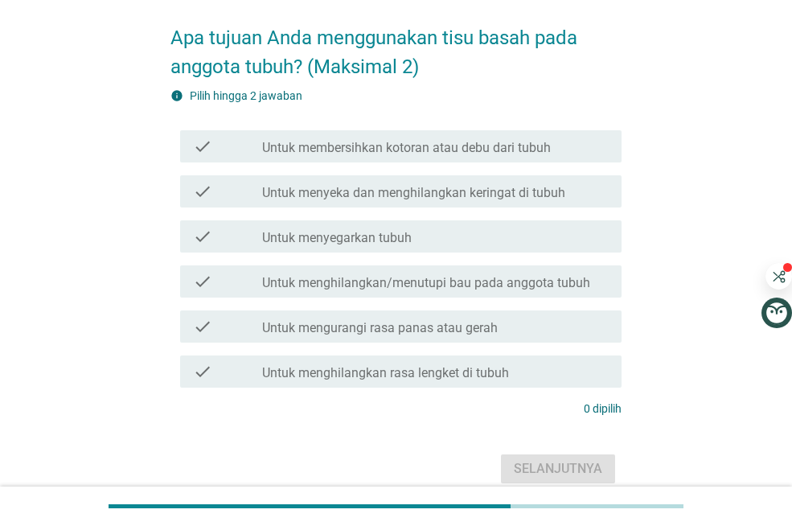
click at [520, 148] on label "Untuk membersihkan kotoran atau debu dari tubuh" at bounding box center [406, 148] width 289 height 16
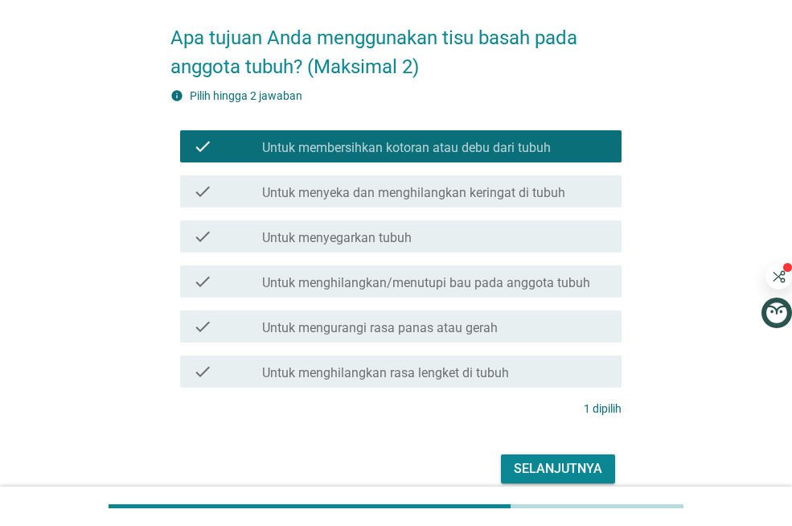
click at [417, 375] on label "Untuk menghilangkan rasa lengket di tubuh" at bounding box center [385, 373] width 247 height 16
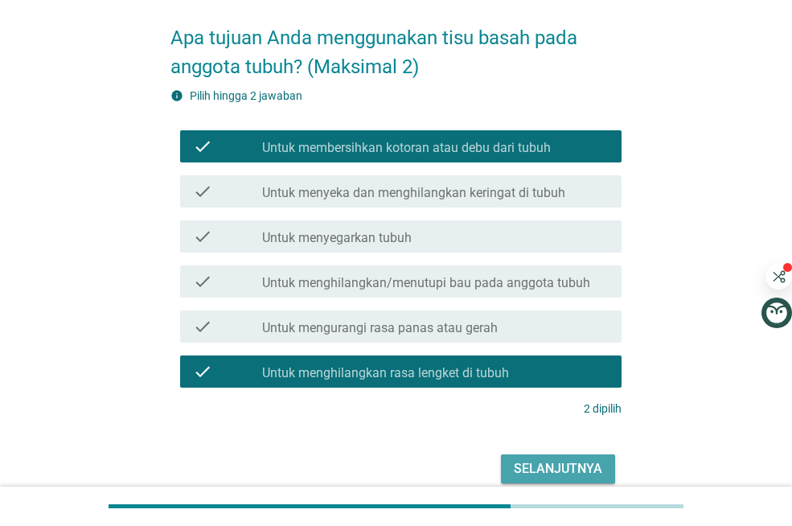
click at [562, 470] on div "Selanjutnya" at bounding box center [558, 468] width 88 height 19
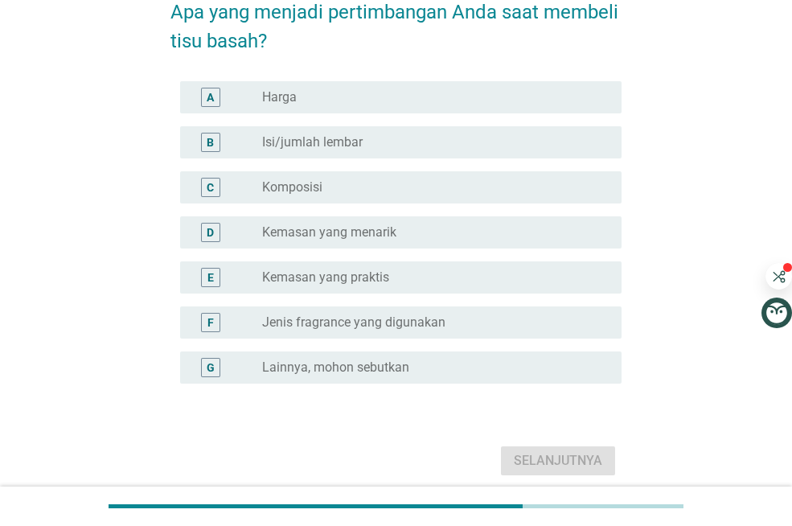
scroll to position [97, 0]
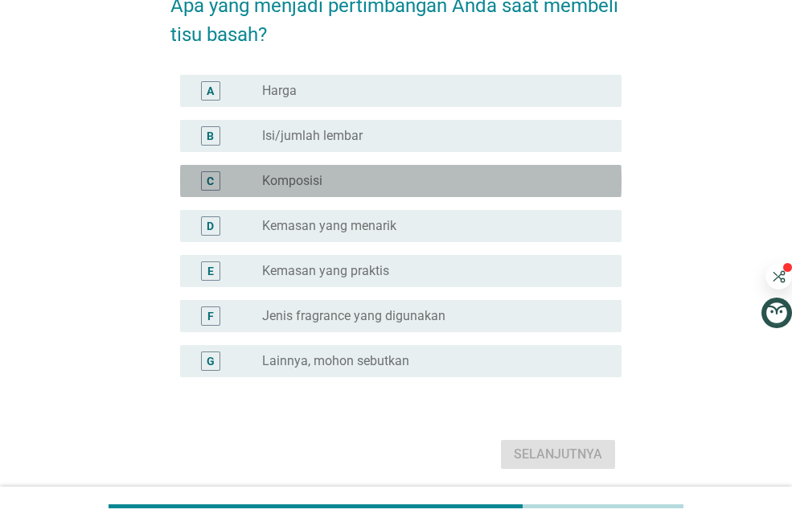
click at [435, 177] on div "radio_button_unchecked Komposisi" at bounding box center [429, 181] width 334 height 16
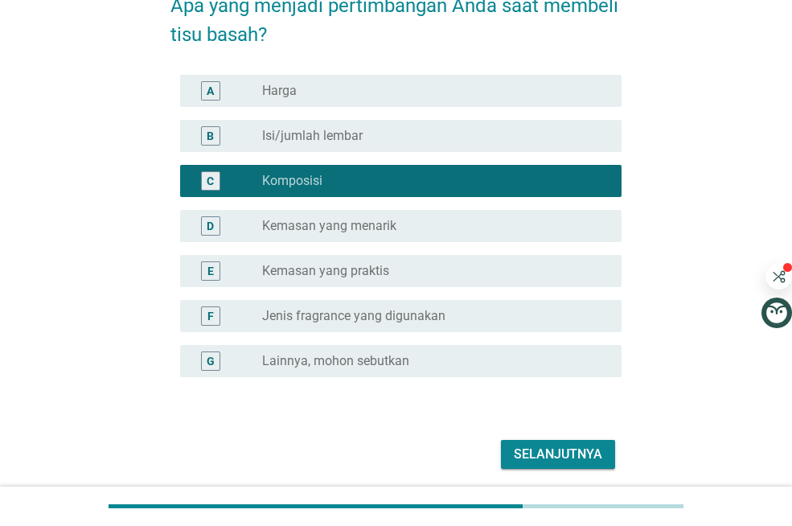
click at [540, 447] on div "Selanjutnya" at bounding box center [558, 454] width 88 height 19
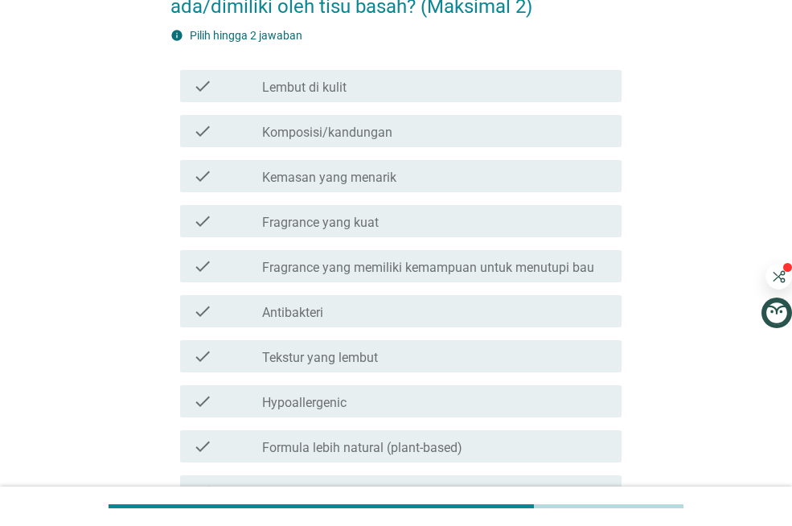
scroll to position [129, 0]
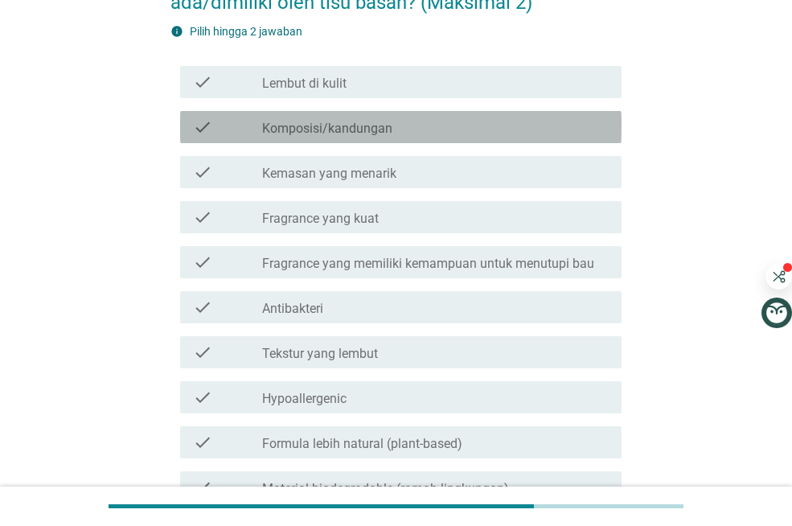
click at [452, 135] on div "check_box_outline_blank Komposisi/kandungan" at bounding box center [435, 126] width 347 height 19
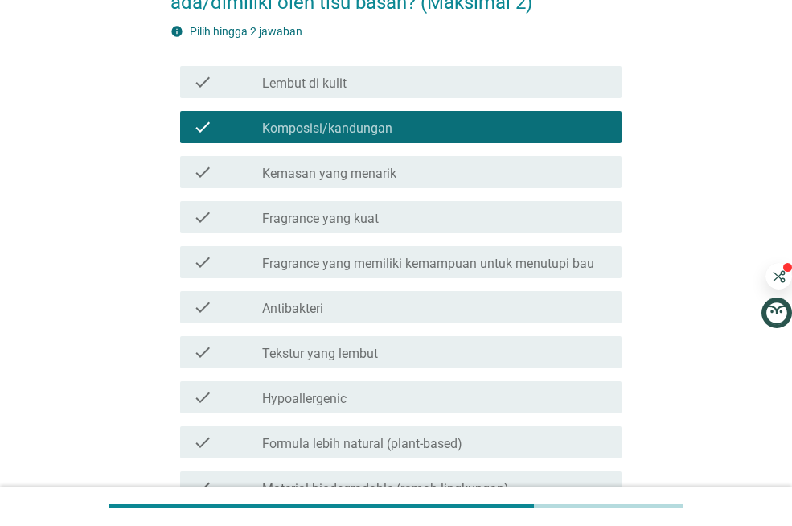
click at [324, 301] on div "check_box_outline_blank Antibakteri" at bounding box center [435, 307] width 347 height 19
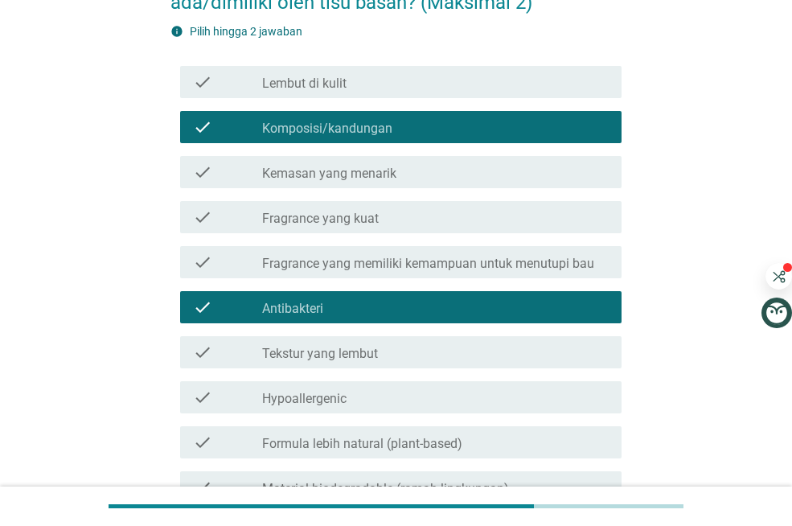
click at [123, 384] on div "Menurut Anda, apa hal penting yang harus ada/dimiliki oleh tisu basah? (Maksima…" at bounding box center [396, 296] width 715 height 732
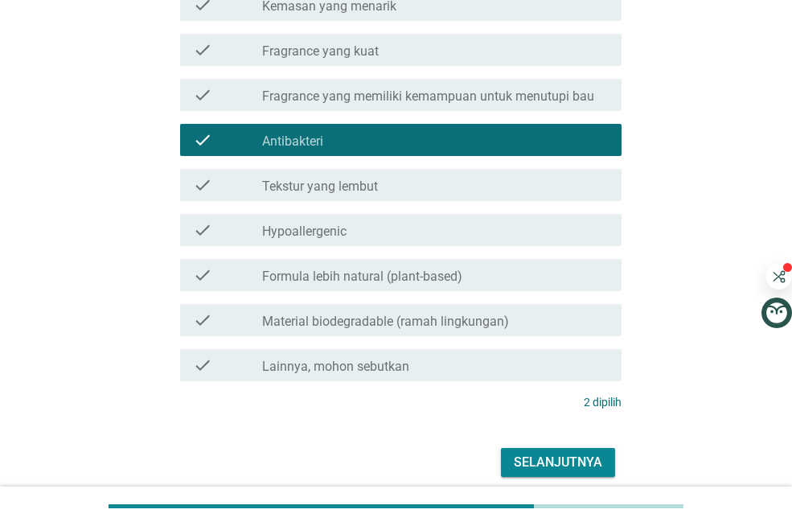
scroll to position [362, 0]
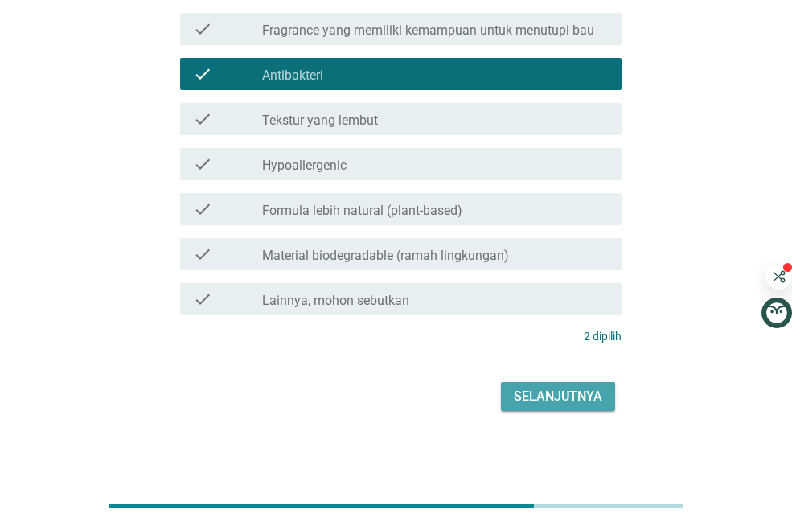
click at [590, 398] on div "Selanjutnya" at bounding box center [558, 396] width 88 height 19
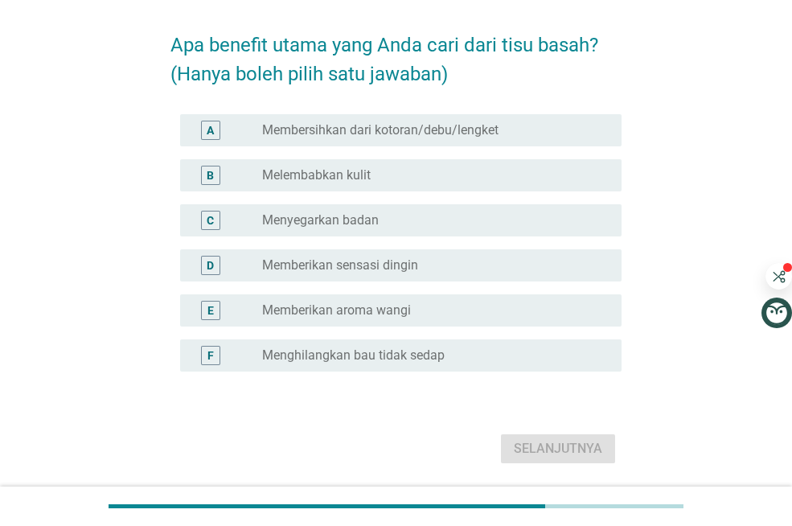
scroll to position [64, 0]
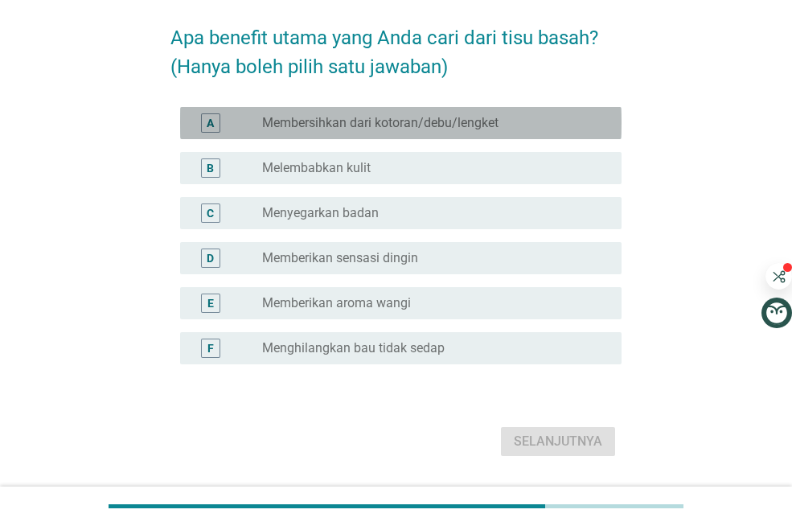
click at [467, 107] on div "A radio_button_unchecked Membersihkan dari kotoran/debu/lengket" at bounding box center [401, 123] width 442 height 32
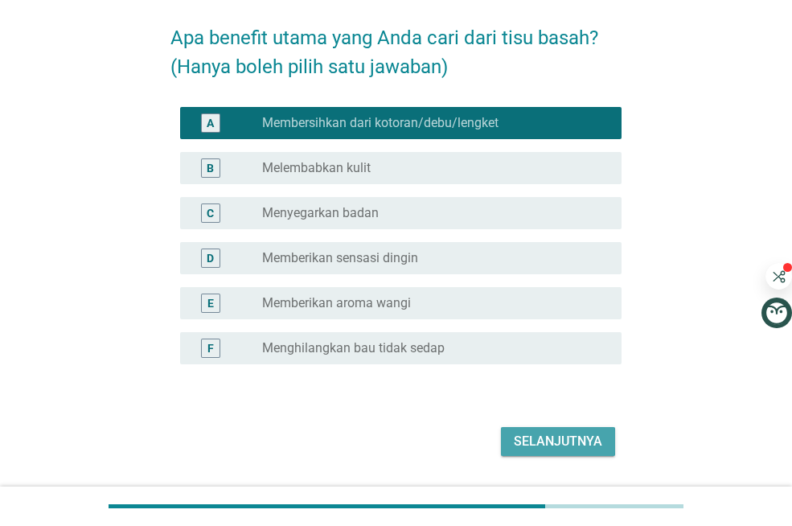
click at [585, 438] on div "Selanjutnya" at bounding box center [558, 441] width 88 height 19
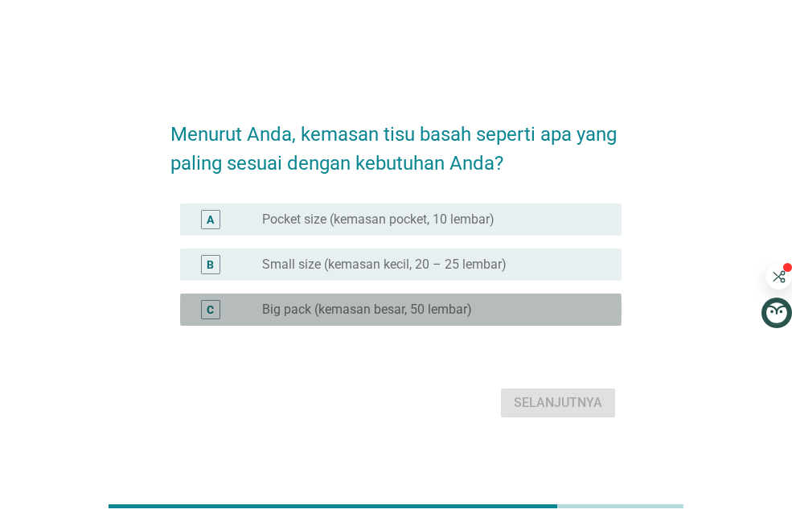
click at [403, 302] on label "Big pack (kemasan besar, 50 lembar)" at bounding box center [367, 310] width 210 height 16
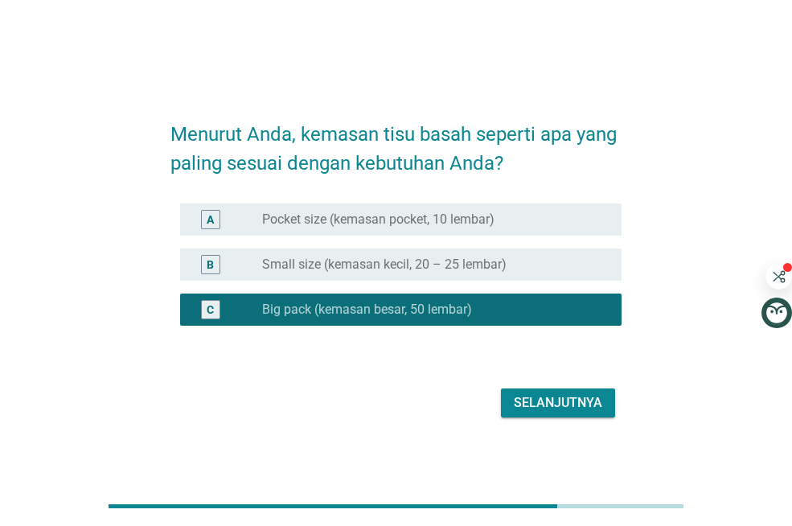
click at [584, 413] on button "Selanjutnya" at bounding box center [558, 402] width 114 height 29
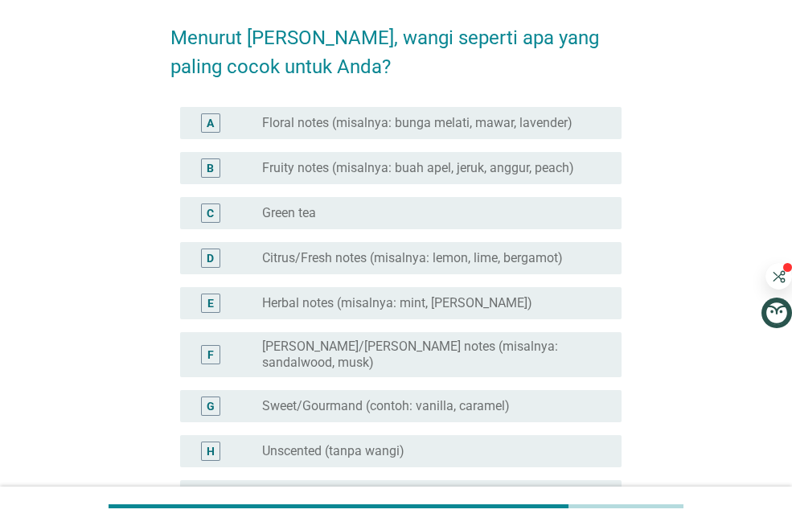
scroll to position [97, 0]
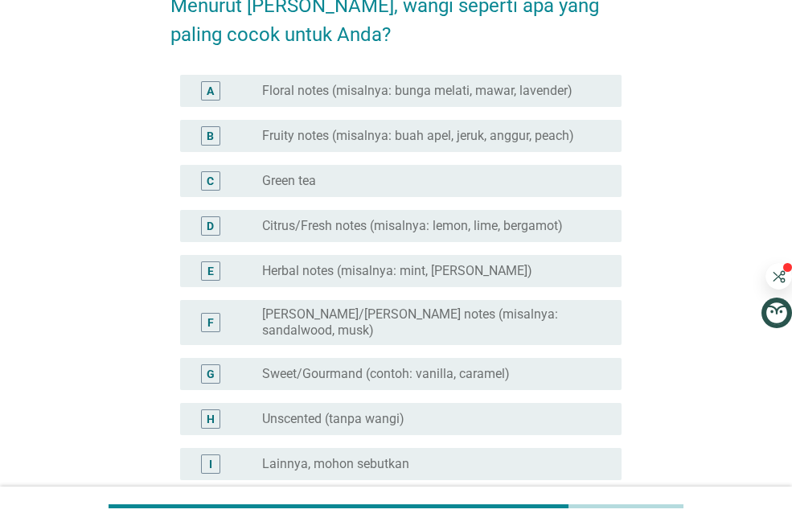
click at [515, 366] on div "radio_button_unchecked Sweet/Gourmand (contoh: vanilla, caramel)" at bounding box center [429, 374] width 334 height 16
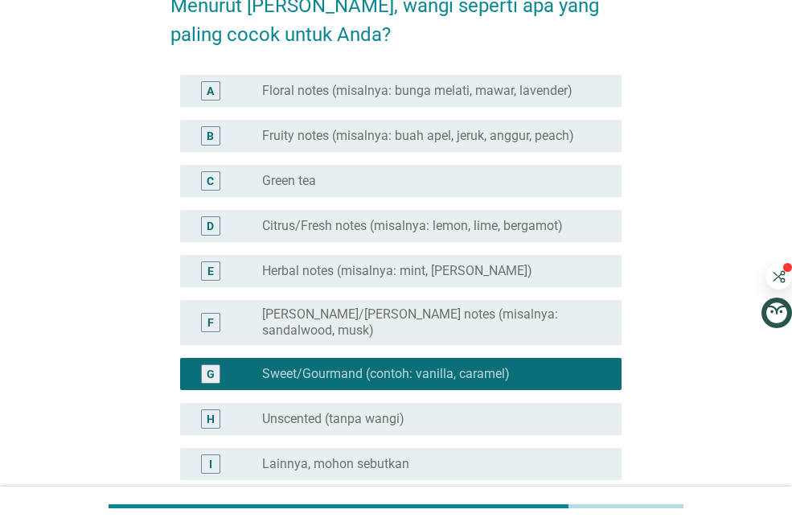
click at [532, 271] on label "Herbal notes (misalnya: mint, [PERSON_NAME])" at bounding box center [397, 271] width 270 height 16
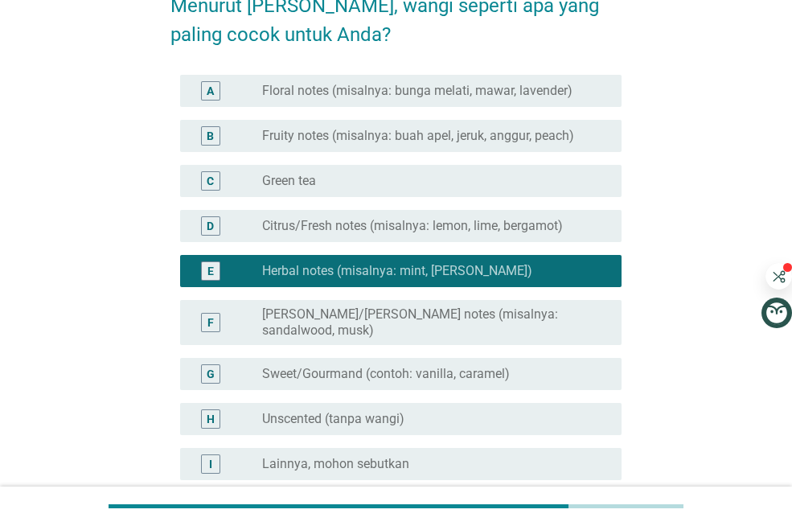
click at [658, 336] on div "Menurut [PERSON_NAME], wangi seperti apa yang paling cocok untuk Anda? A radio_…" at bounding box center [396, 275] width 715 height 627
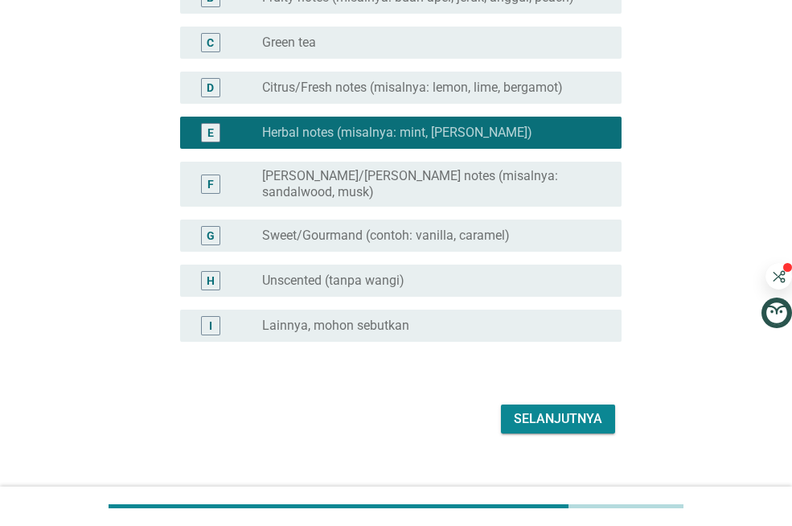
scroll to position [245, 0]
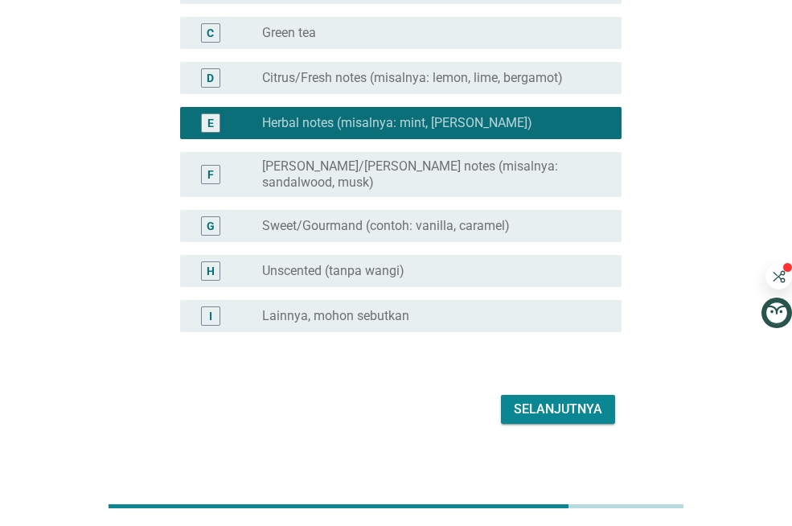
click at [564, 404] on div "Selanjutnya" at bounding box center [558, 409] width 88 height 19
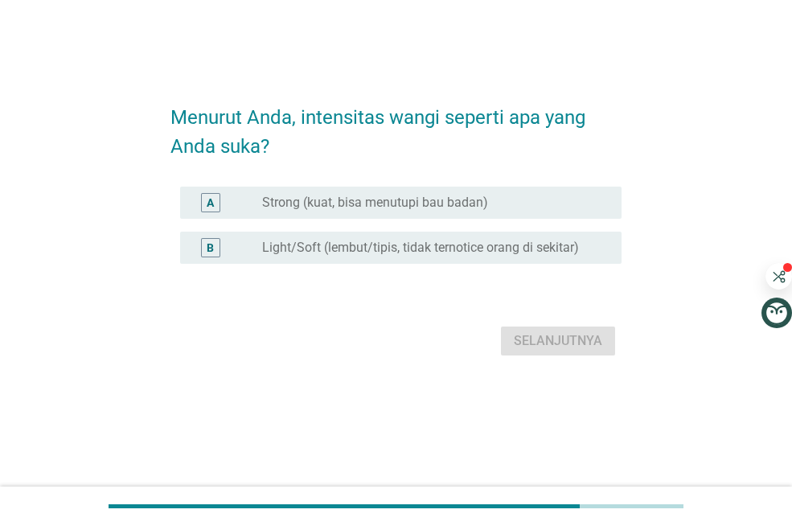
scroll to position [0, 0]
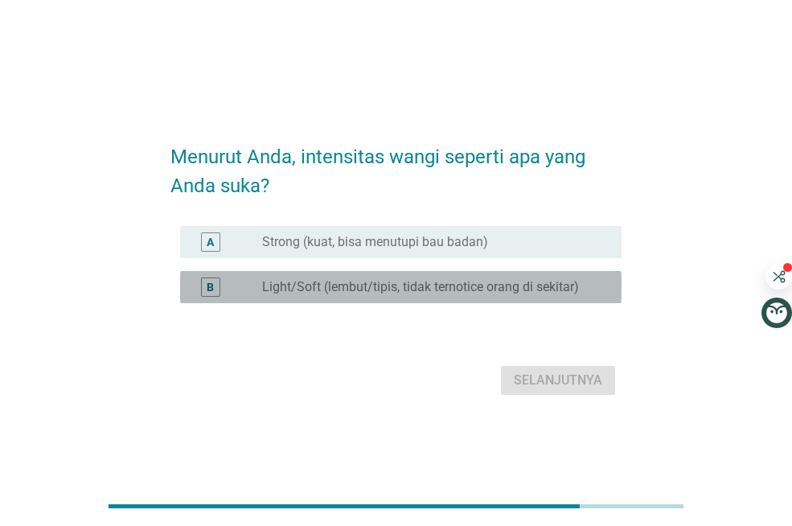
click at [512, 277] on div "B radio_button_unchecked Light/Soft (lembut/tipis, tidak ternotice orang di sek…" at bounding box center [401, 287] width 442 height 32
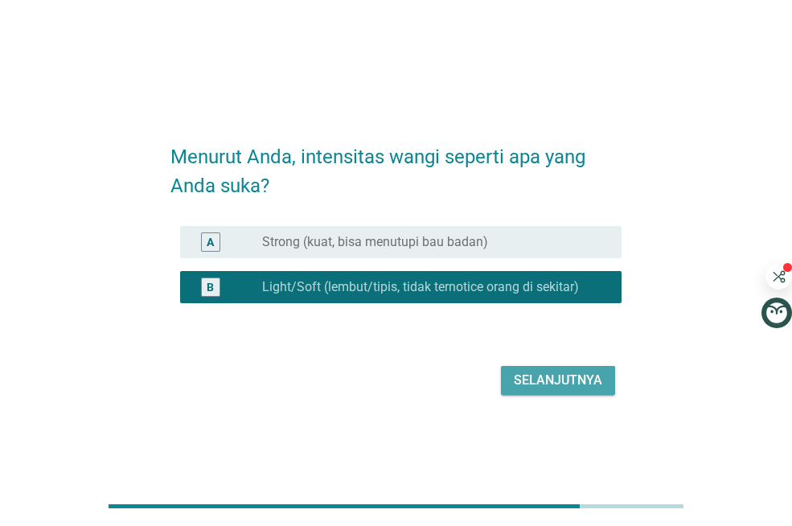
click at [561, 372] on div "Selanjutnya" at bounding box center [558, 380] width 88 height 19
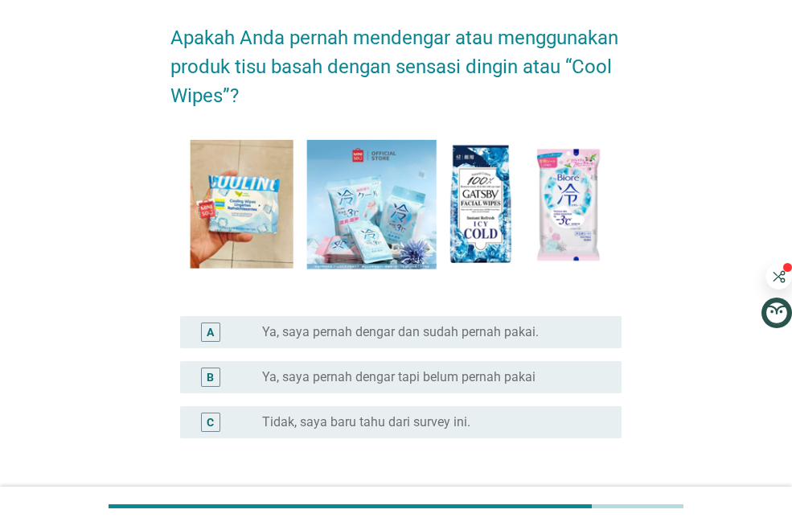
scroll to position [97, 0]
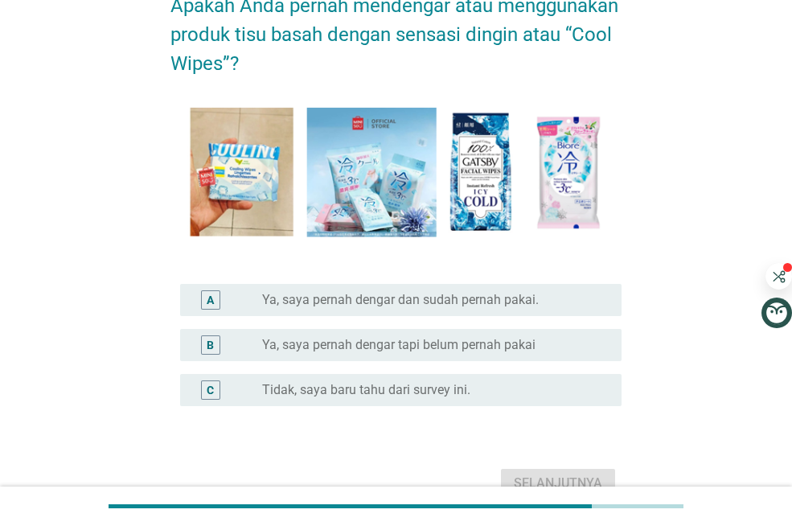
click at [540, 392] on div "radio_button_unchecked Tidak, saya baru tahu dari survey ini." at bounding box center [429, 390] width 334 height 16
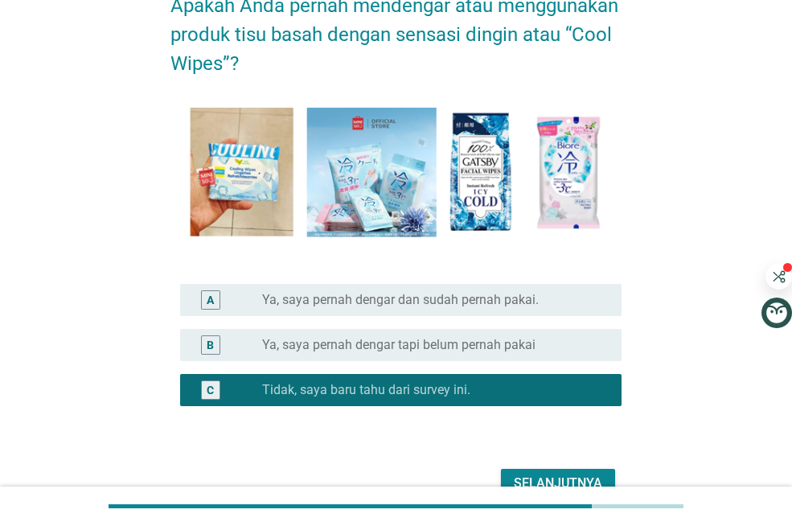
click at [586, 480] on div "Selanjutnya" at bounding box center [558, 483] width 88 height 19
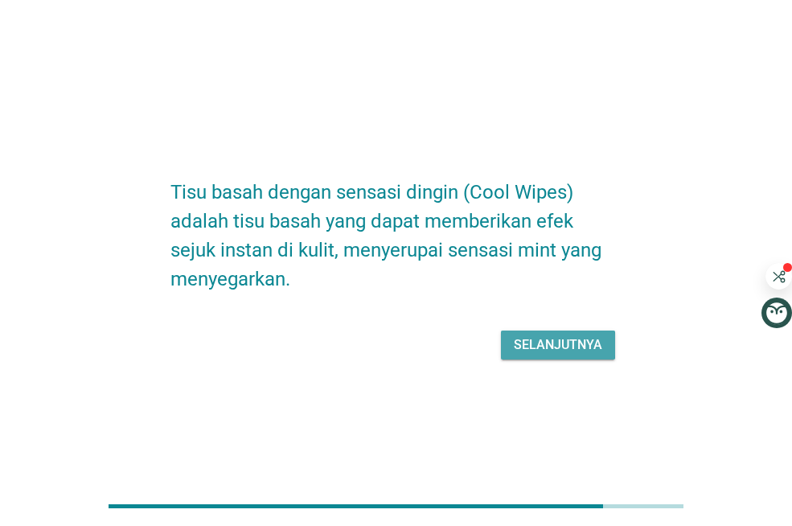
click at [573, 352] on div "Selanjutnya" at bounding box center [558, 344] width 88 height 19
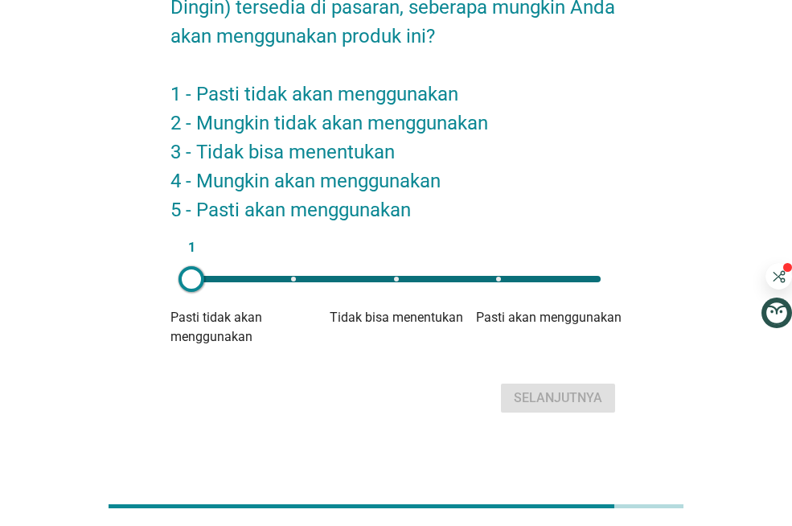
scroll to position [125, 0]
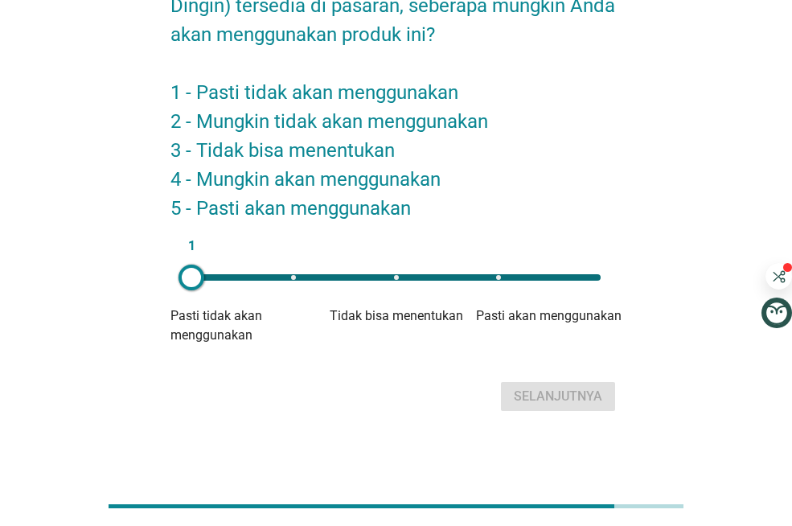
click at [553, 274] on div "1" at bounding box center [395, 277] width 409 height 6
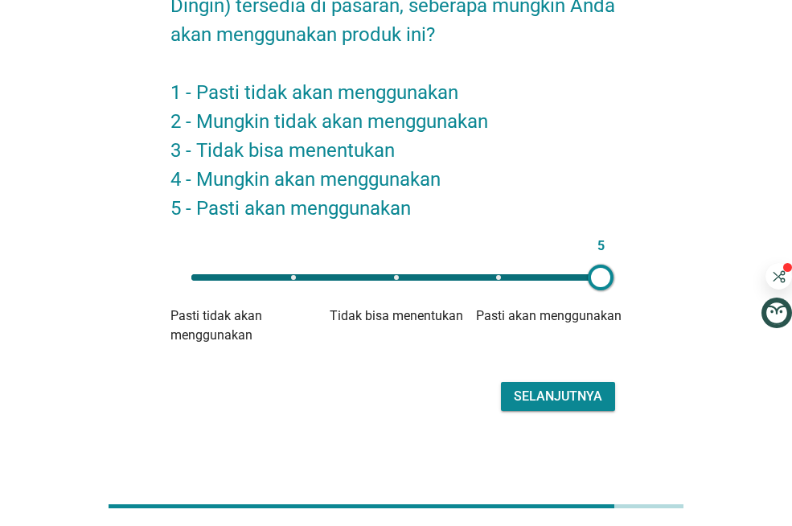
click at [600, 400] on div "Selanjutnya" at bounding box center [558, 396] width 88 height 19
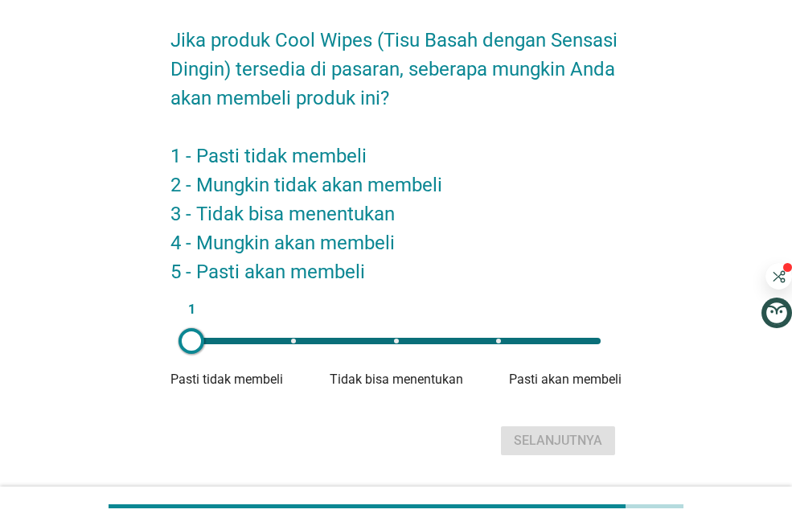
scroll to position [64, 0]
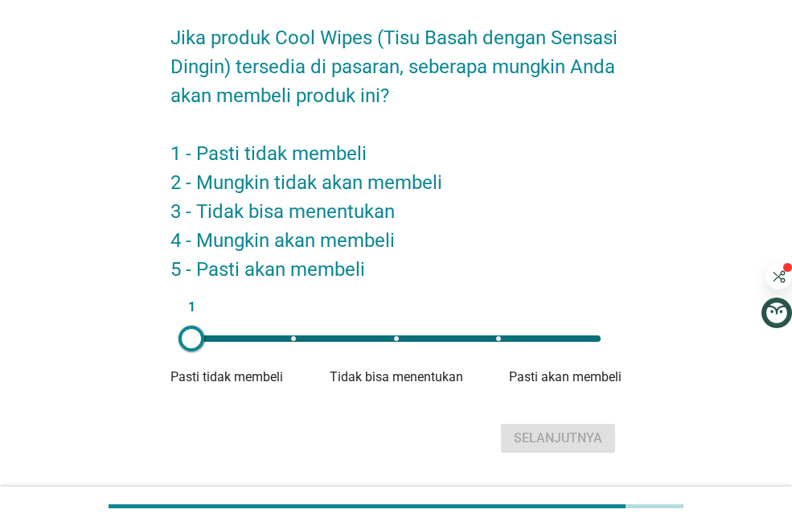
click at [587, 340] on div "1" at bounding box center [395, 338] width 409 height 6
type input "5"
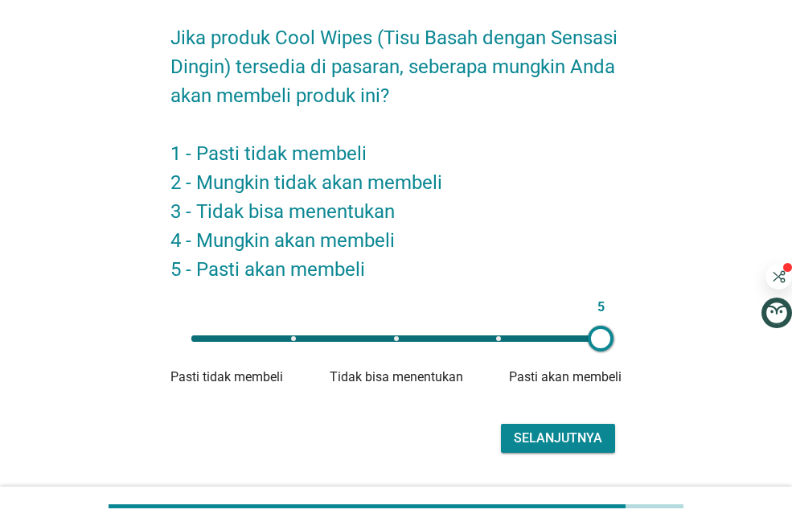
click at [590, 459] on div "Jika produk Cool Wipes (Tisu Basah dengan Sensasi Dingin) tersedia di pasaran, …" at bounding box center [396, 232] width 477 height 476
click at [588, 427] on button "Selanjutnya" at bounding box center [558, 438] width 114 height 29
